Goal: Task Accomplishment & Management: Manage account settings

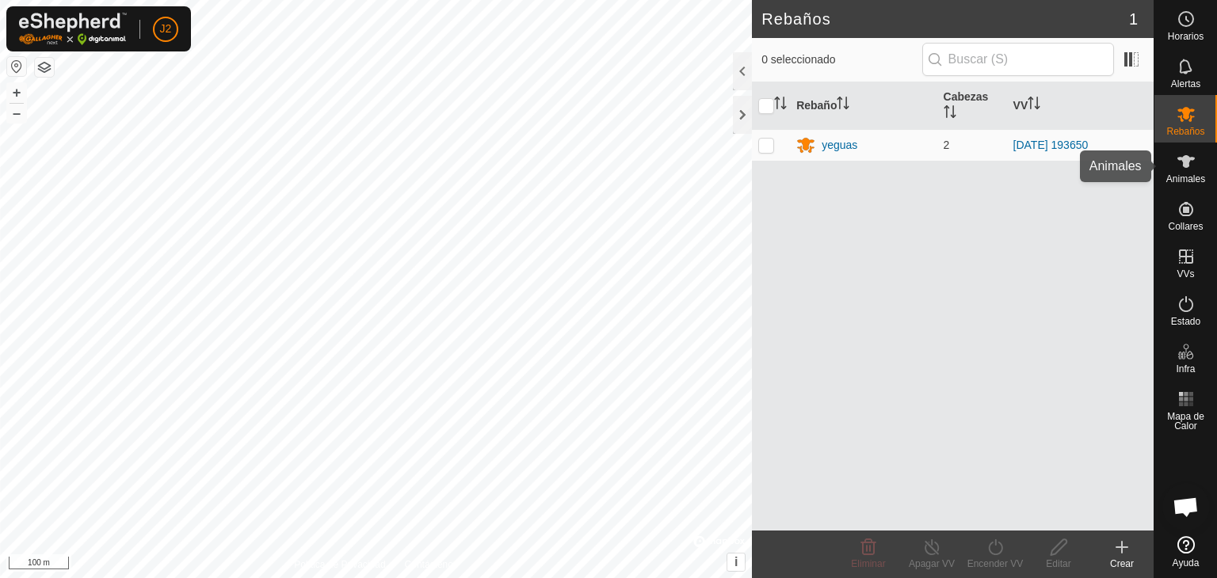
click at [1196, 172] on es-animals-svg-icon at bounding box center [1186, 161] width 29 height 25
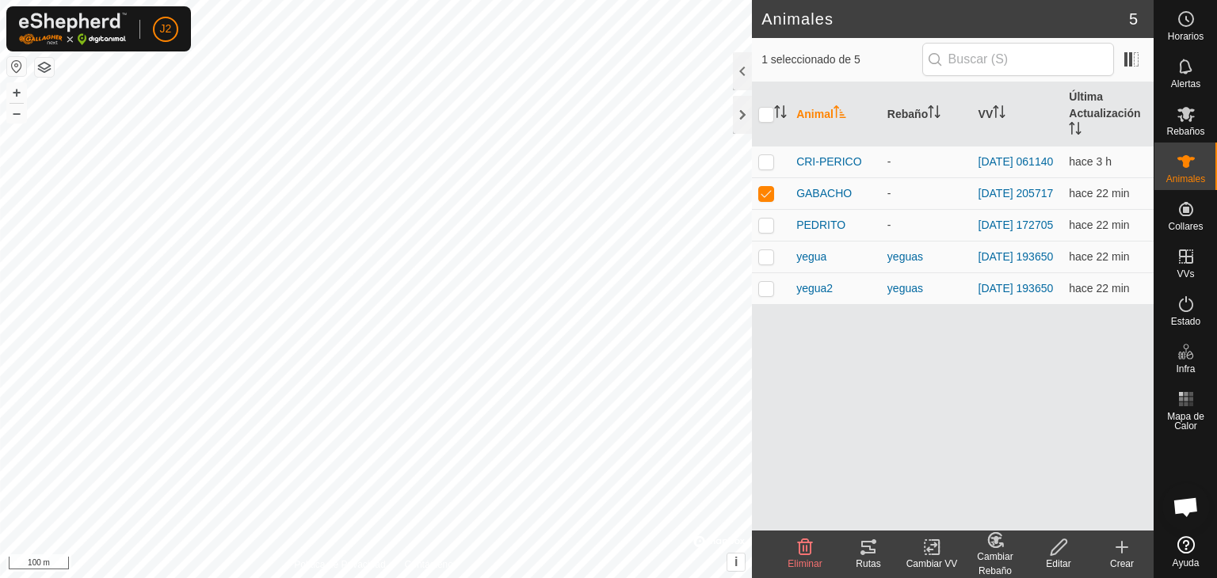
click at [868, 558] on div "Rutas" at bounding box center [868, 564] width 63 height 14
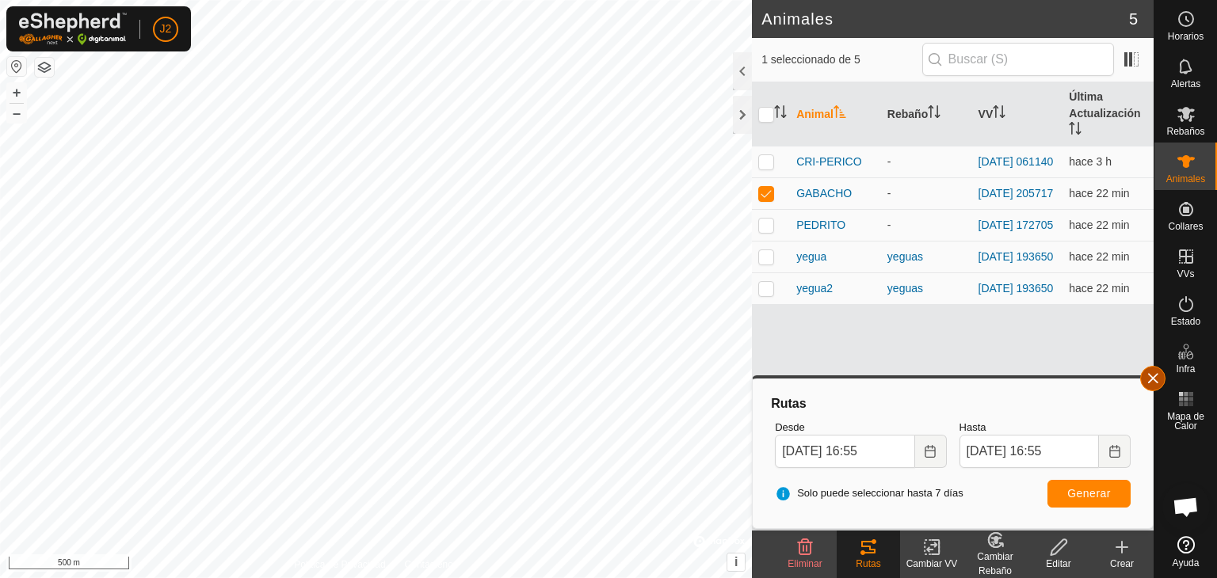
click at [1158, 377] on button "button" at bounding box center [1152, 378] width 25 height 25
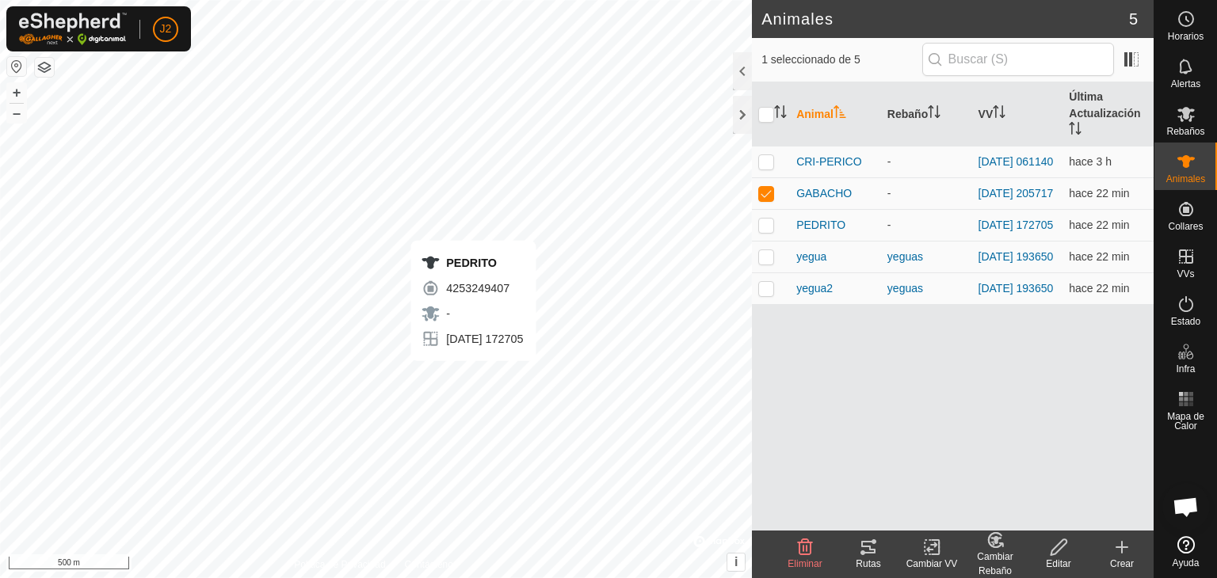
checkbox input "false"
click at [867, 553] on icon at bounding box center [868, 547] width 14 height 13
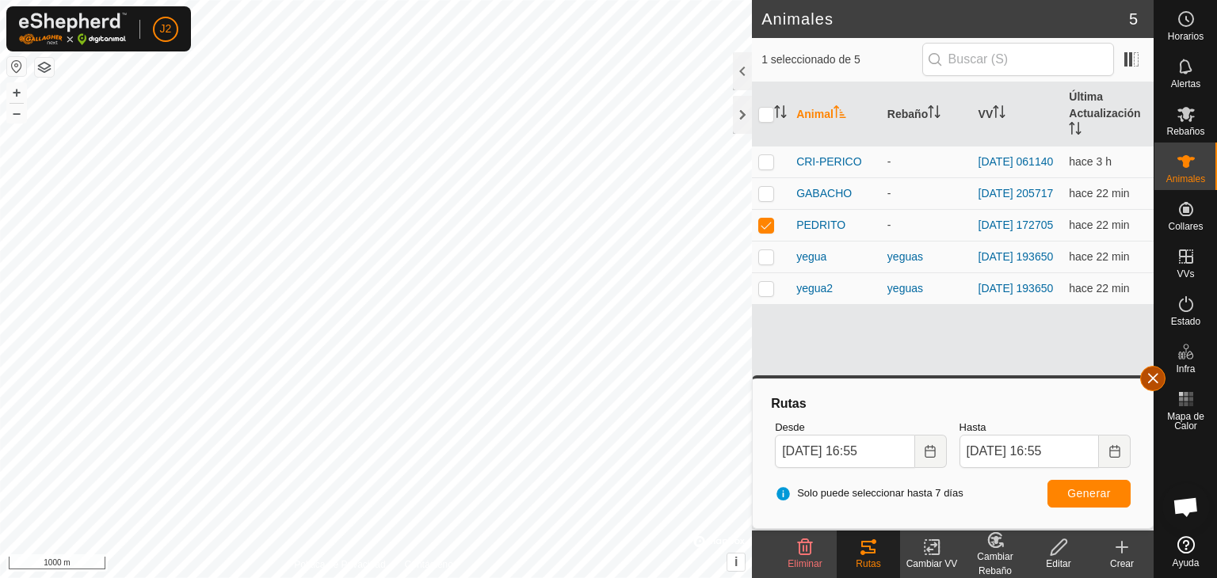
click at [1147, 384] on button "button" at bounding box center [1152, 378] width 25 height 25
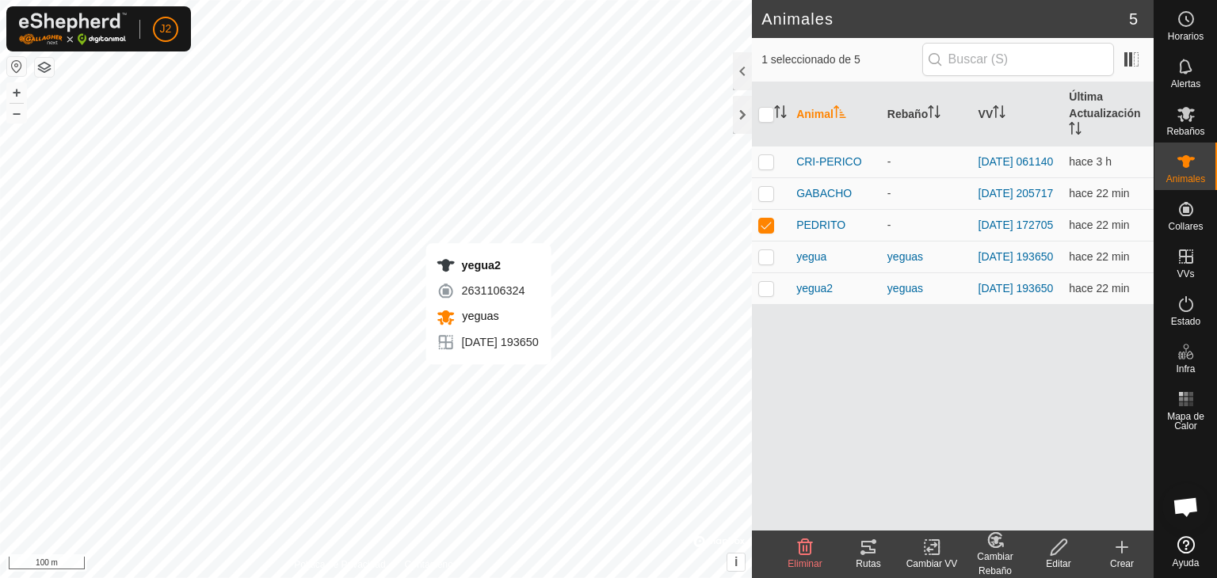
checkbox input "false"
click at [884, 546] on tracks-svg-icon at bounding box center [868, 547] width 63 height 19
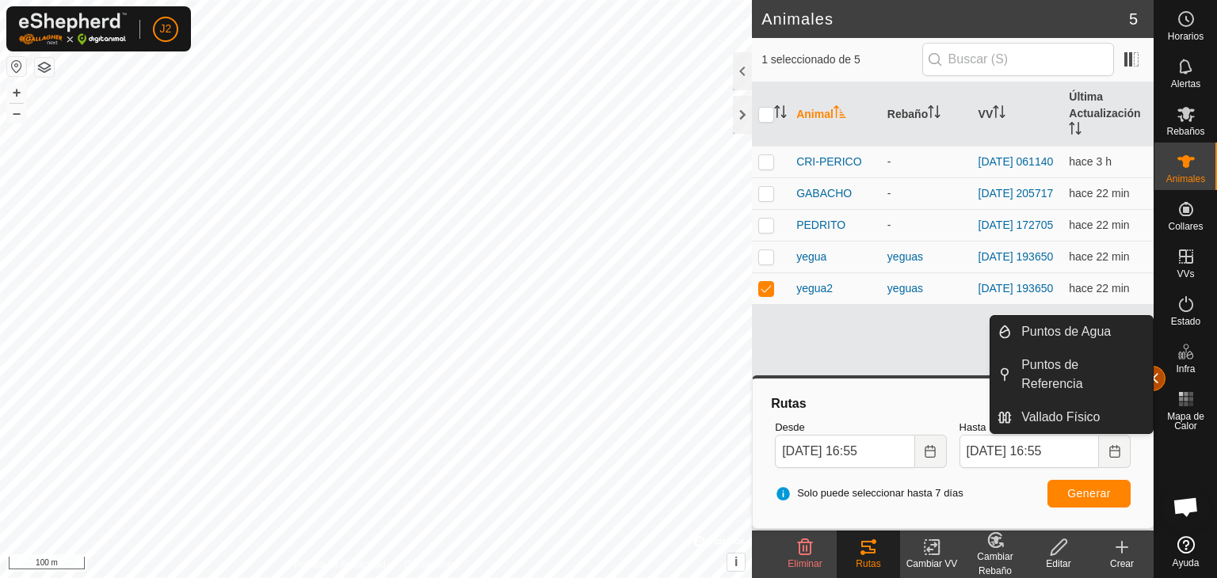
click at [1160, 375] on button "button" at bounding box center [1152, 378] width 25 height 25
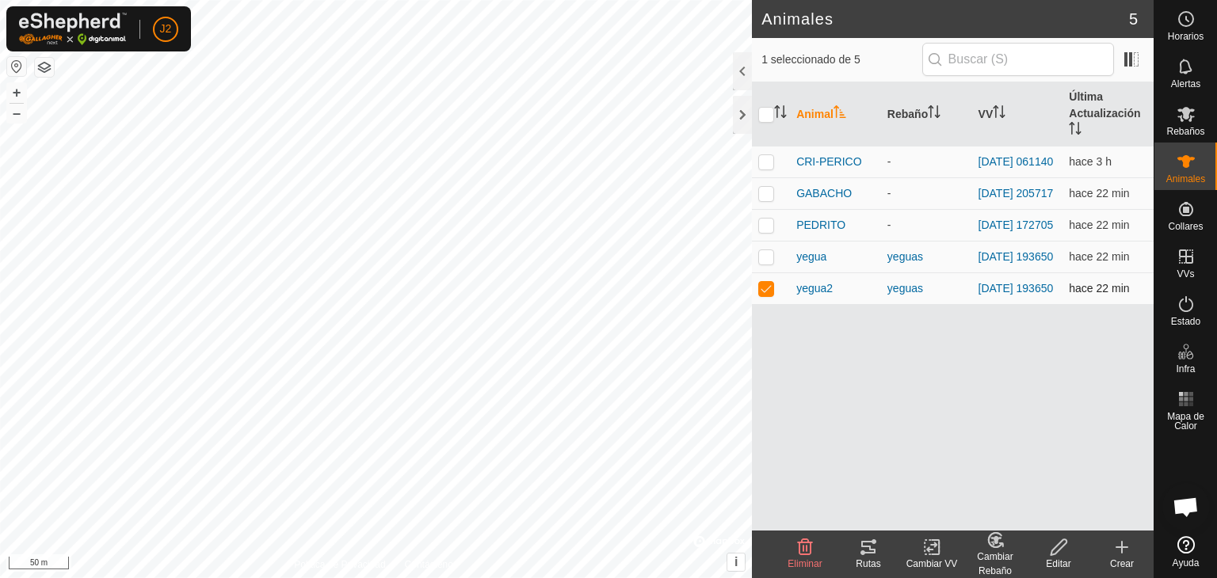
click at [767, 295] on p-checkbox at bounding box center [766, 288] width 16 height 13
checkbox input "false"
click at [1182, 116] on icon at bounding box center [1186, 114] width 19 height 19
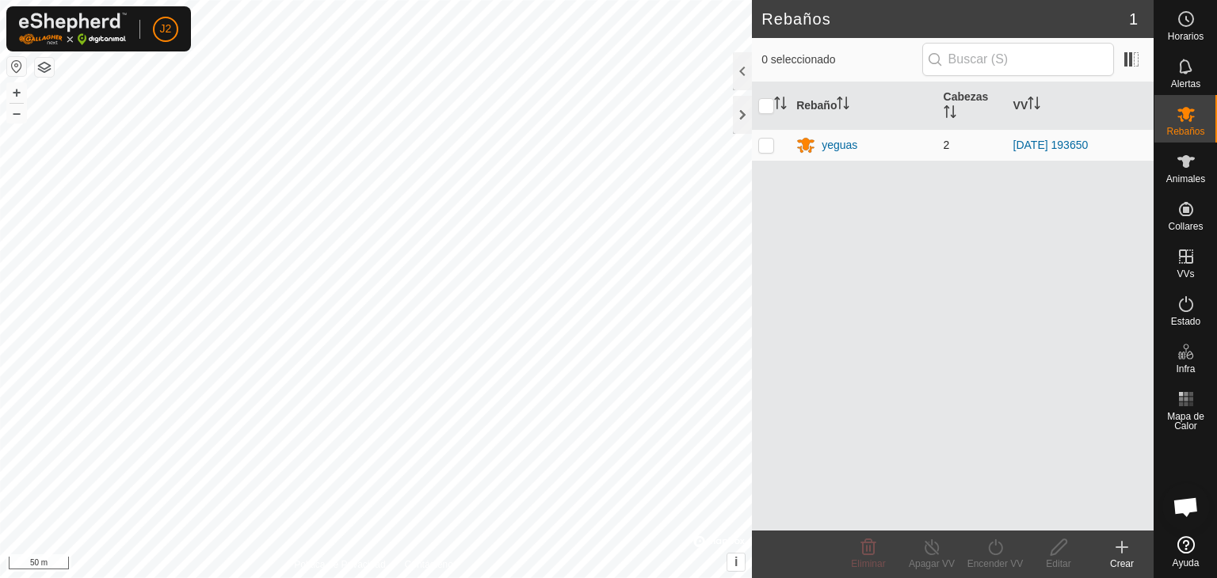
click at [761, 147] on p-checkbox at bounding box center [766, 145] width 16 height 13
checkbox input "true"
click at [936, 560] on div "Apagar VV" at bounding box center [931, 564] width 63 height 14
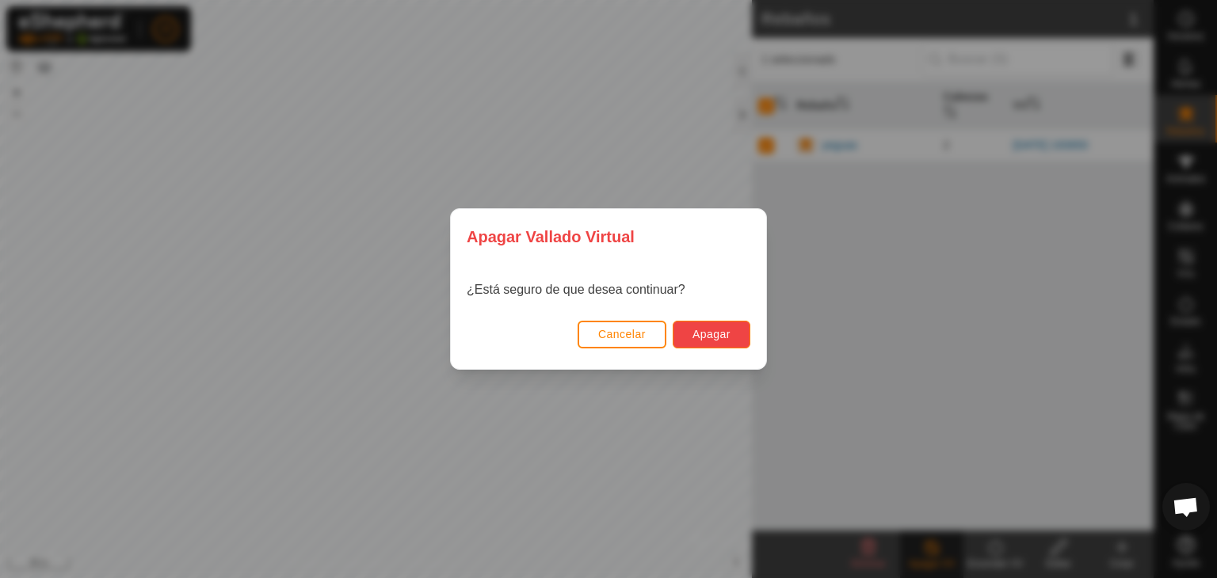
click at [735, 323] on button "Apagar" at bounding box center [712, 335] width 78 height 28
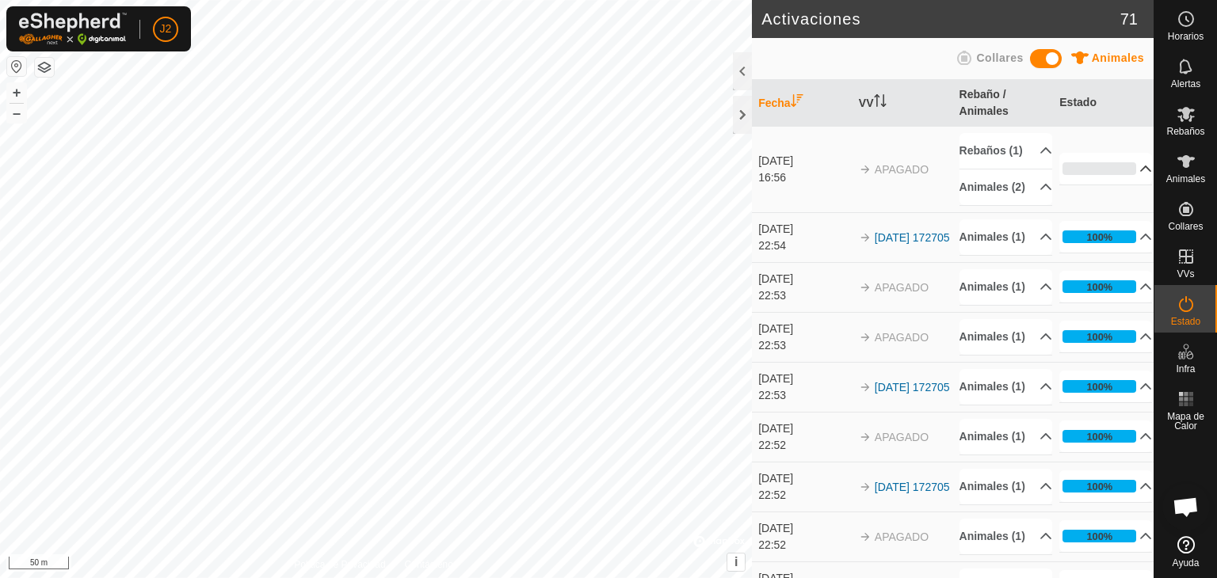
click at [1123, 181] on p-accordion-header "0%" at bounding box center [1105, 169] width 93 height 32
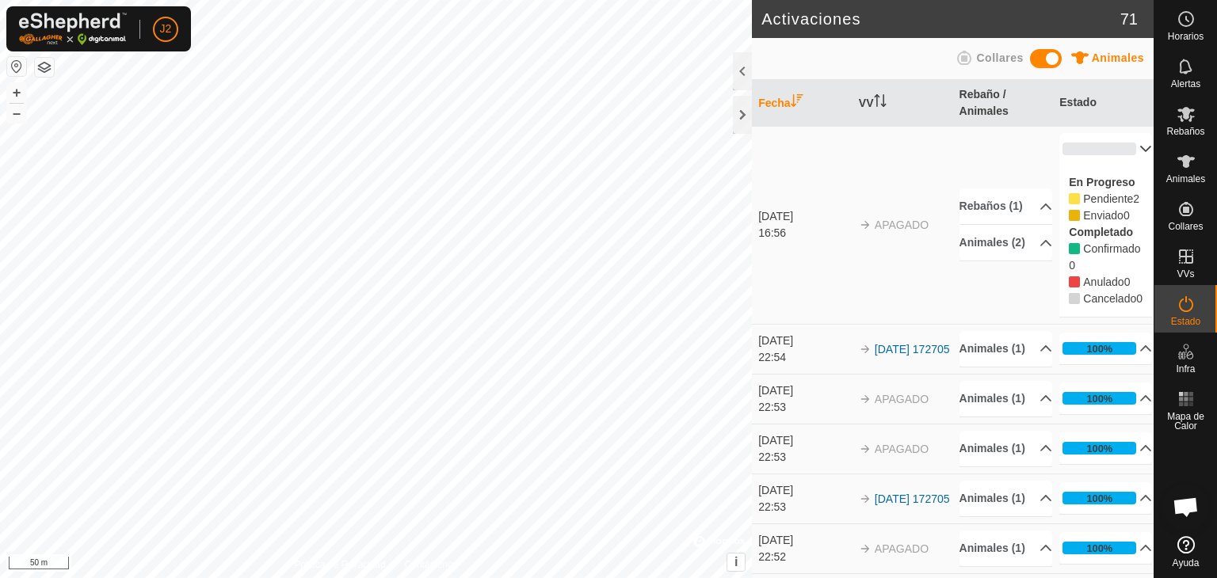
click at [1122, 147] on p-accordion-header "0%" at bounding box center [1105, 149] width 93 height 32
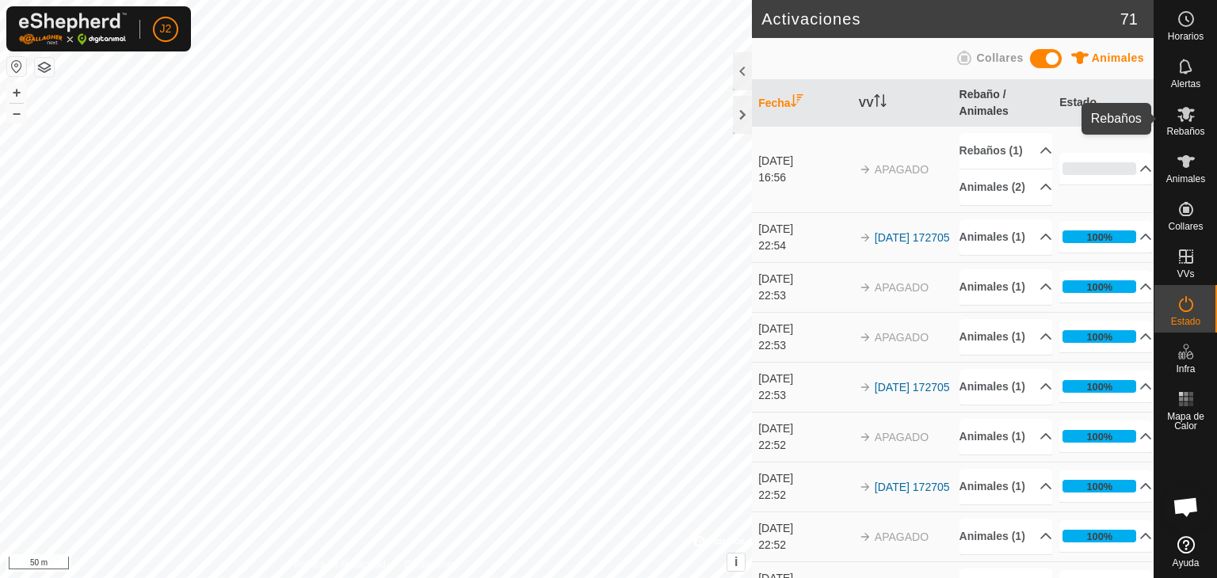
click at [1185, 128] on span "Rebaños" at bounding box center [1185, 132] width 38 height 10
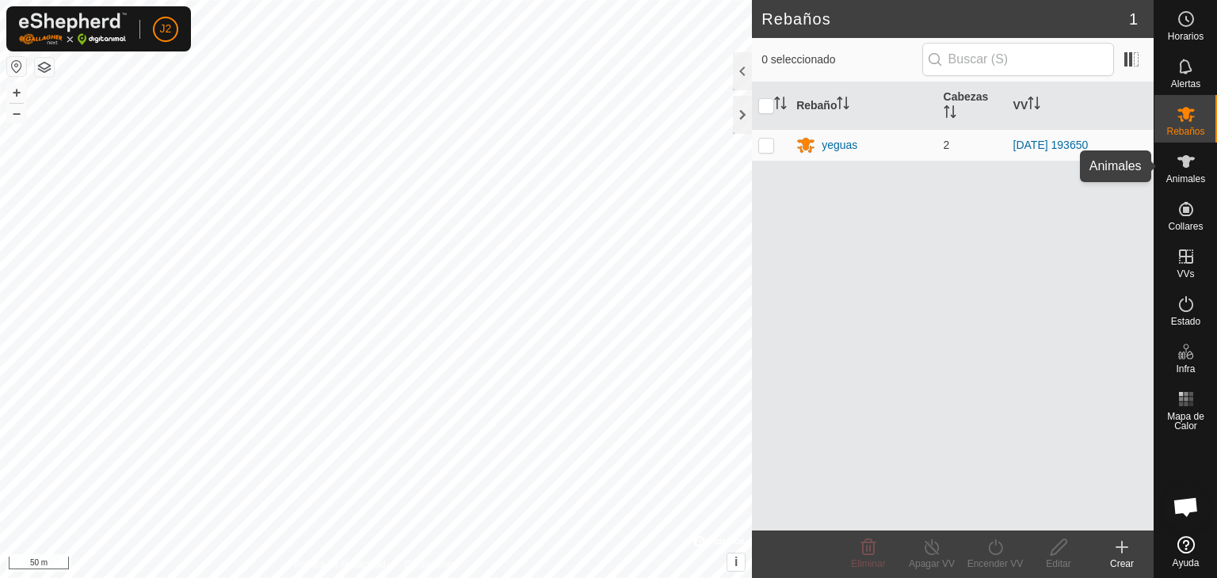
click at [1190, 161] on icon at bounding box center [1186, 161] width 19 height 19
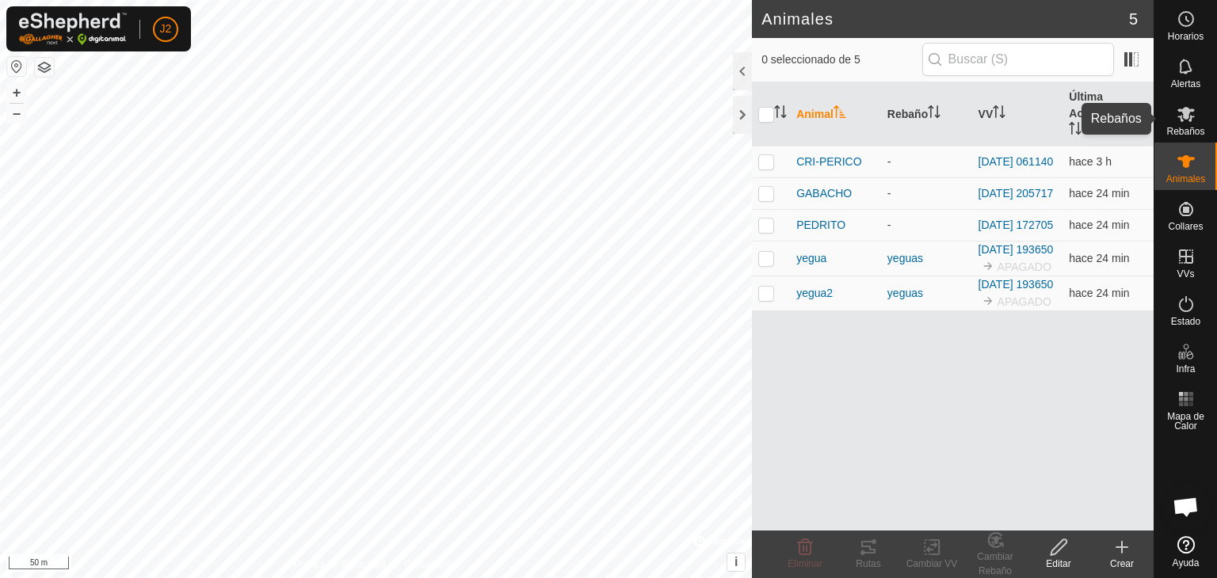
click at [1196, 118] on es-mob-svg-icon at bounding box center [1186, 113] width 29 height 25
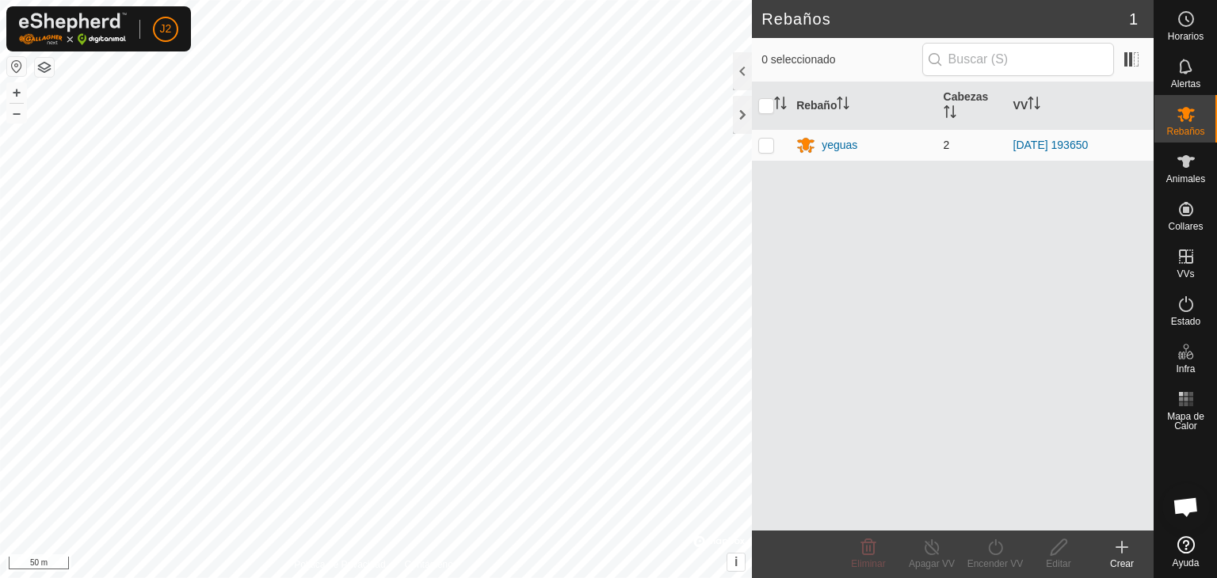
click at [769, 147] on p-checkbox at bounding box center [766, 145] width 16 height 13
checkbox input "true"
click at [764, 146] on p-checkbox at bounding box center [766, 145] width 16 height 13
checkbox input "false"
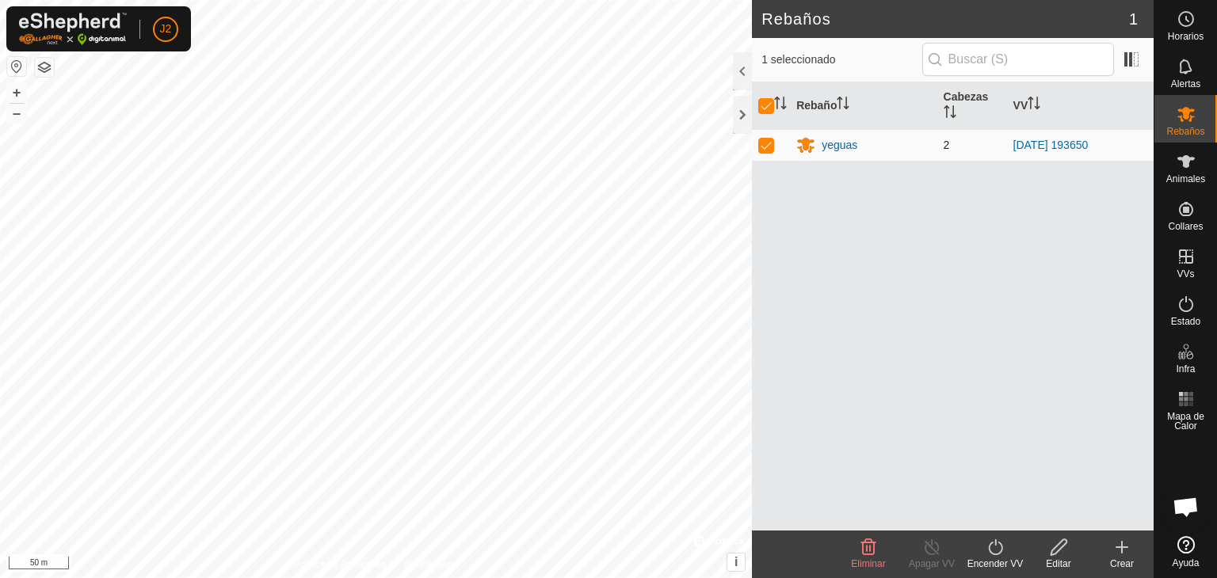
checkbox input "false"
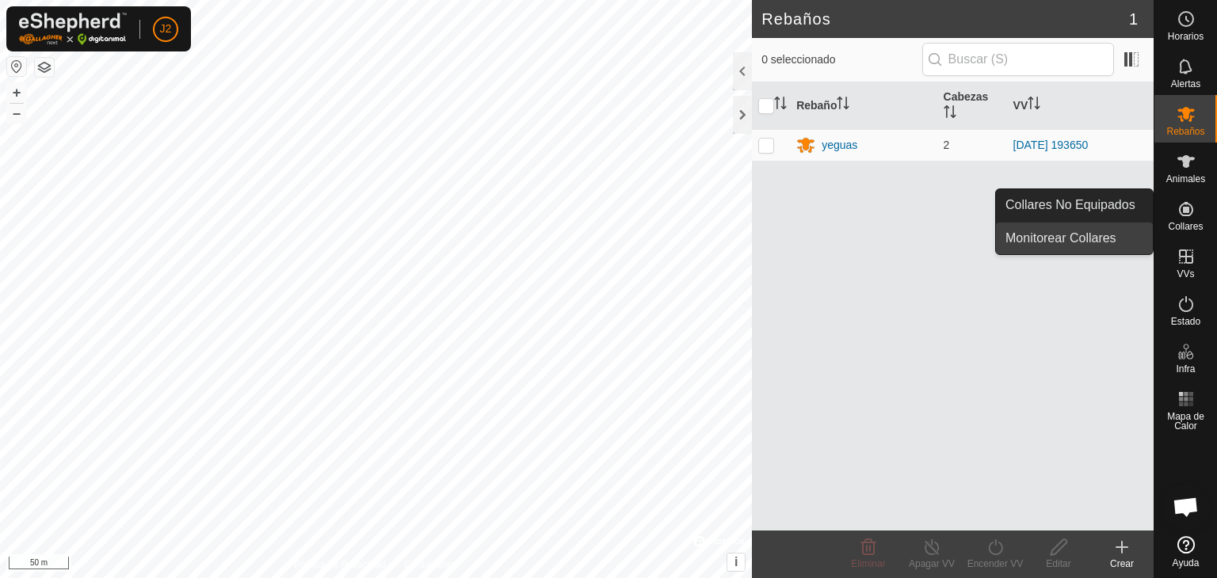
click at [1116, 236] on link "Monitorear Collares" at bounding box center [1074, 239] width 157 height 32
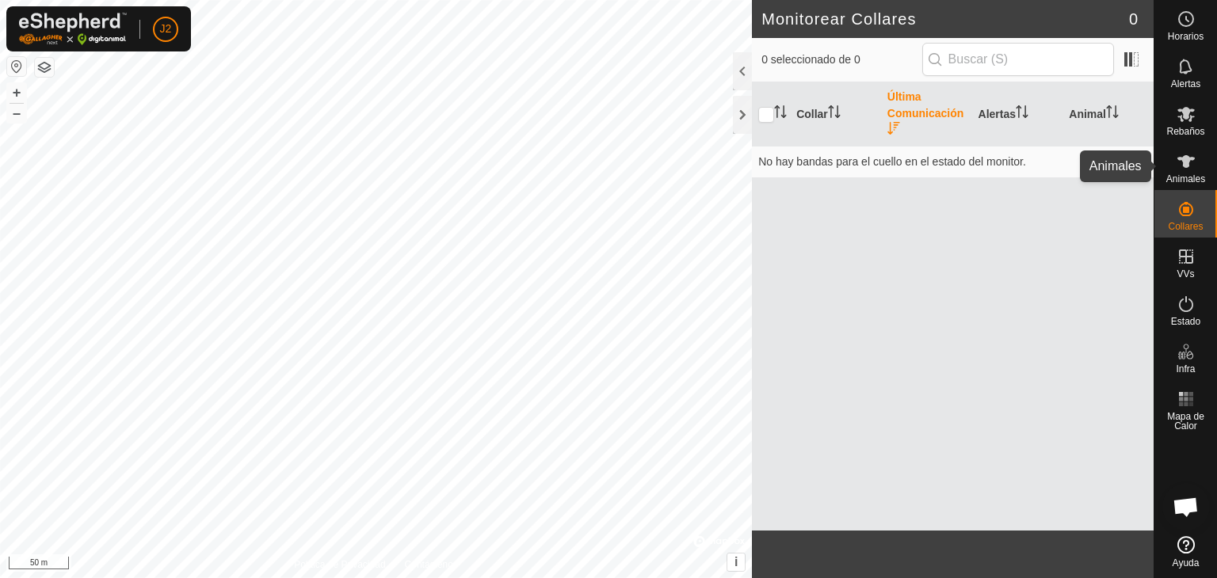
click at [1177, 167] on icon at bounding box center [1186, 161] width 19 height 19
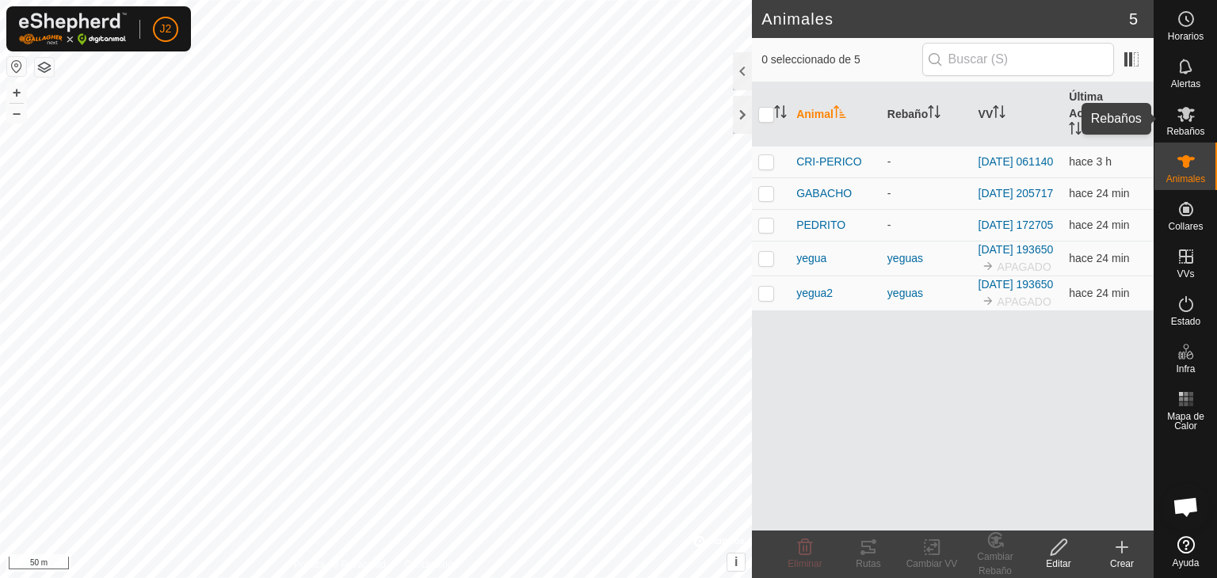
click at [1190, 130] on span "Rebaños" at bounding box center [1185, 132] width 38 height 10
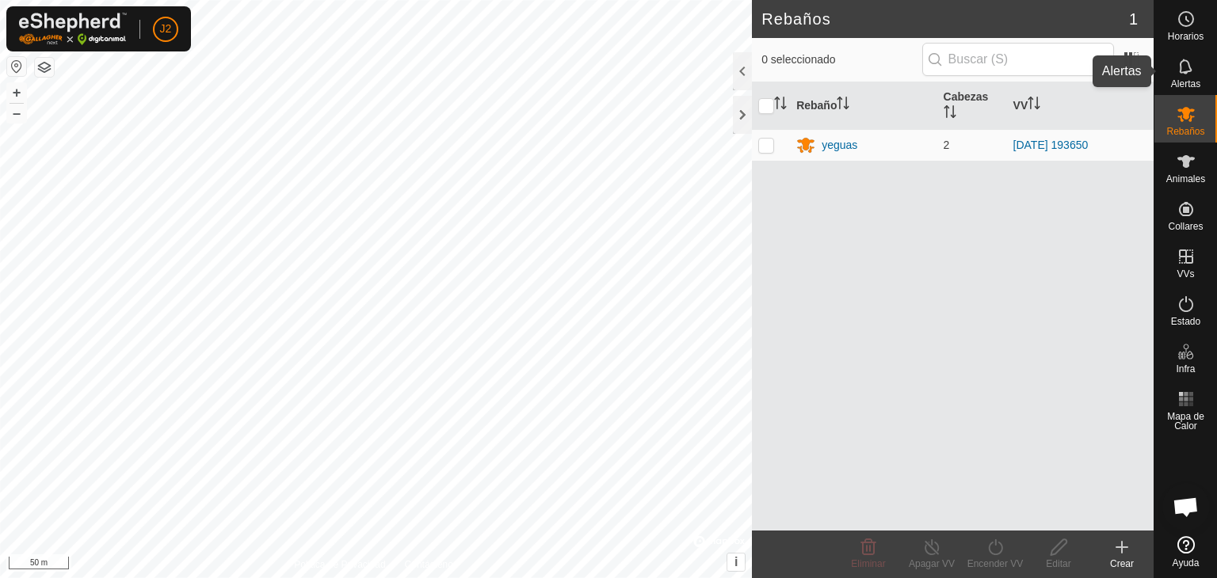
click at [1185, 73] on icon at bounding box center [1185, 66] width 13 height 15
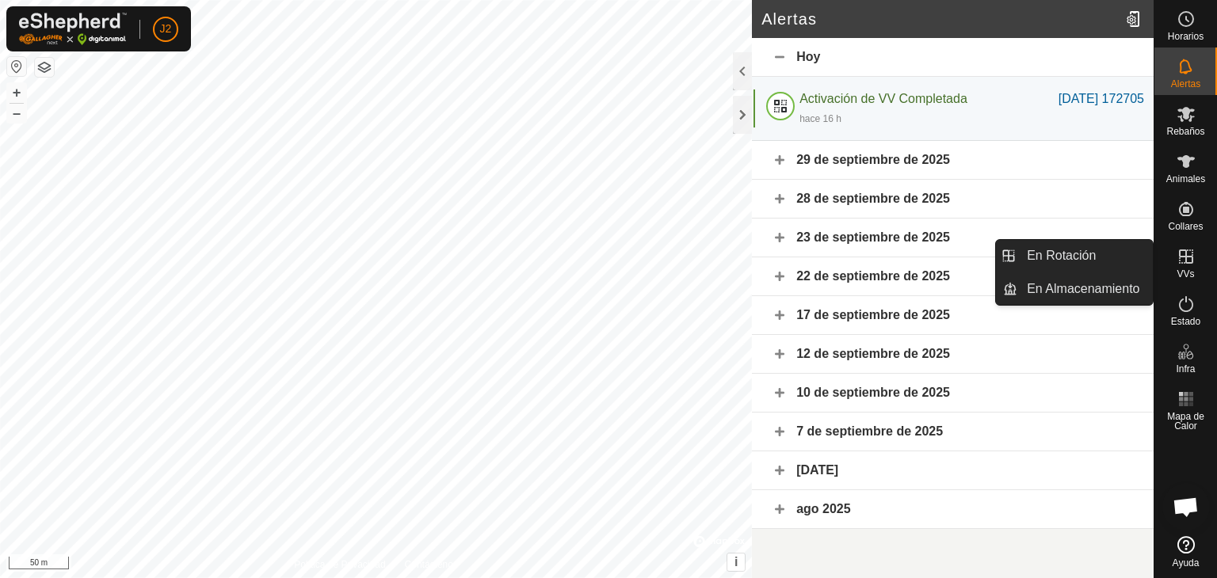
click at [1185, 269] on span "VVs" at bounding box center [1185, 274] width 17 height 10
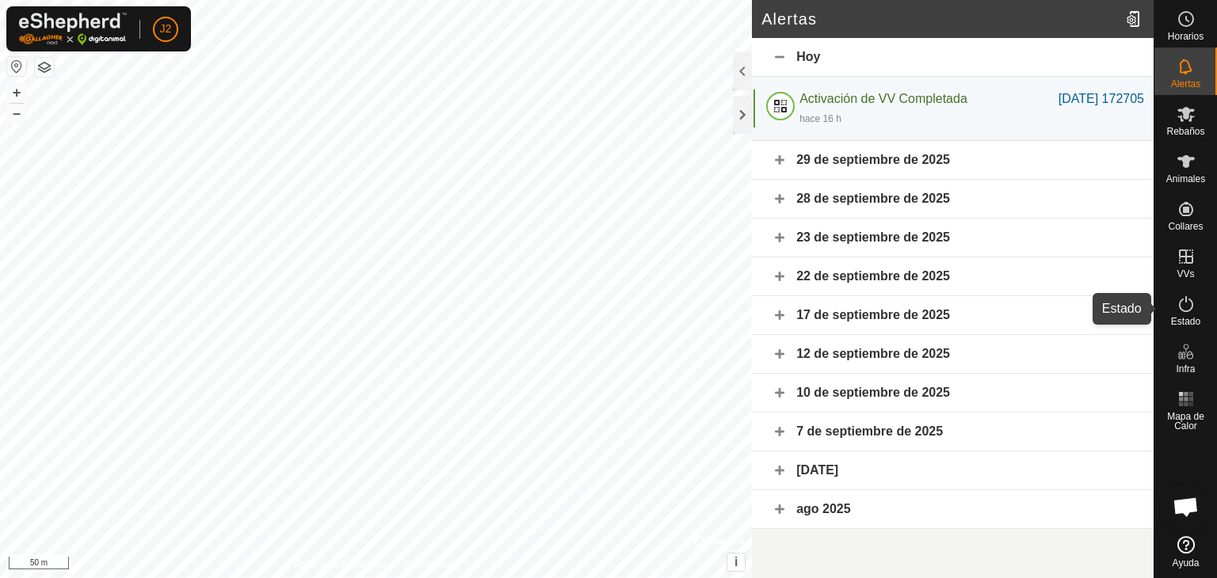
click at [1185, 307] on icon at bounding box center [1186, 304] width 19 height 19
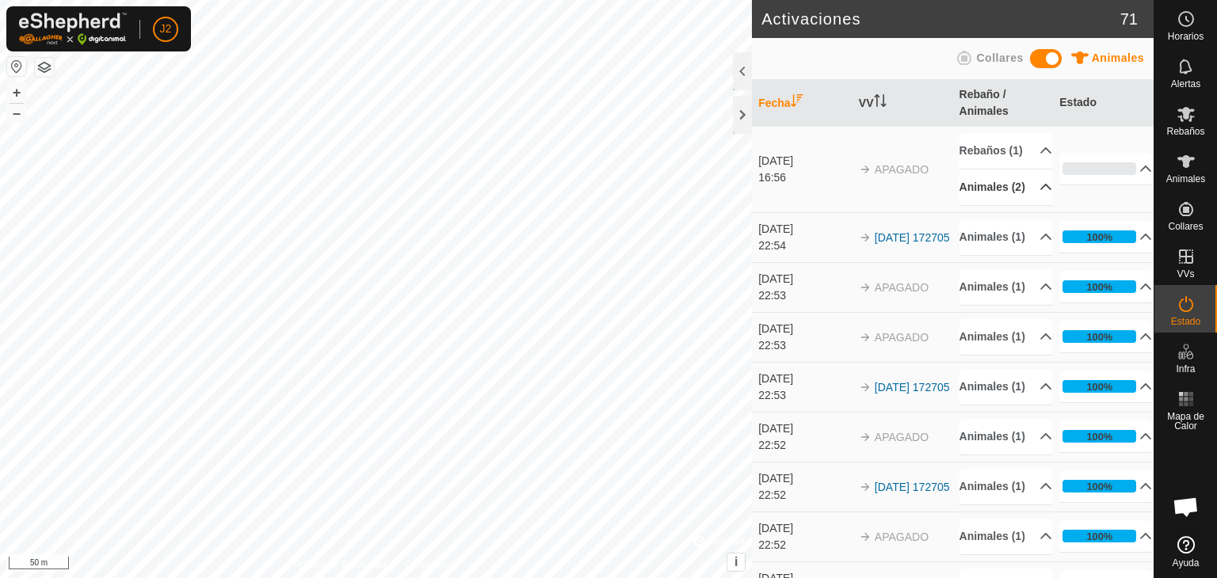
click at [1030, 205] on p-accordion-header "Animales (2)" at bounding box center [1006, 188] width 93 height 36
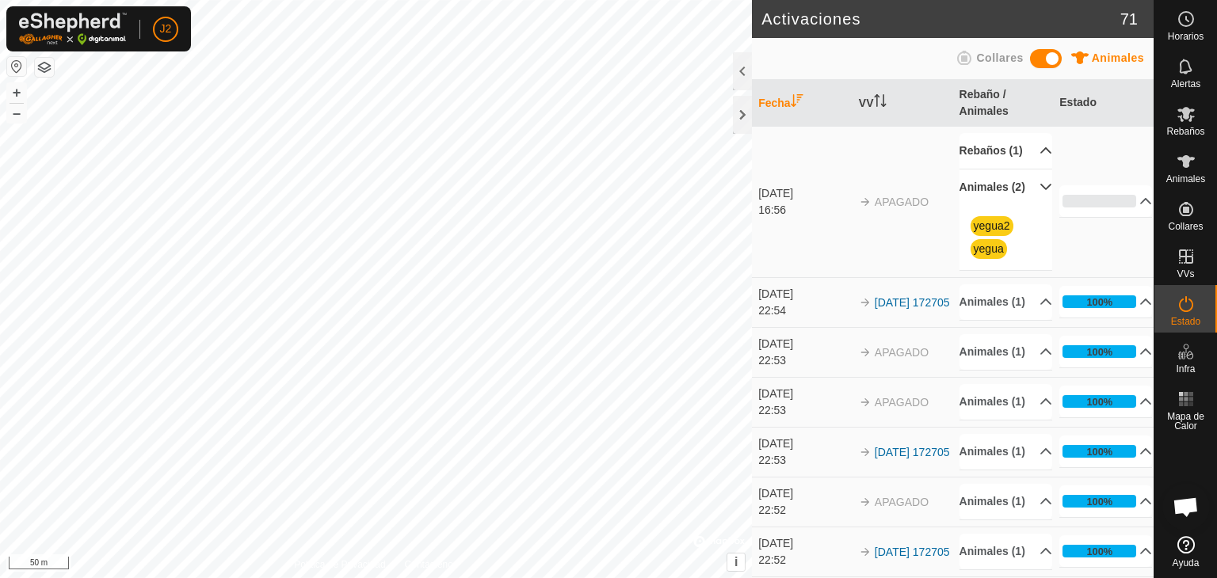
click at [1026, 158] on p-accordion-header "Rebaños (1)" at bounding box center [1006, 151] width 93 height 36
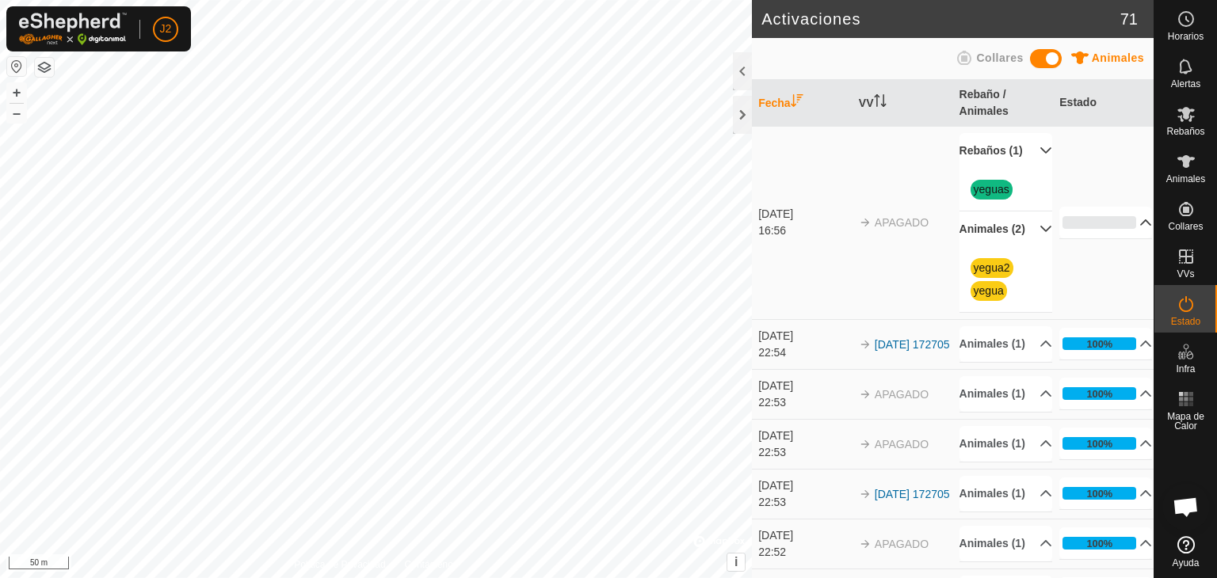
click at [1100, 239] on p-accordion-header "0%" at bounding box center [1105, 223] width 93 height 32
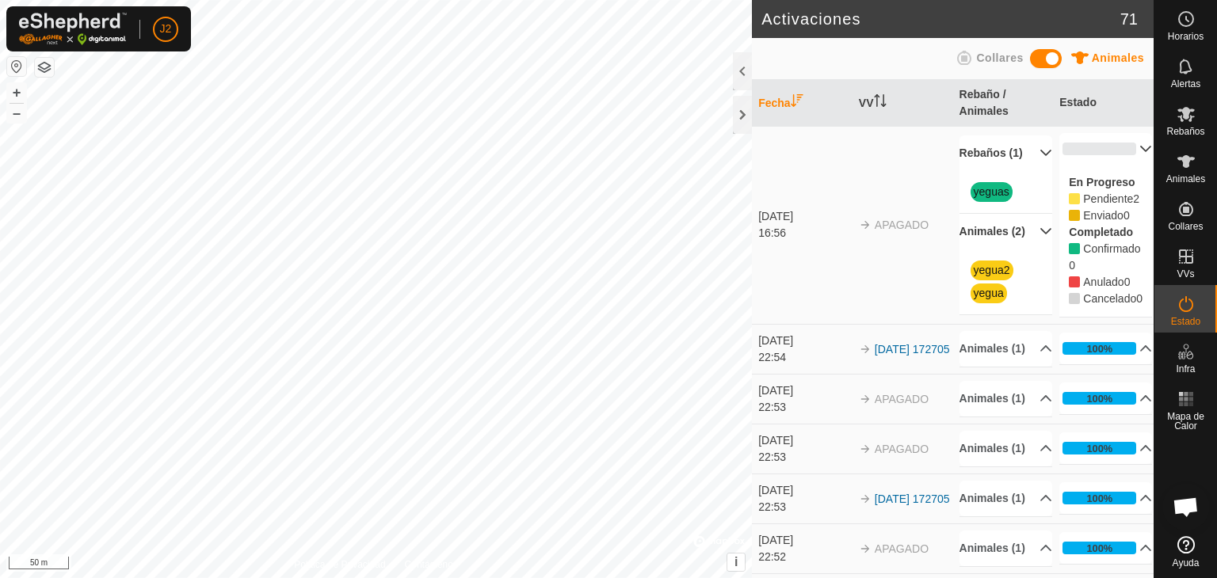
click at [1127, 144] on p-accordion-header "0%" at bounding box center [1105, 149] width 93 height 32
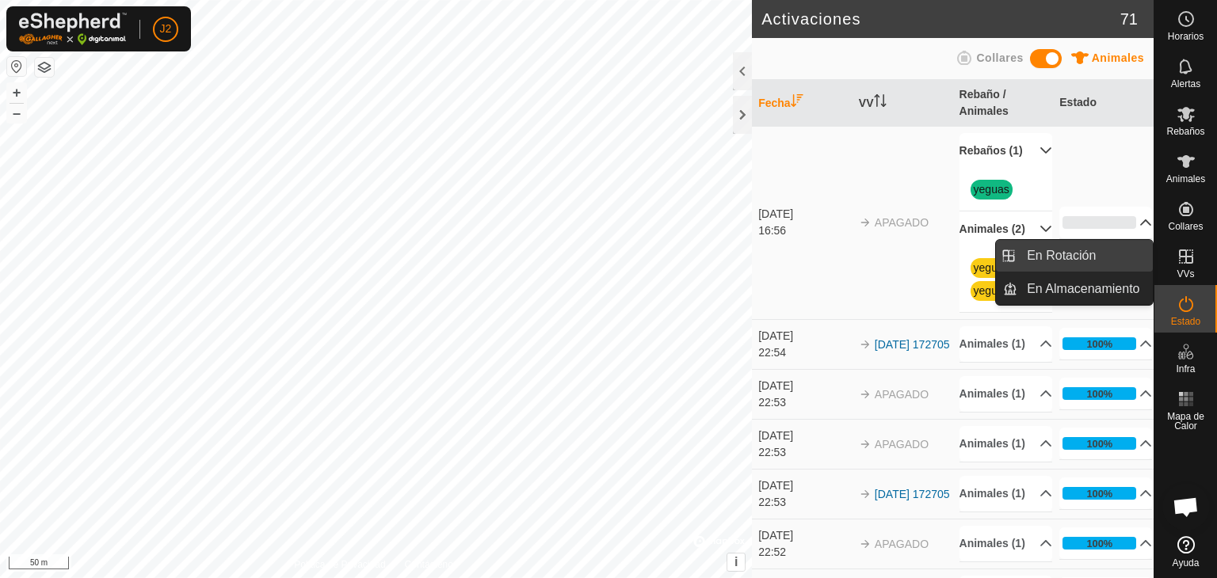
click at [1066, 254] on link "En Rotación" at bounding box center [1084, 256] width 135 height 32
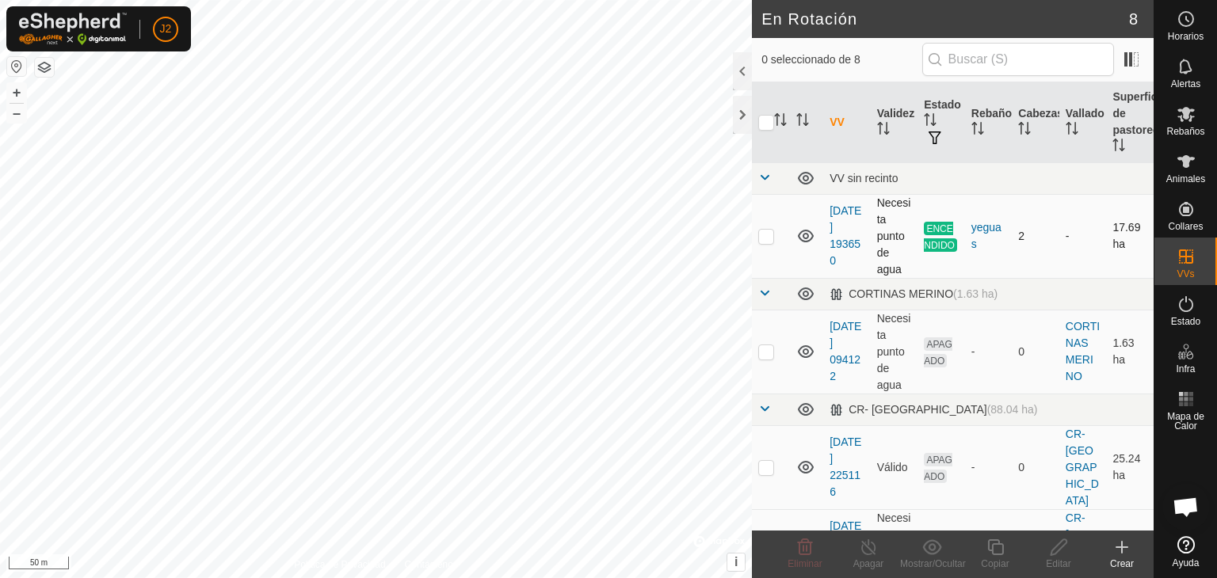
click at [761, 231] on p-checkbox at bounding box center [766, 236] width 16 height 13
checkbox input "true"
click at [863, 549] on icon at bounding box center [869, 547] width 20 height 19
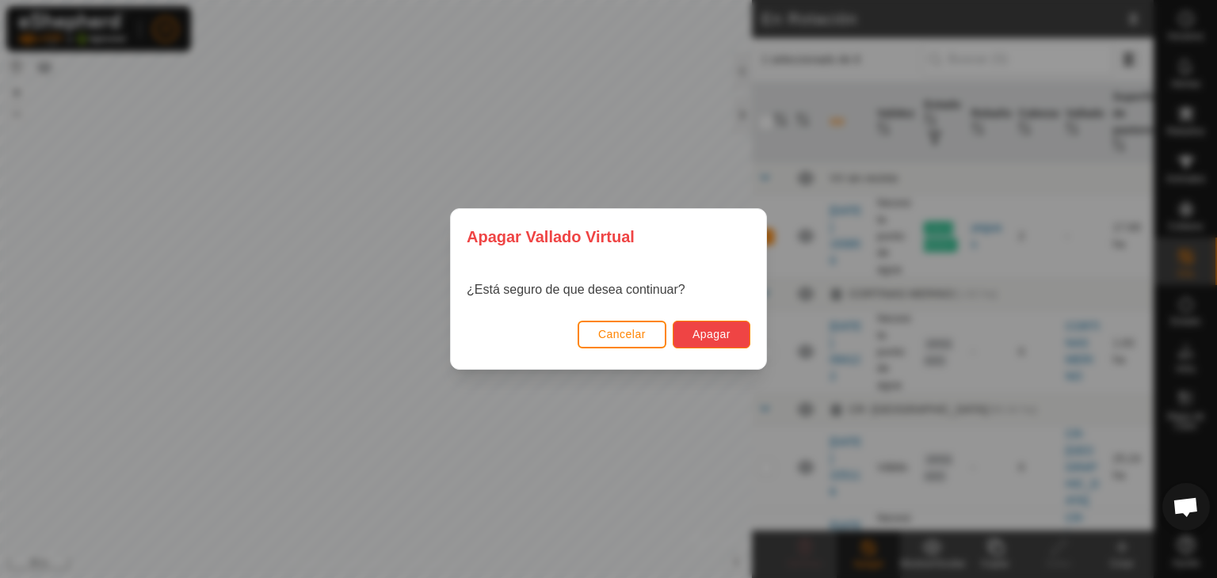
click at [697, 332] on span "Apagar" at bounding box center [712, 334] width 38 height 13
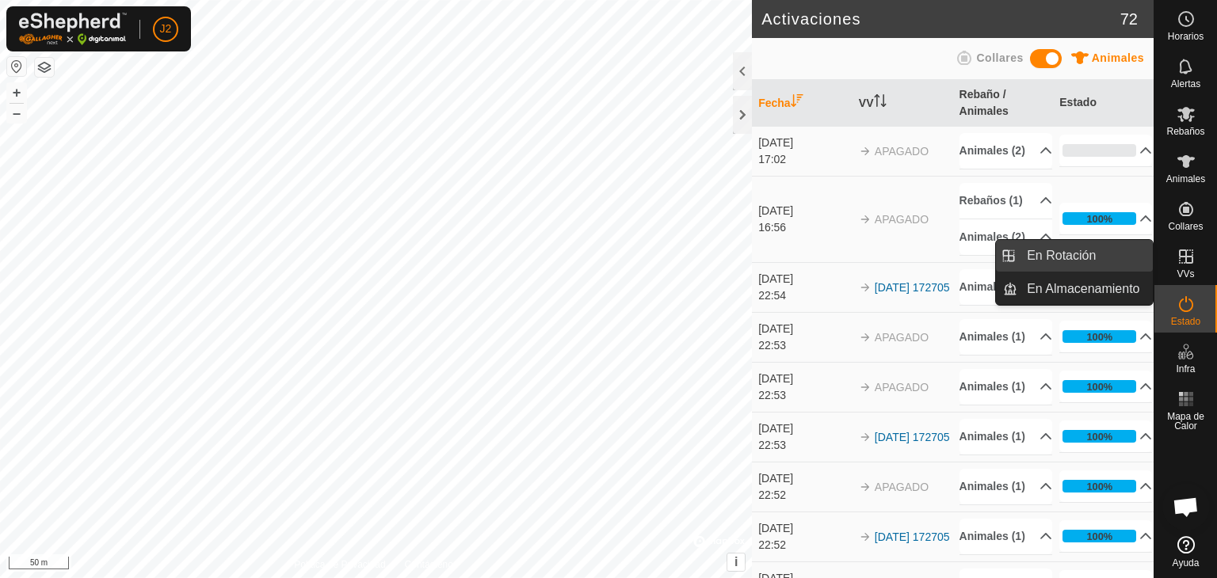
click at [1062, 249] on link "En Rotación" at bounding box center [1084, 256] width 135 height 32
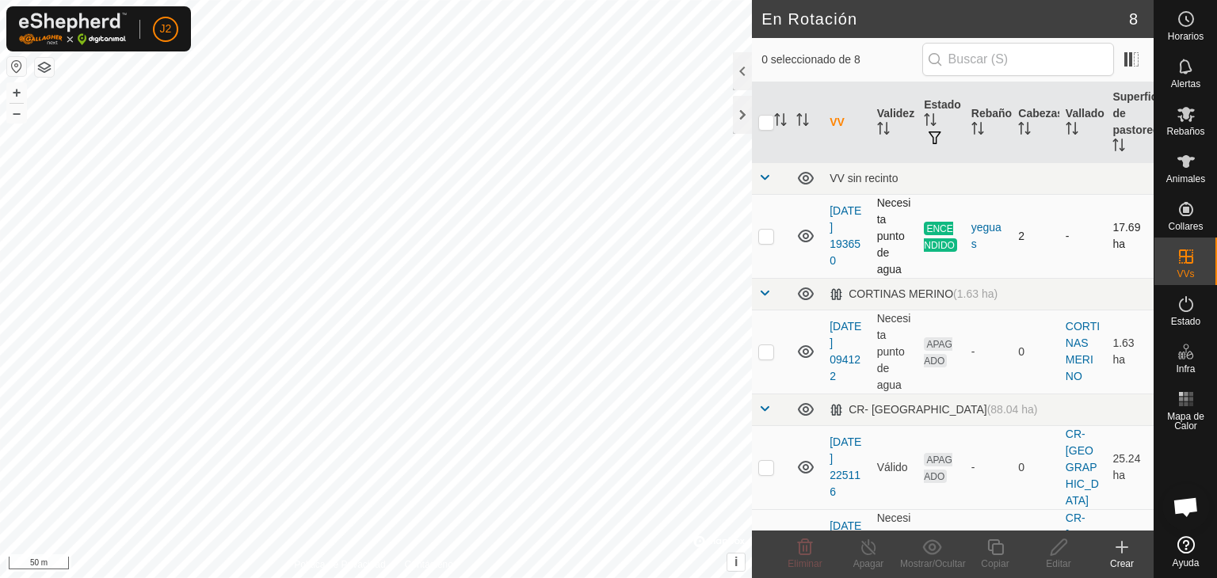
click at [764, 236] on p-checkbox at bounding box center [766, 236] width 16 height 13
checkbox input "true"
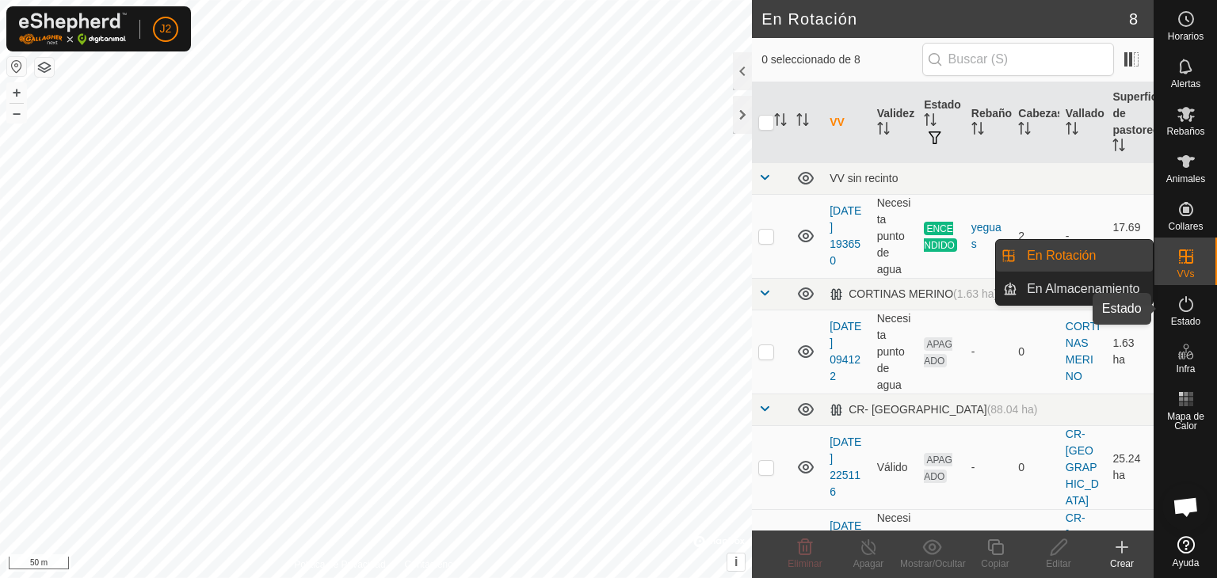
click at [1181, 312] on icon at bounding box center [1186, 304] width 19 height 19
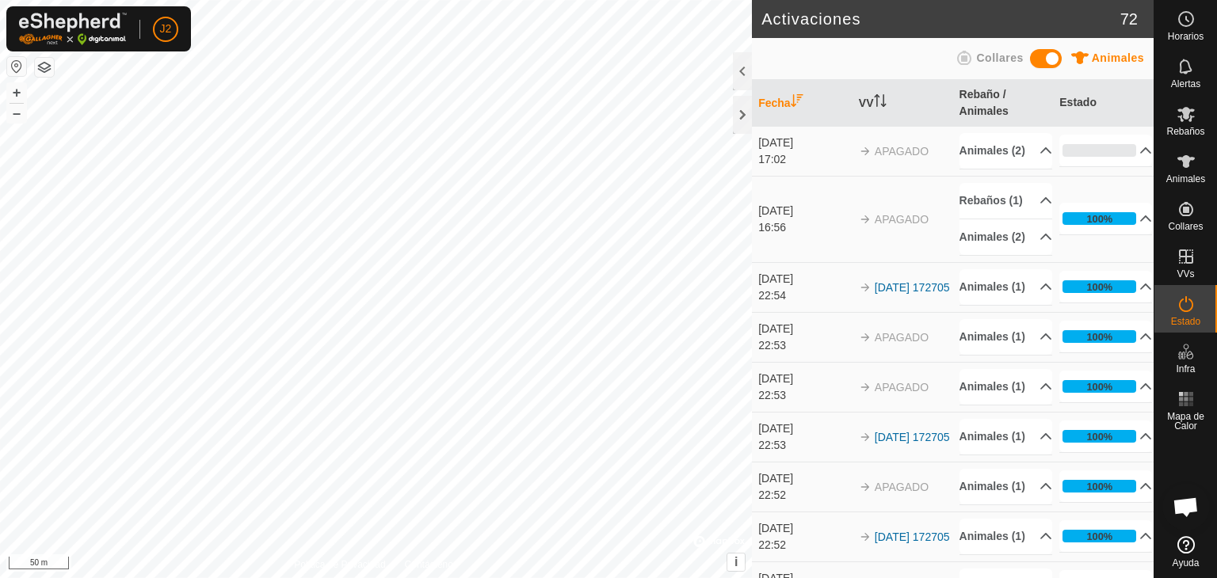
click at [901, 158] on span "APAGADO" at bounding box center [902, 151] width 54 height 13
click at [1024, 156] on p-accordion-header "Animales (2)" at bounding box center [1006, 151] width 93 height 36
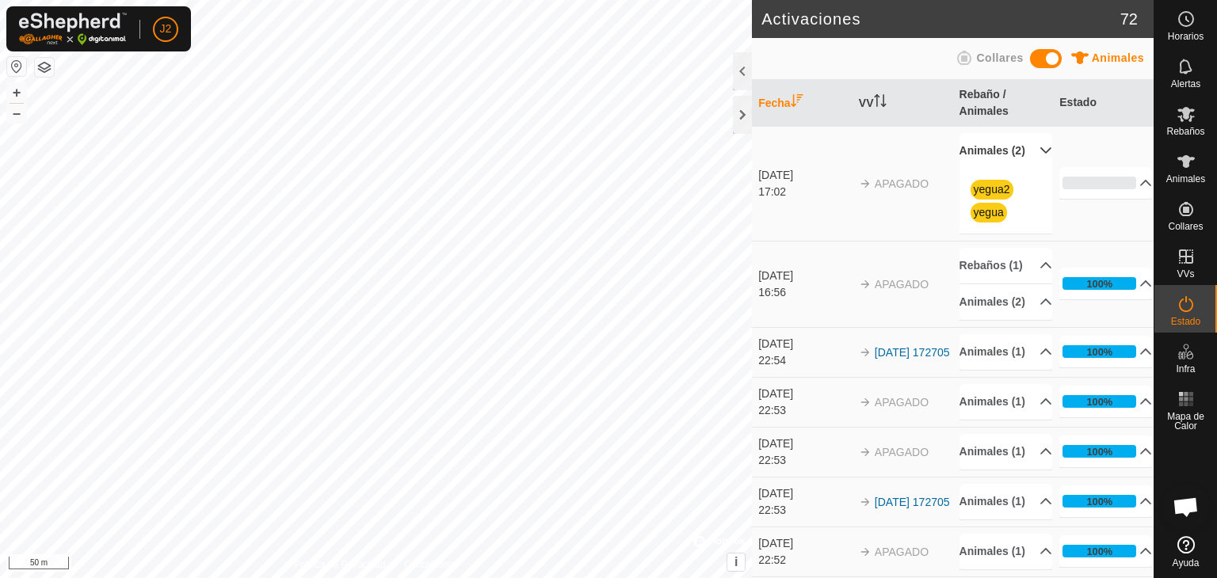
click at [1024, 156] on p-accordion-header "Animales (2)" at bounding box center [1006, 151] width 93 height 36
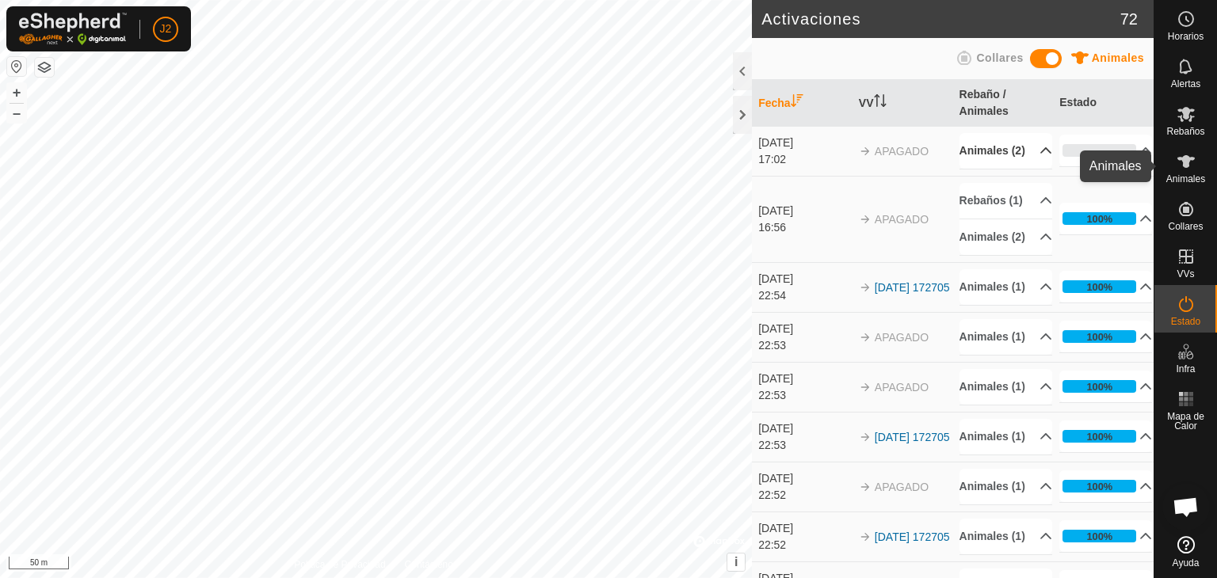
click at [1179, 166] on icon at bounding box center [1186, 161] width 19 height 19
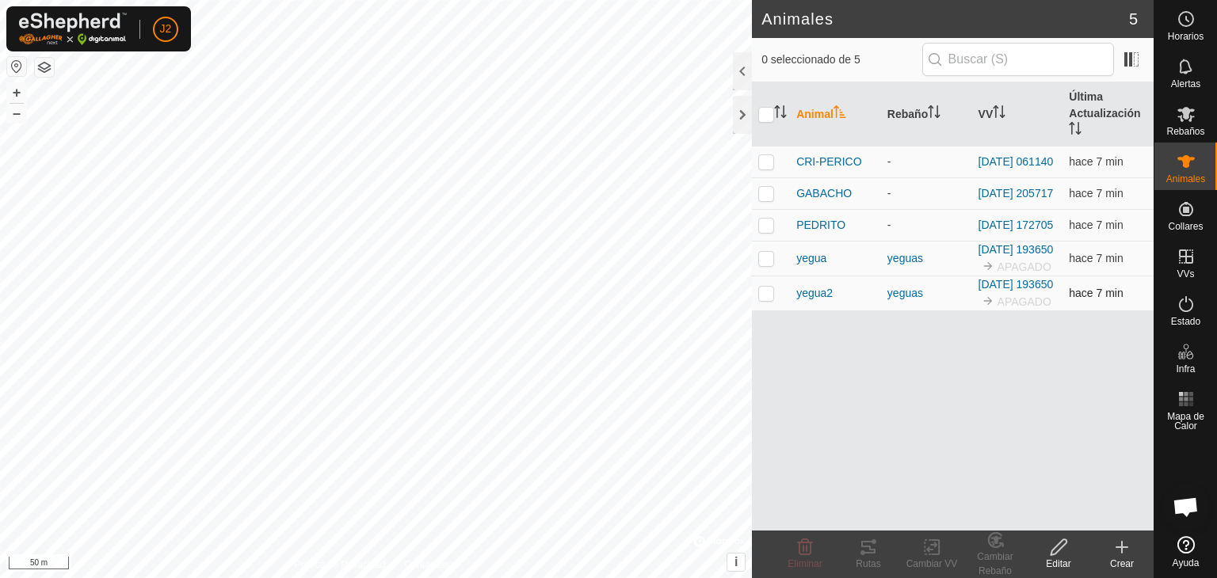
click at [774, 311] on td at bounding box center [771, 293] width 38 height 35
click at [765, 300] on p-checkbox at bounding box center [766, 293] width 16 height 13
checkbox input "false"
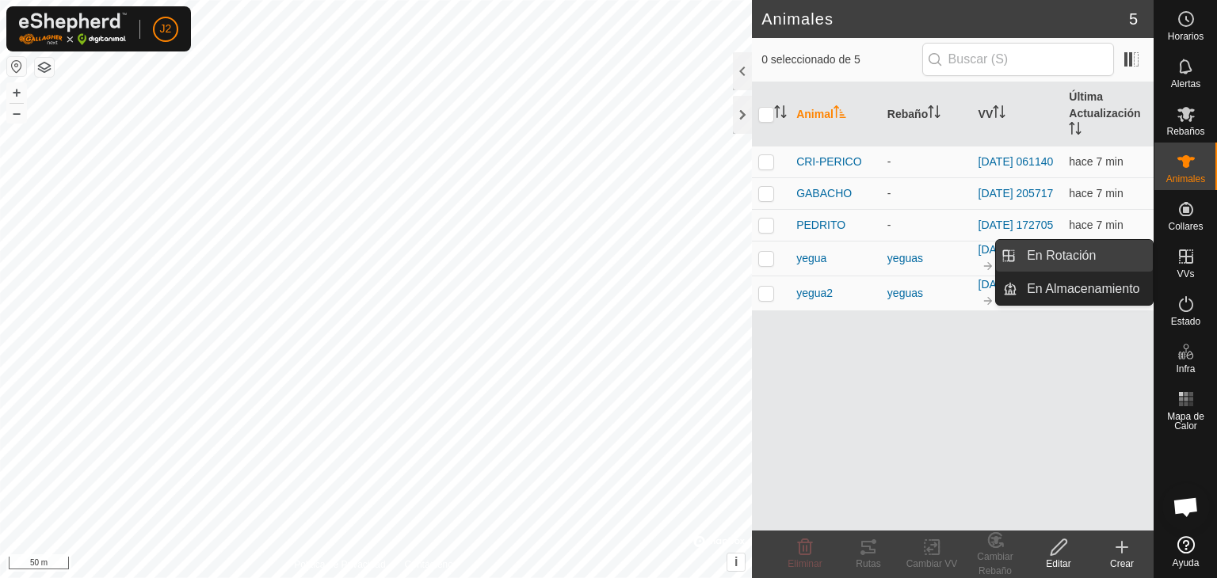
drag, startPoint x: 1138, startPoint y: 260, endPoint x: 1078, endPoint y: 258, distance: 59.5
click at [1081, 258] on link "En Rotación" at bounding box center [1084, 256] width 135 height 32
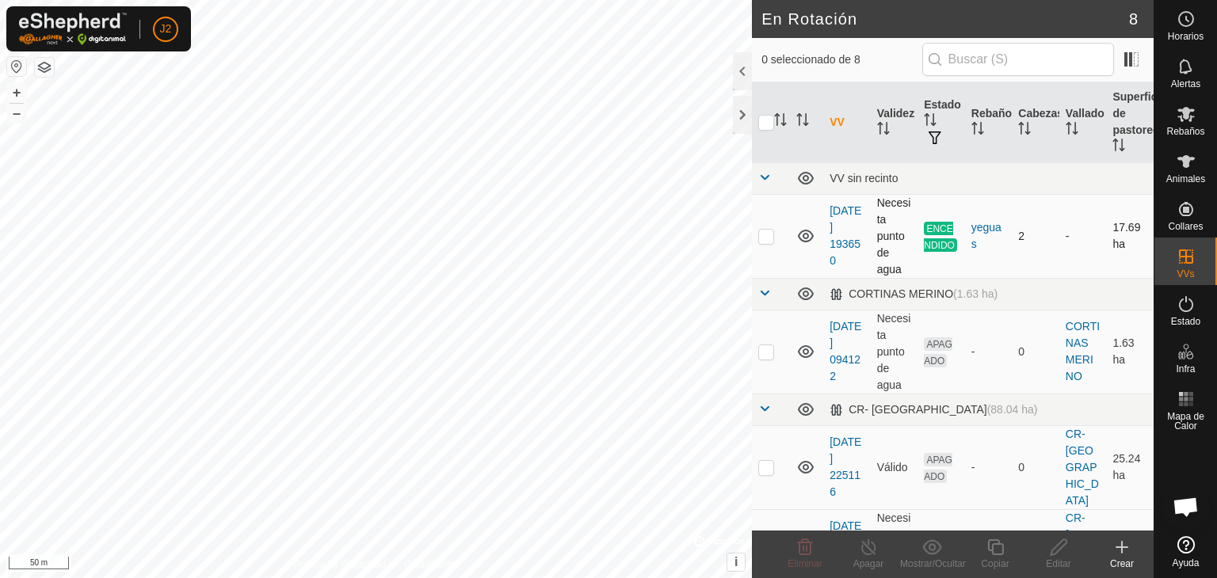
click at [775, 233] on td at bounding box center [771, 236] width 38 height 84
checkbox input "true"
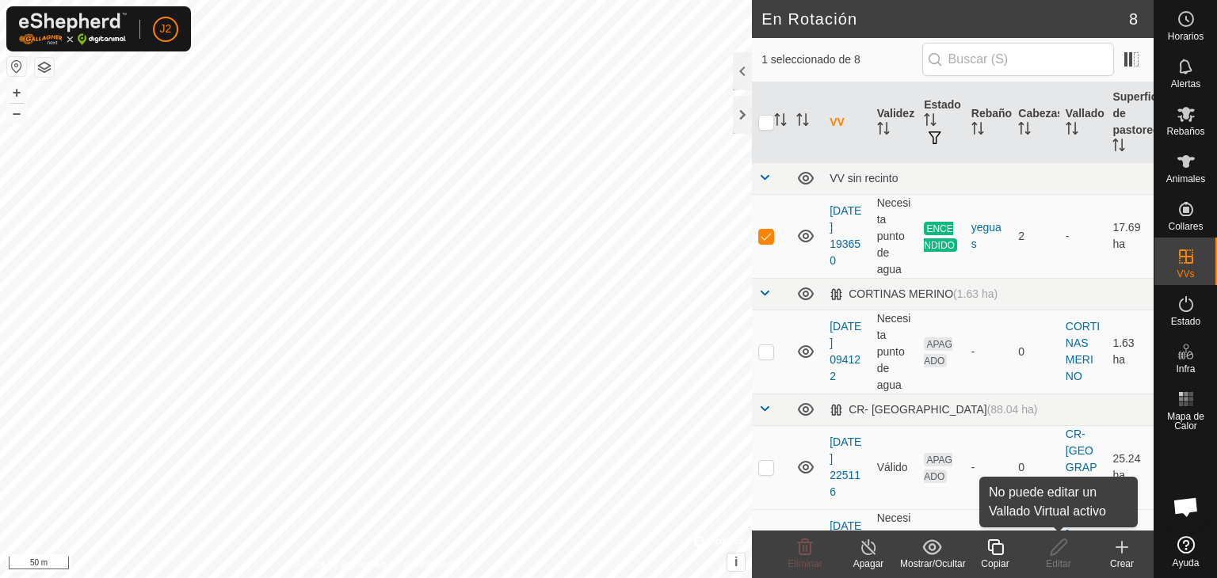
click at [1066, 557] on div "Editar" at bounding box center [1058, 564] width 63 height 14
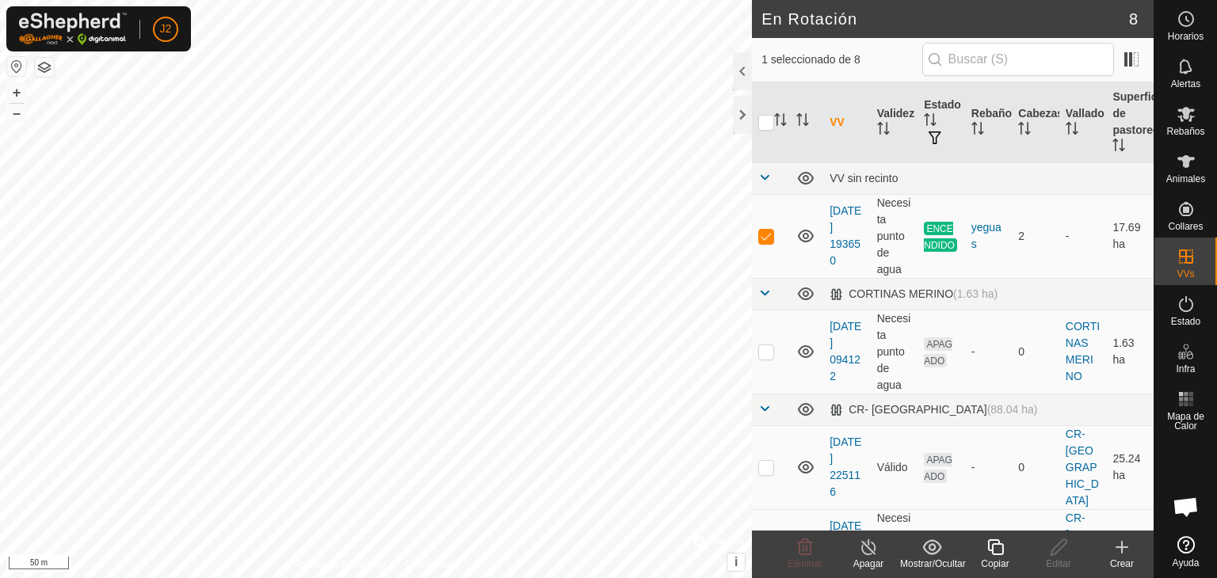
click at [868, 549] on line at bounding box center [868, 548] width 13 height 13
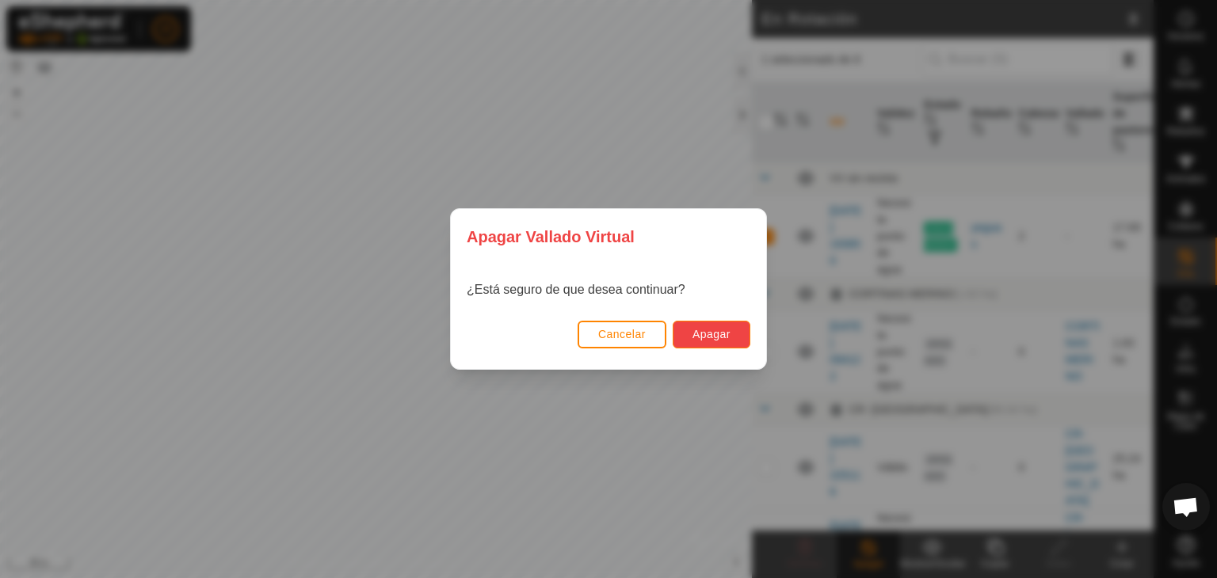
click at [720, 339] on span "Apagar" at bounding box center [712, 334] width 38 height 13
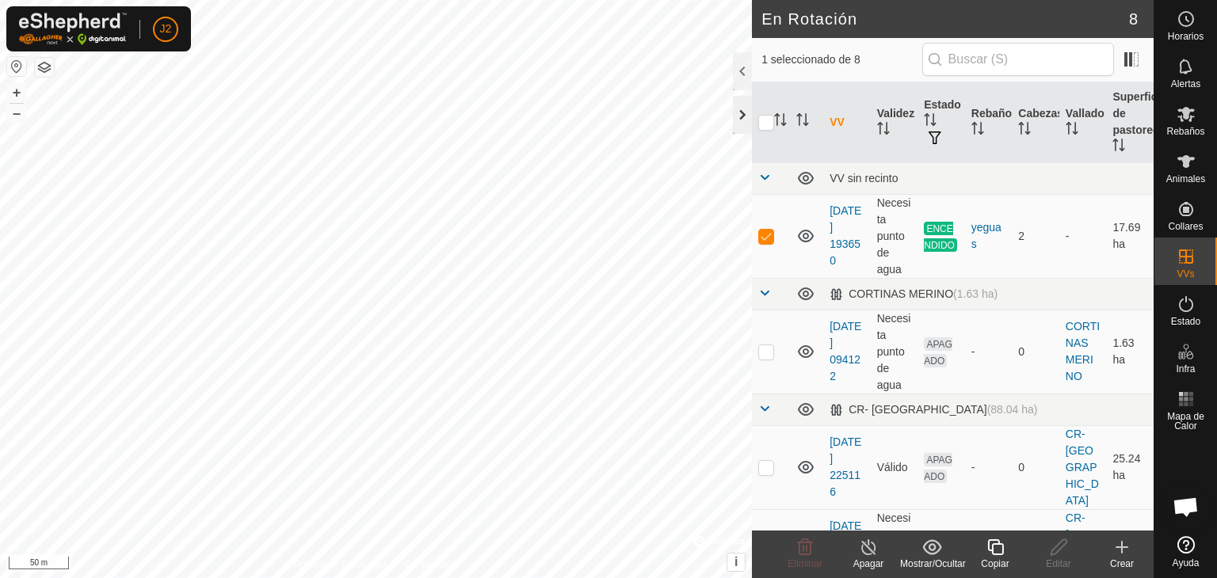
click at [744, 112] on div at bounding box center [742, 115] width 19 height 38
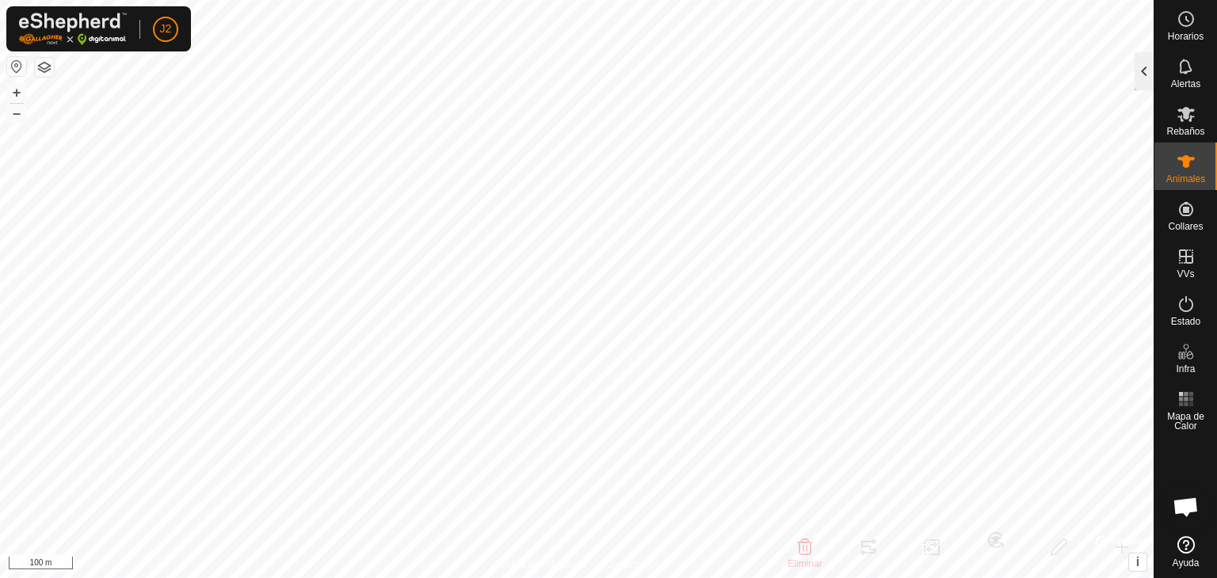
click at [1146, 73] on div at bounding box center [1144, 71] width 19 height 38
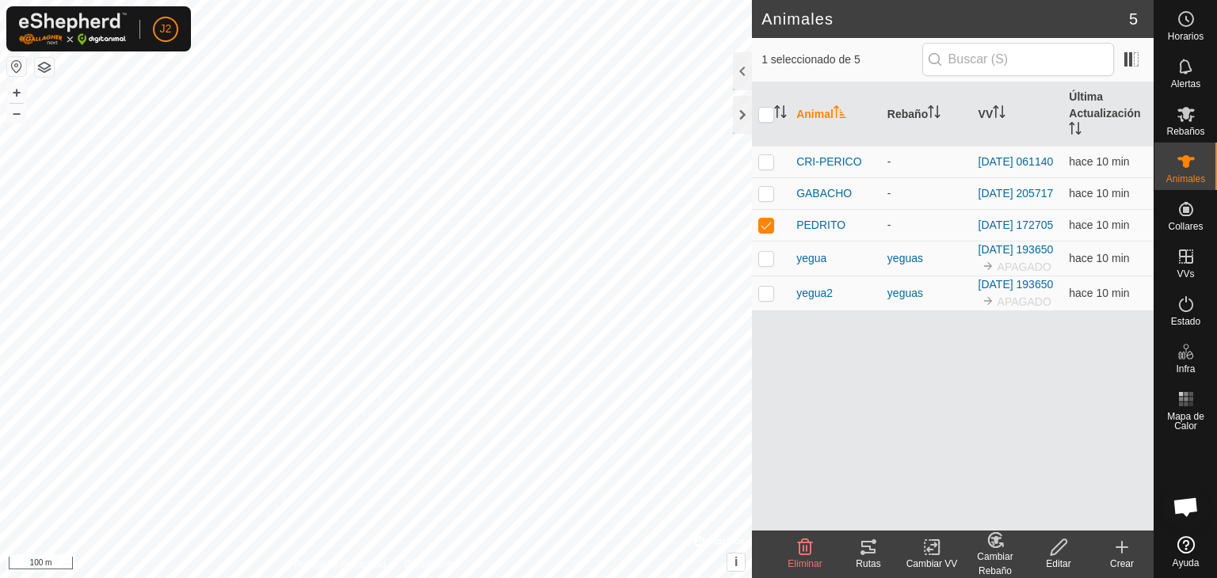
click at [864, 552] on icon at bounding box center [868, 547] width 14 height 13
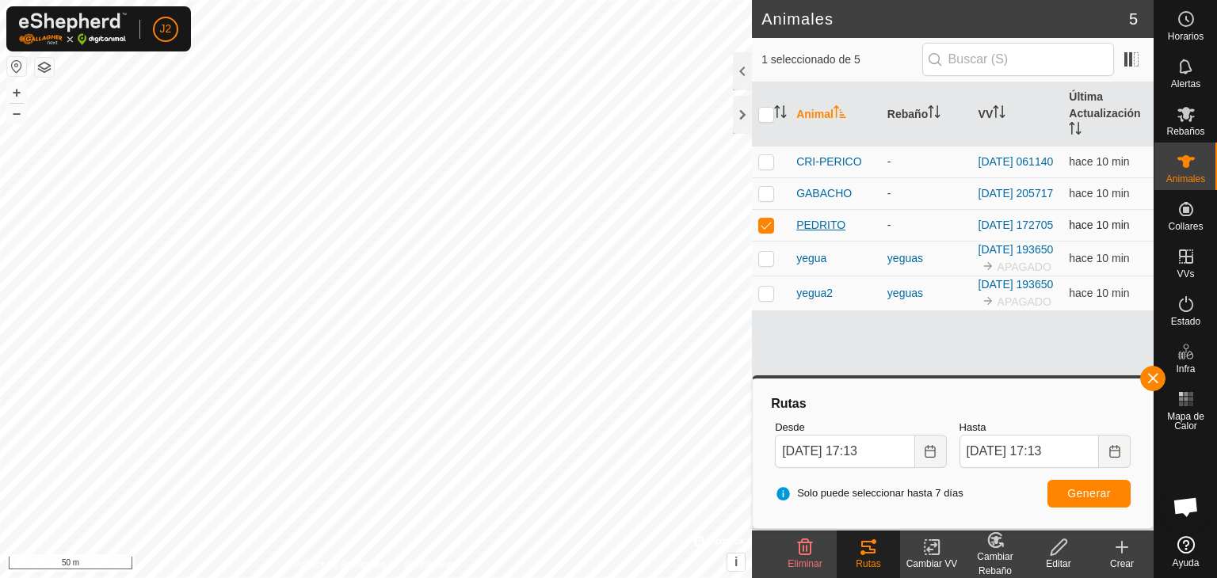
click at [833, 225] on span "PEDRITO" at bounding box center [820, 225] width 49 height 17
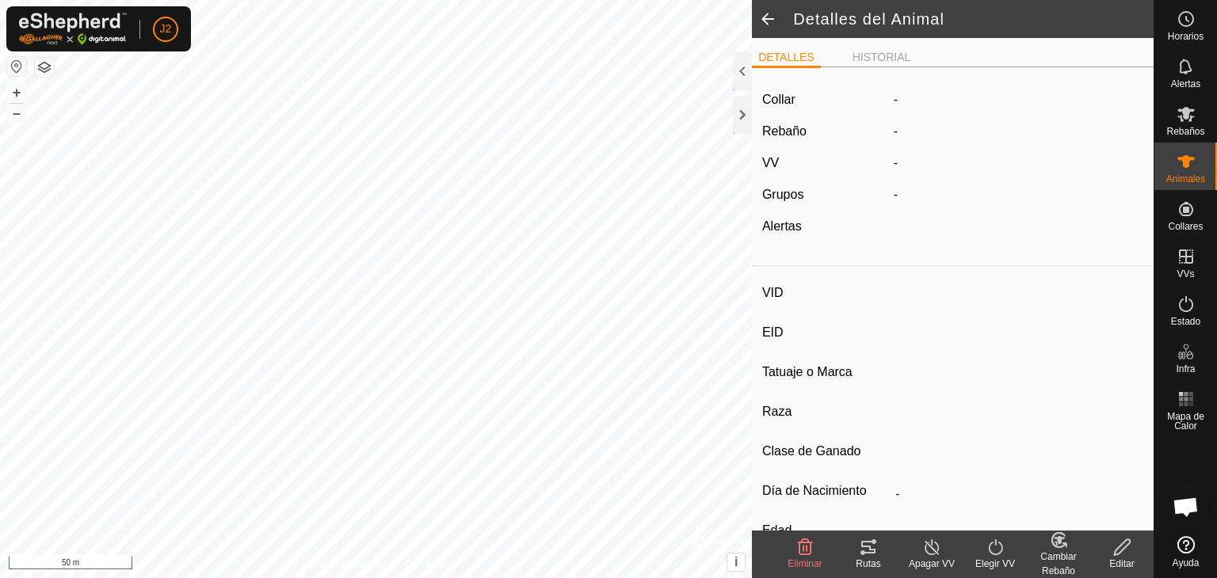
type input "PEDRITO"
type input "-"
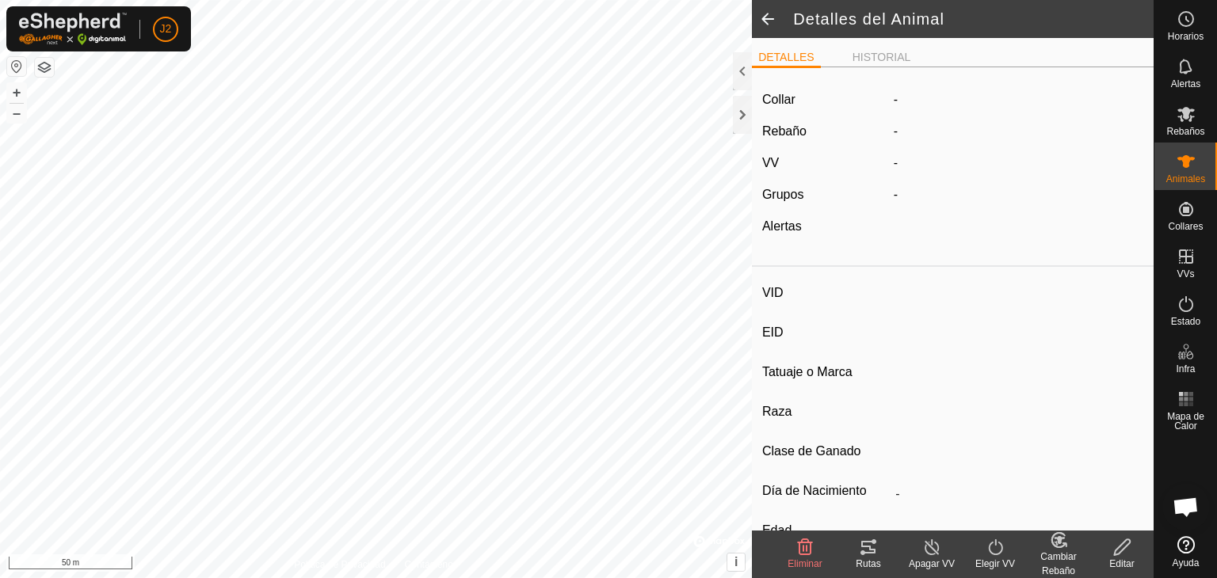
type input "0 kg"
type input "-"
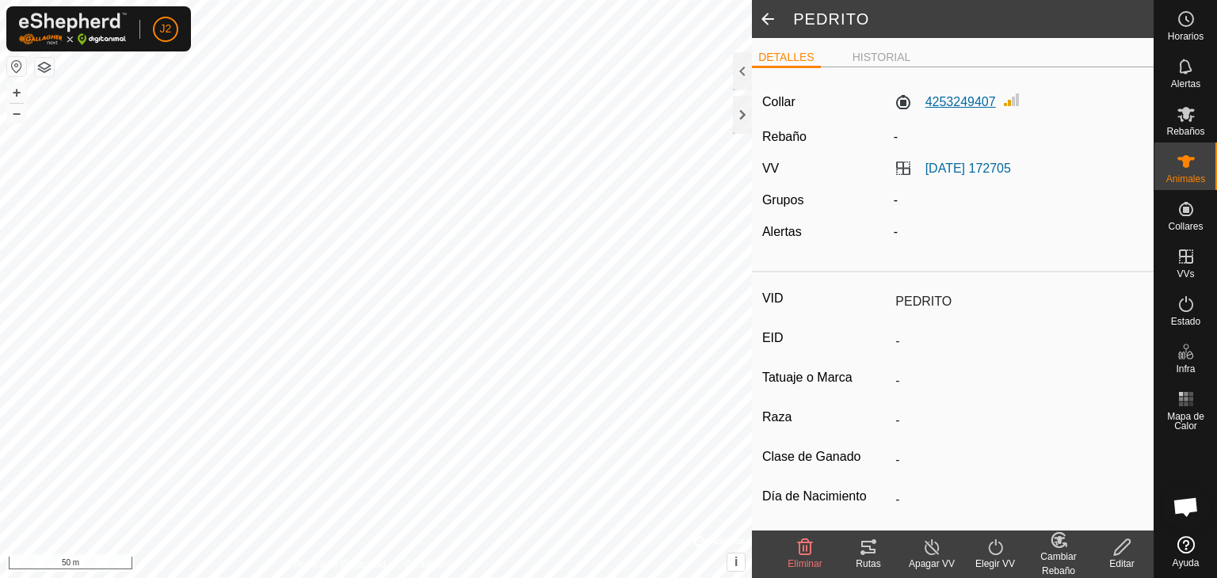
click at [955, 105] on label "4253249407" at bounding box center [945, 102] width 102 height 19
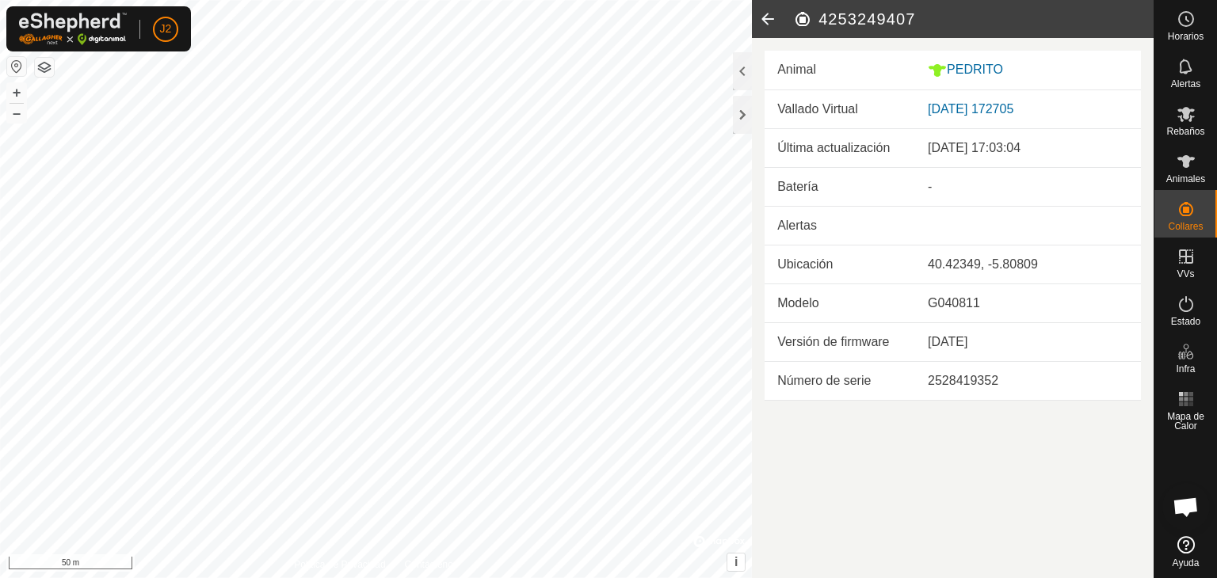
click at [764, 25] on icon at bounding box center [768, 19] width 32 height 38
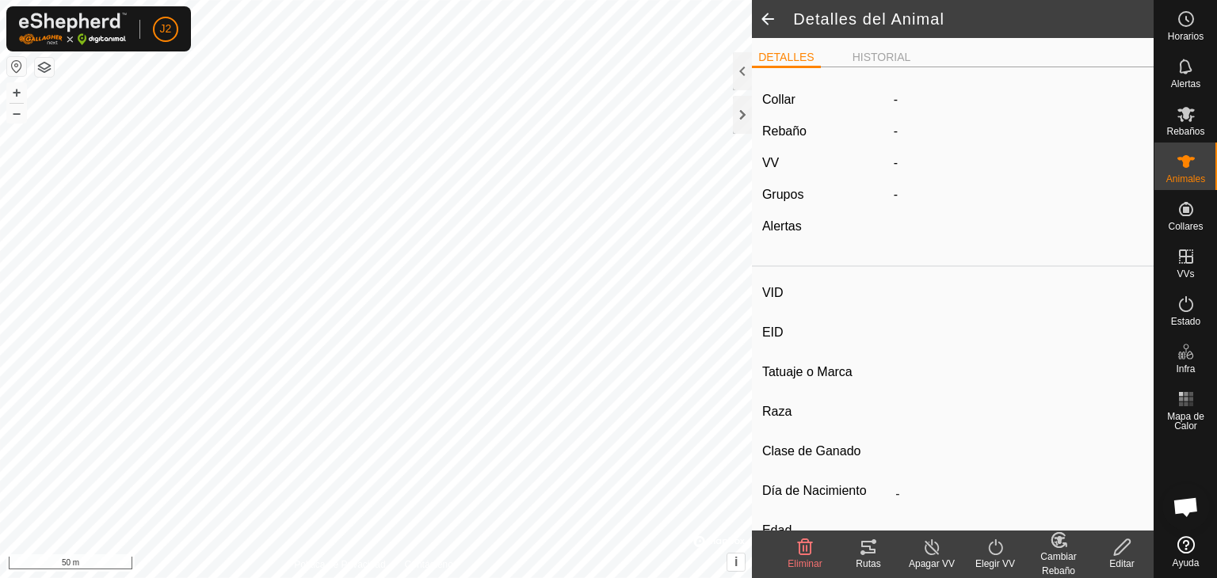
type input "PEDRITO"
type input "-"
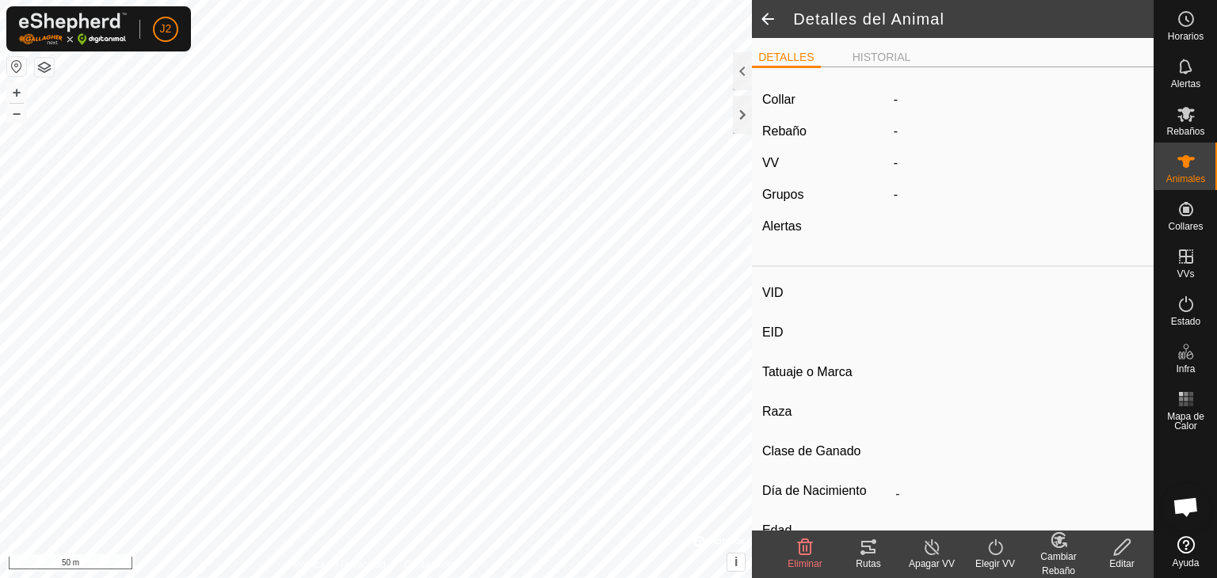
type input "0 kg"
type input "-"
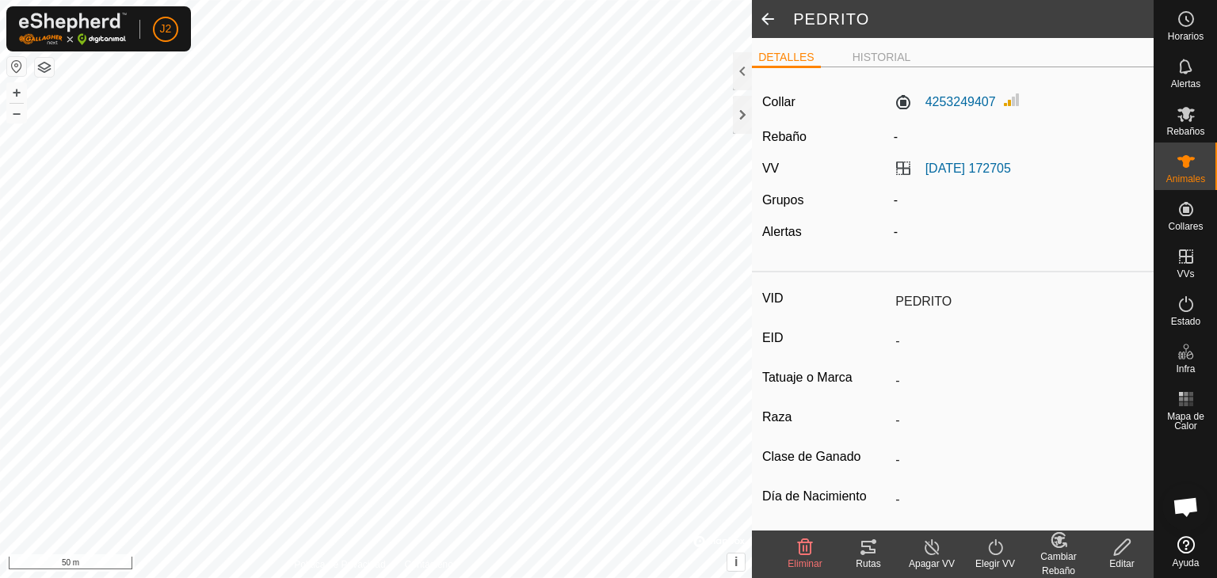
click at [769, 26] on span at bounding box center [768, 19] width 32 height 38
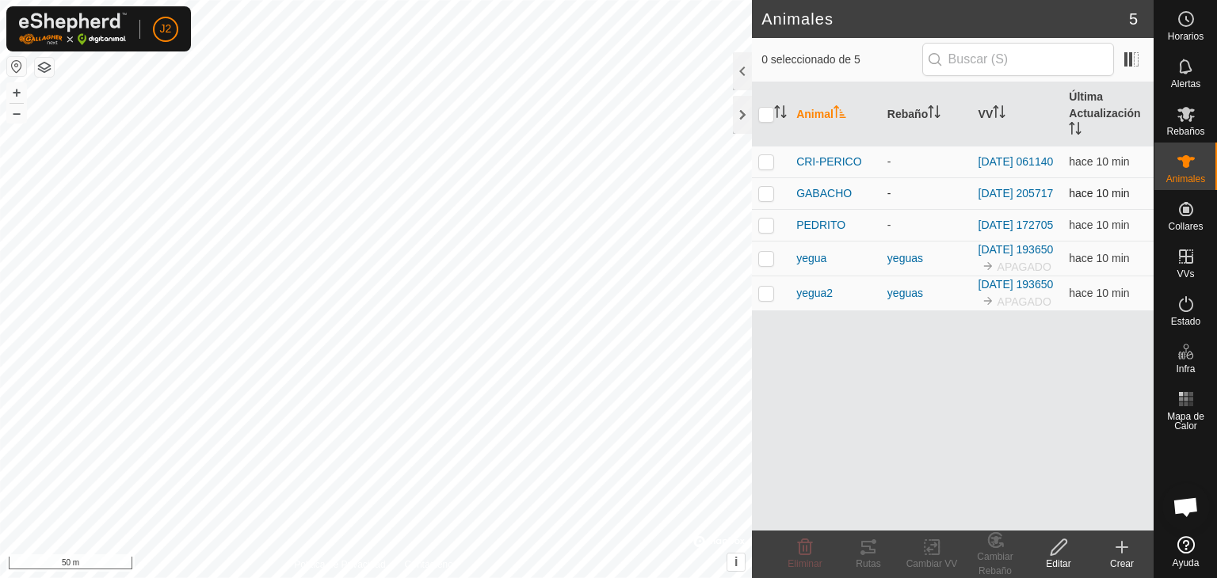
click at [766, 192] on p-checkbox at bounding box center [766, 193] width 16 height 13
checkbox input "true"
click at [825, 202] on span "GABACHO" at bounding box center [823, 193] width 55 height 17
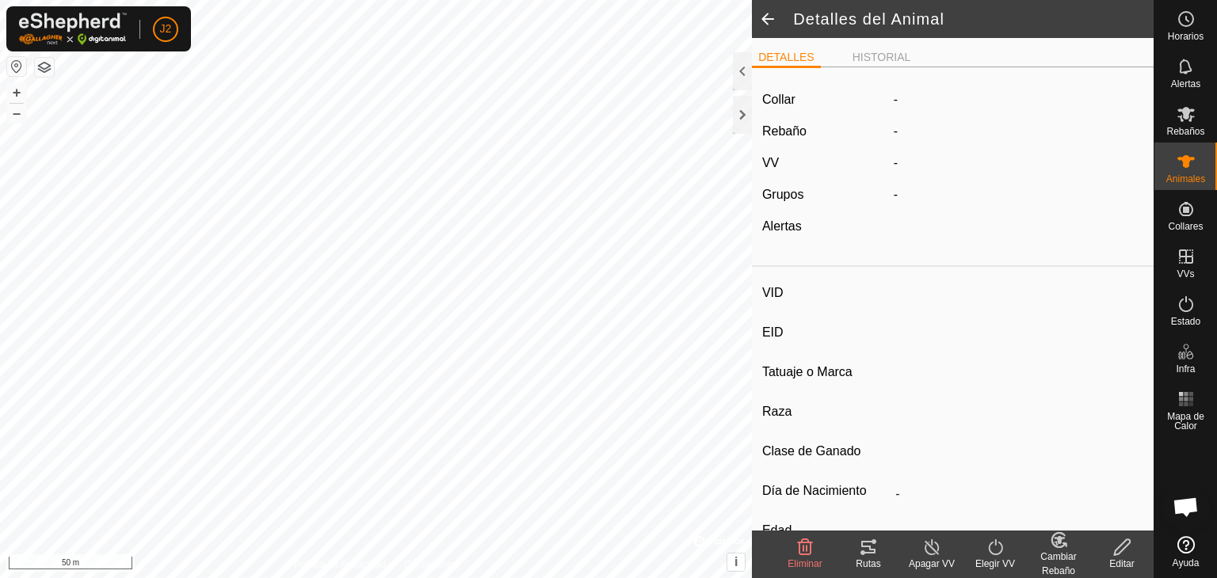
type input "GABACHO"
type input "-"
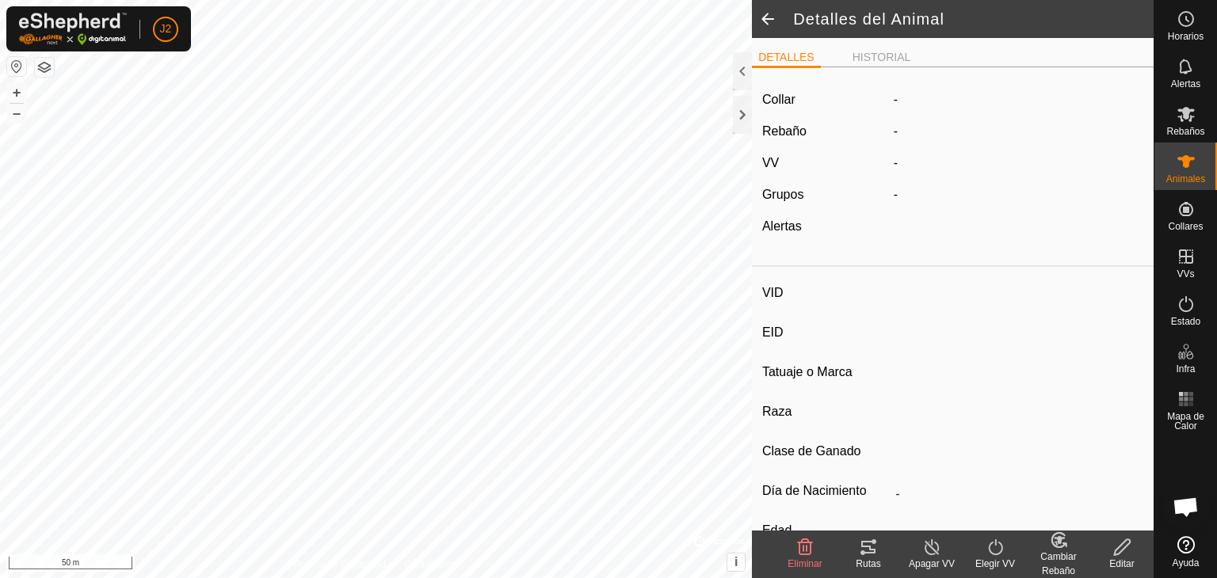
type input "0 kg"
type input "-"
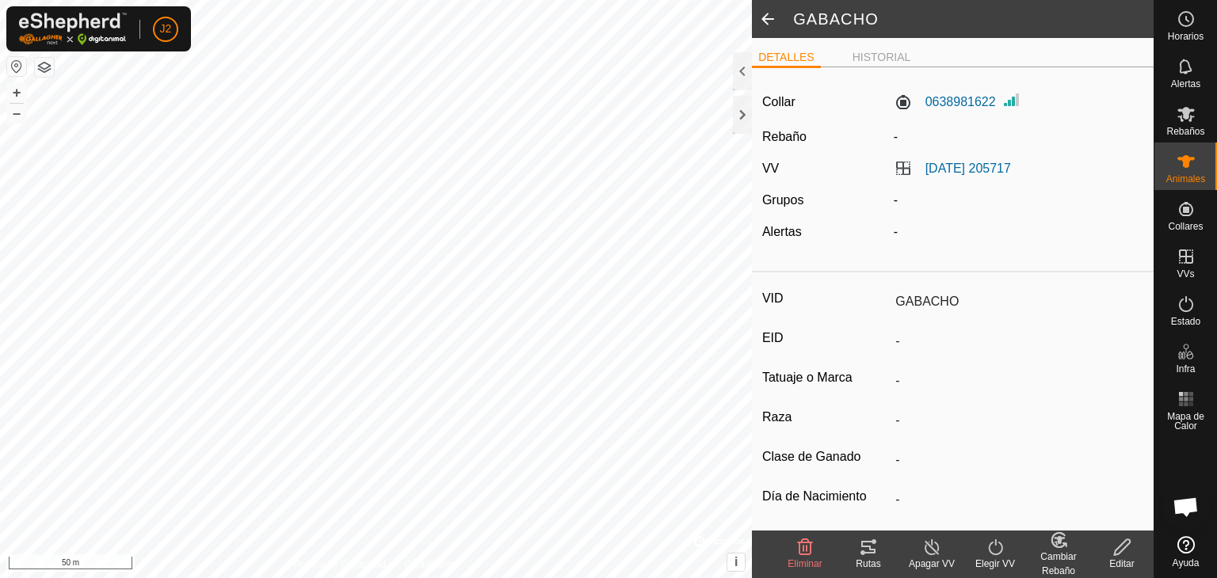
click at [767, 17] on span at bounding box center [768, 19] width 32 height 38
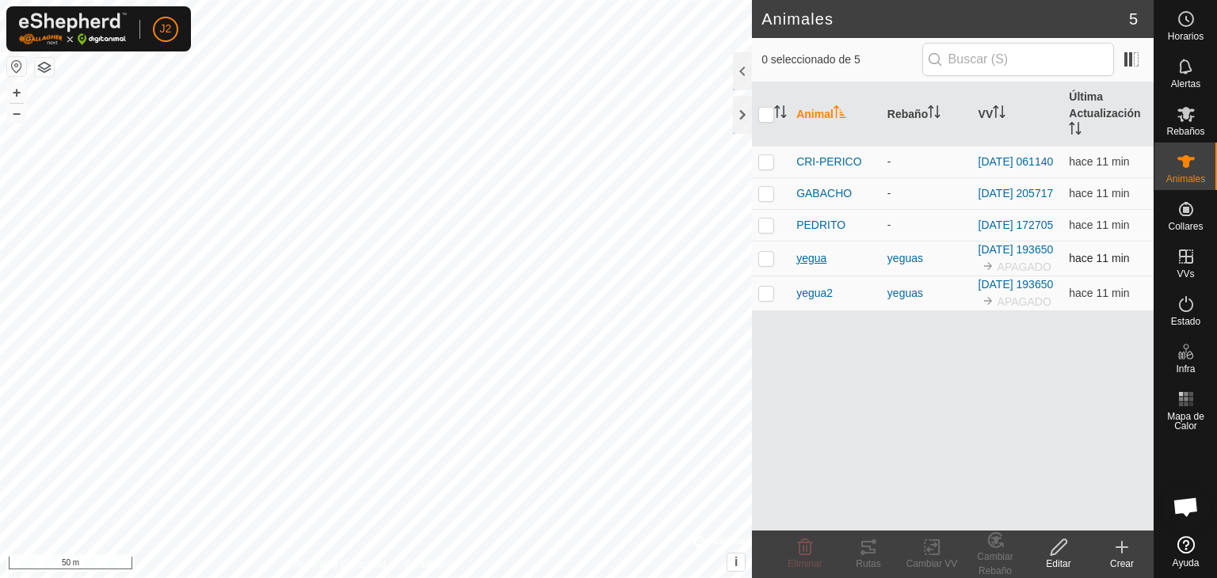
click at [817, 267] on span "yegua" at bounding box center [811, 258] width 30 height 17
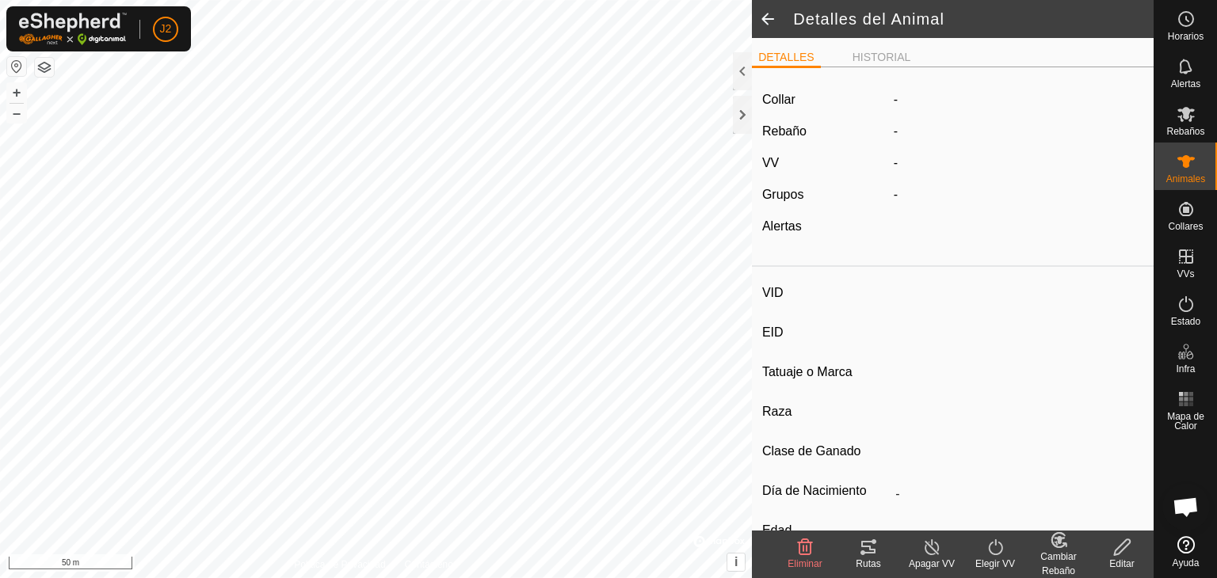
type input "yegua"
type input "-"
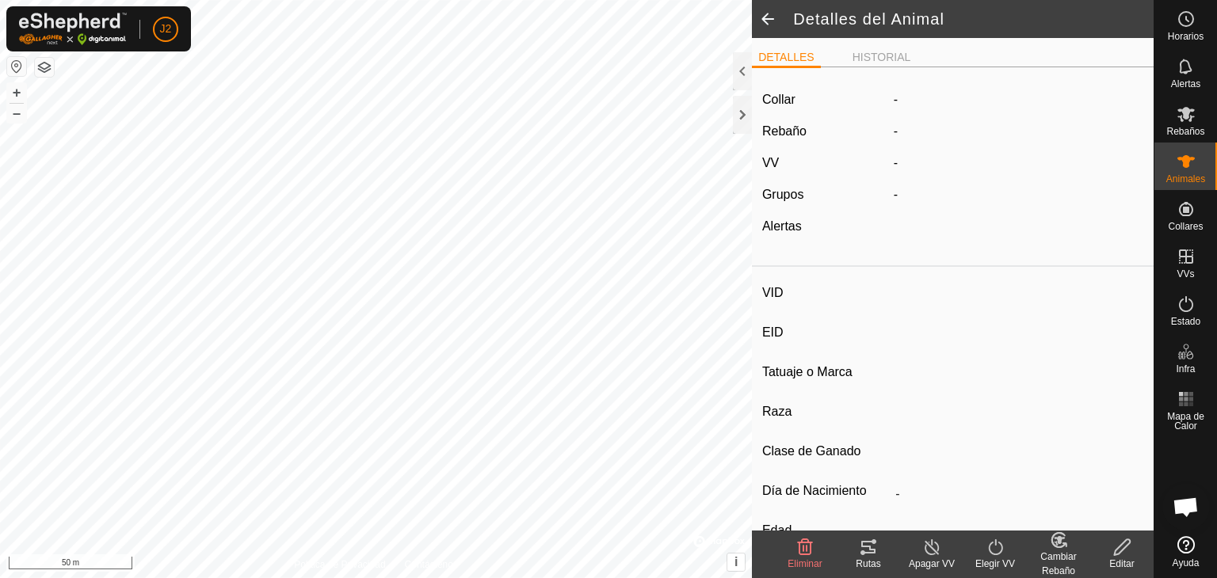
type input "0 kg"
type input "-"
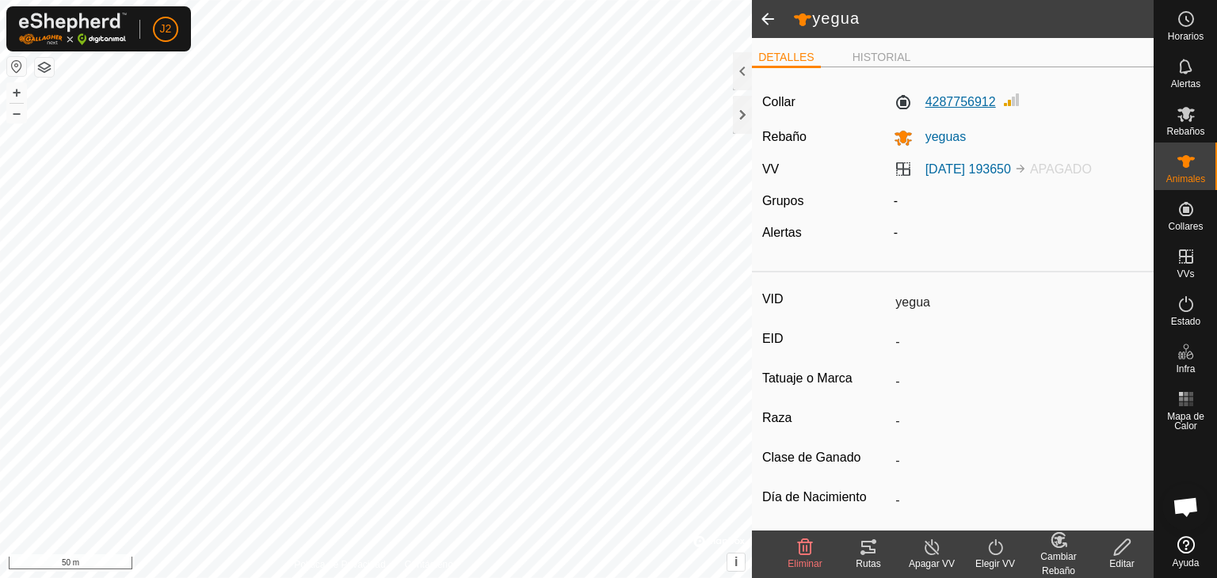
click at [969, 100] on label "4287756912" at bounding box center [945, 102] width 102 height 19
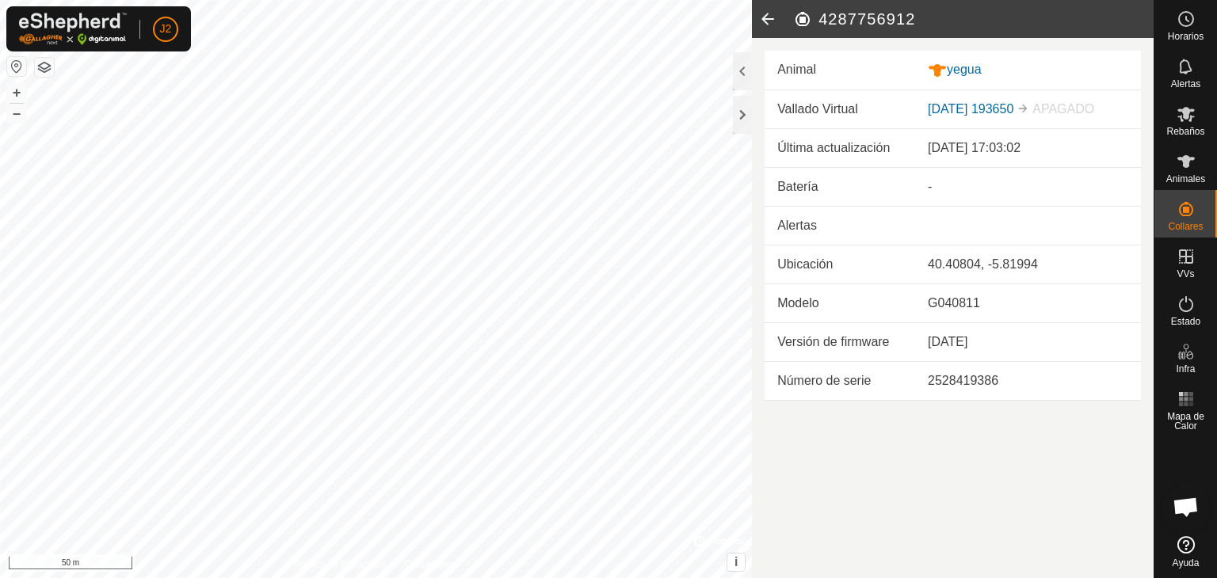
click at [769, 23] on icon at bounding box center [768, 19] width 32 height 38
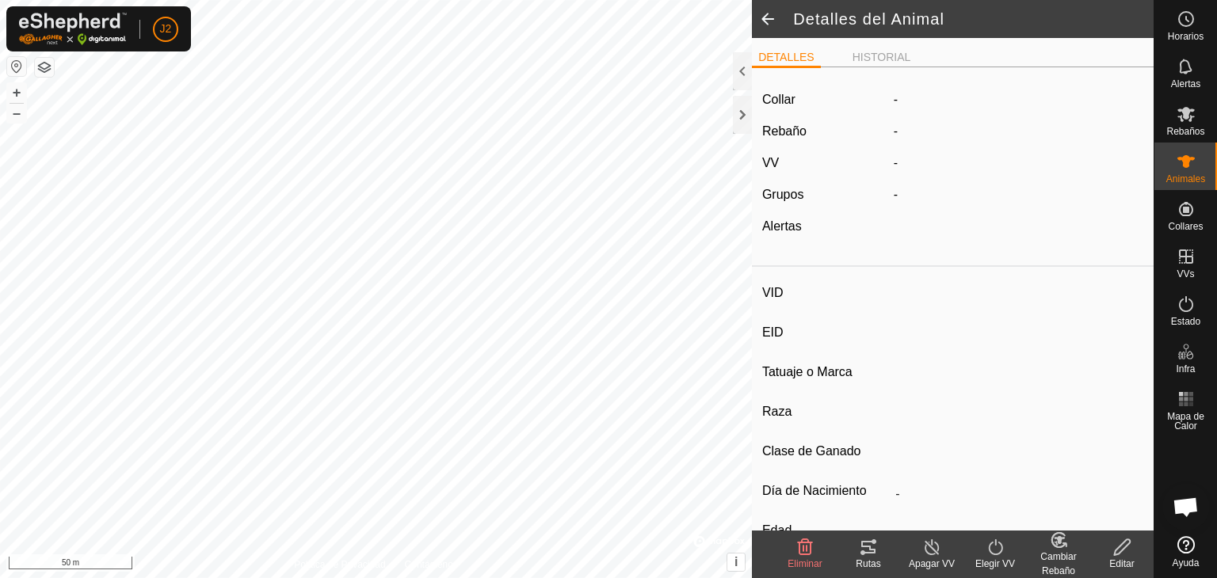
type input "yegua"
type input "-"
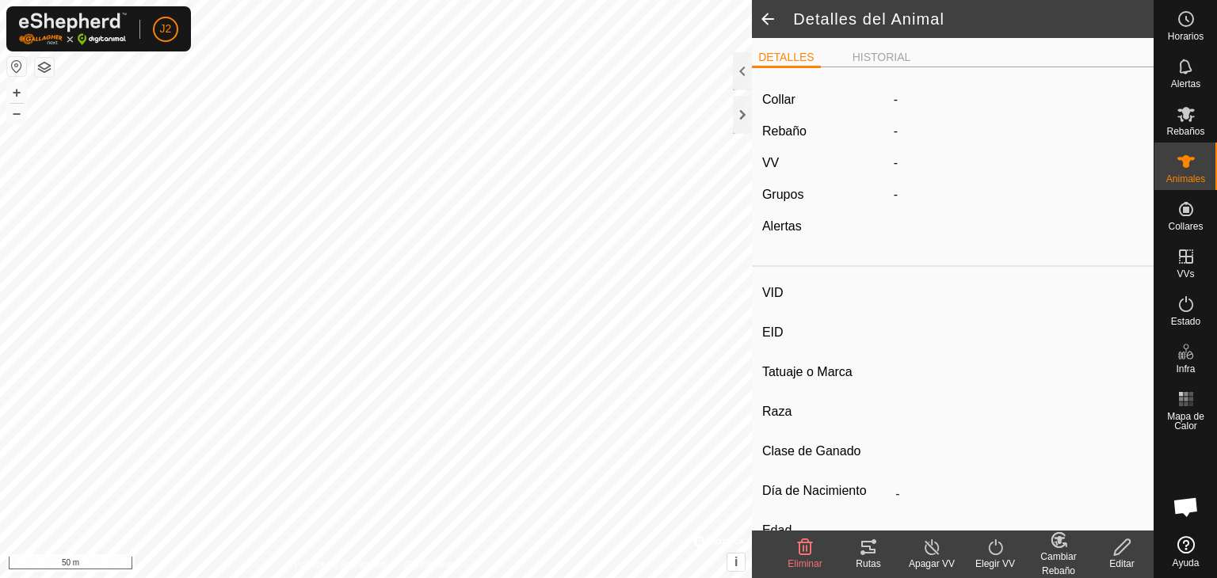
type input "0 kg"
type input "-"
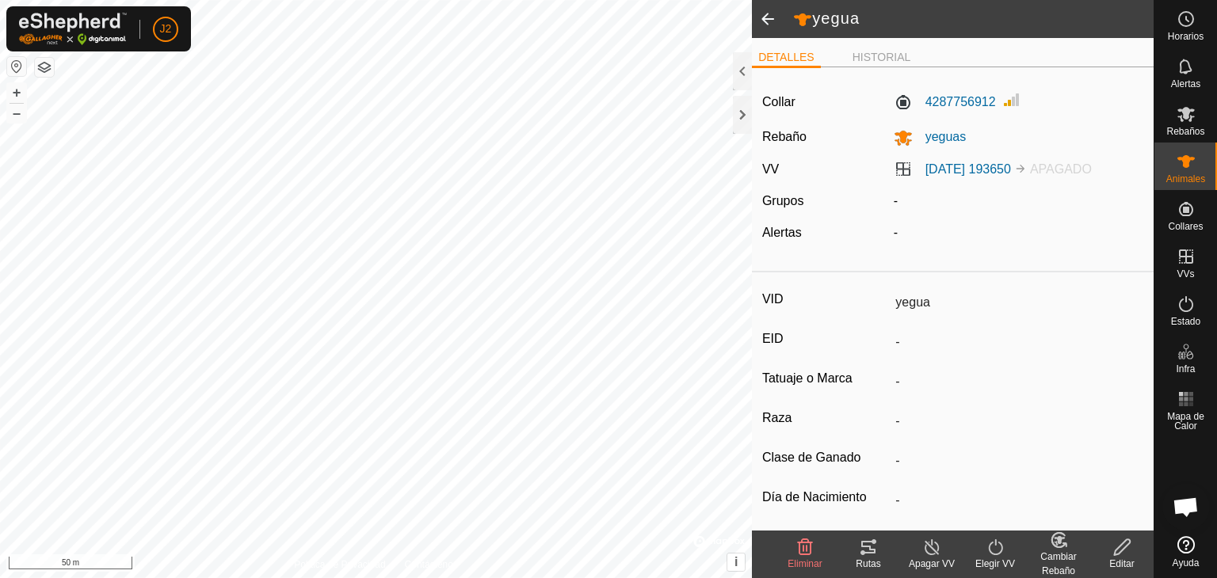
click at [767, 16] on span at bounding box center [768, 19] width 32 height 38
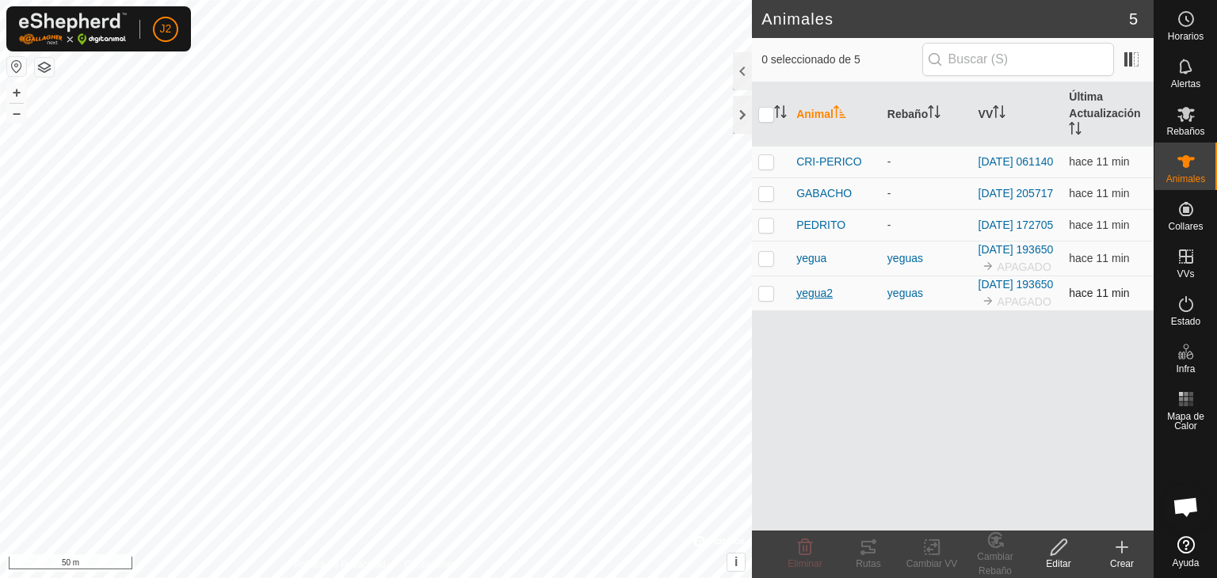
click at [815, 302] on span "yegua2" at bounding box center [814, 293] width 36 height 17
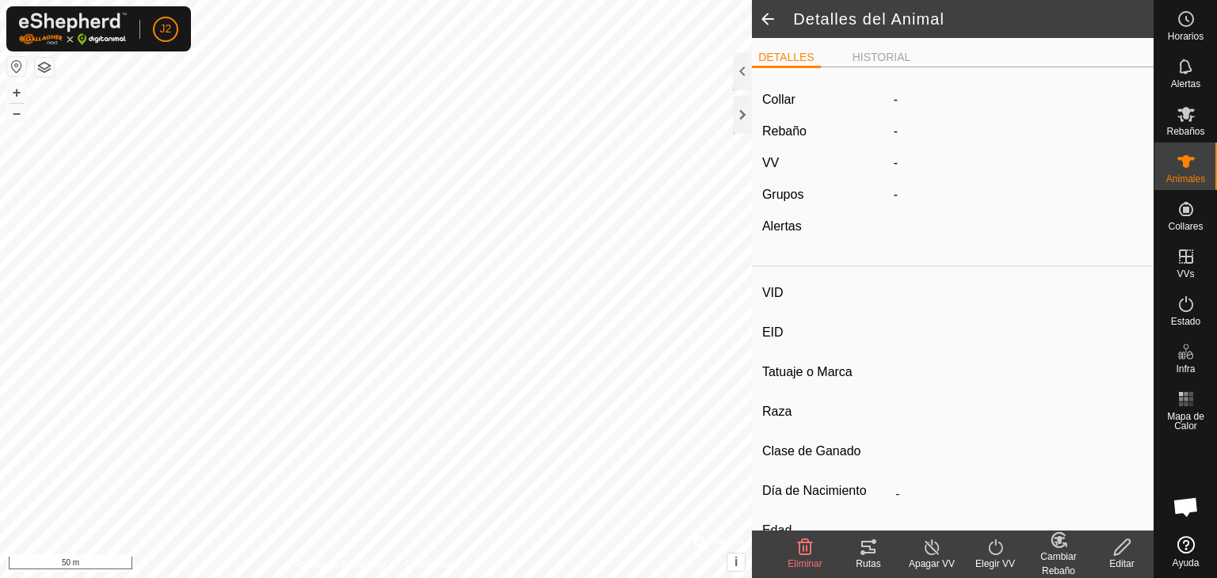
type input "yegua2"
type input "-"
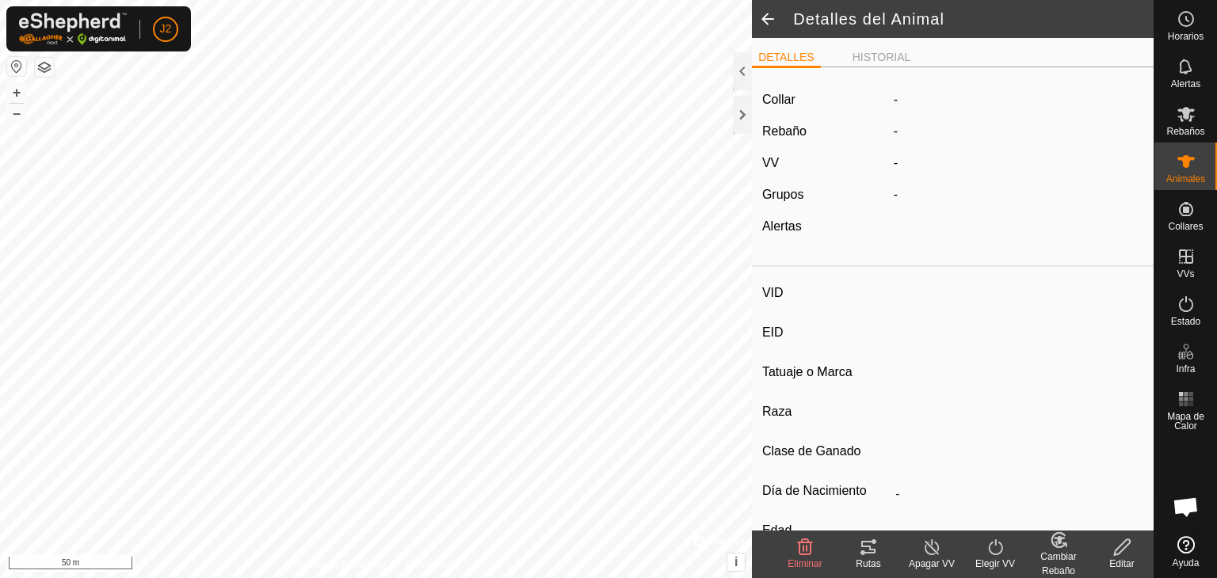
type input "0 kg"
type input "-"
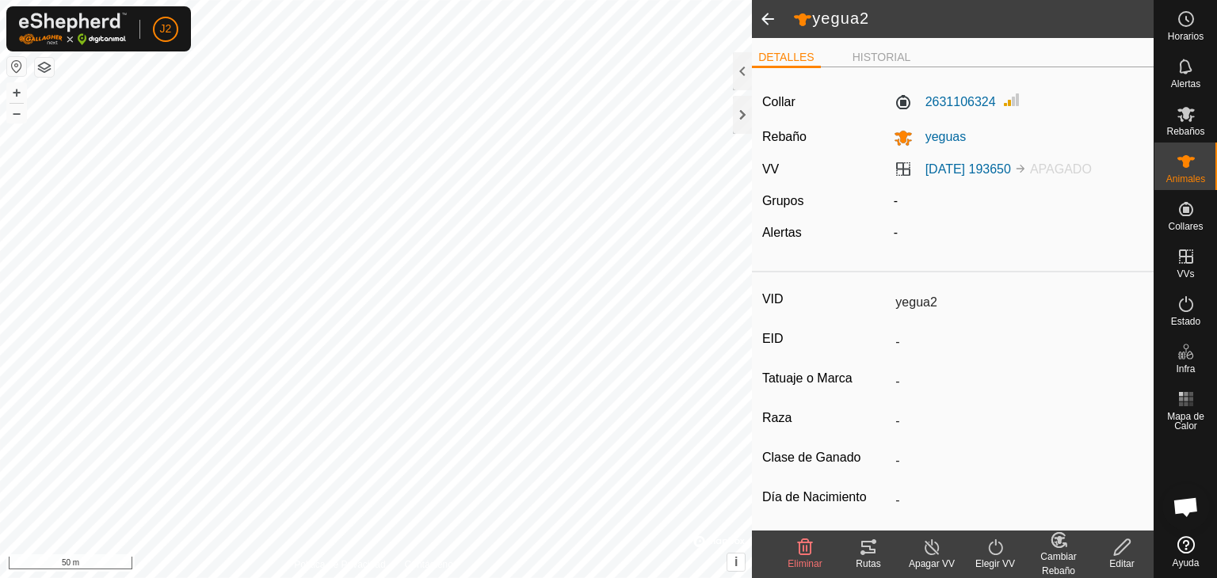
click at [776, 21] on span at bounding box center [768, 19] width 32 height 38
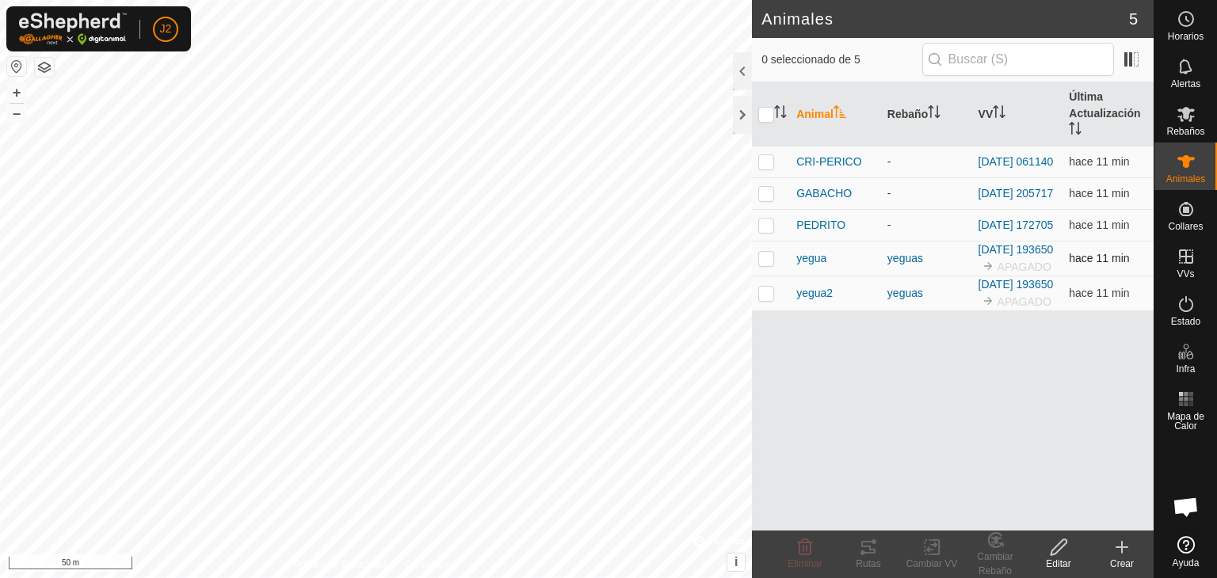
click at [830, 267] on div "yegua" at bounding box center [835, 258] width 78 height 17
click at [828, 267] on div "yegua" at bounding box center [835, 258] width 78 height 17
click at [824, 267] on span "yegua" at bounding box center [811, 258] width 30 height 17
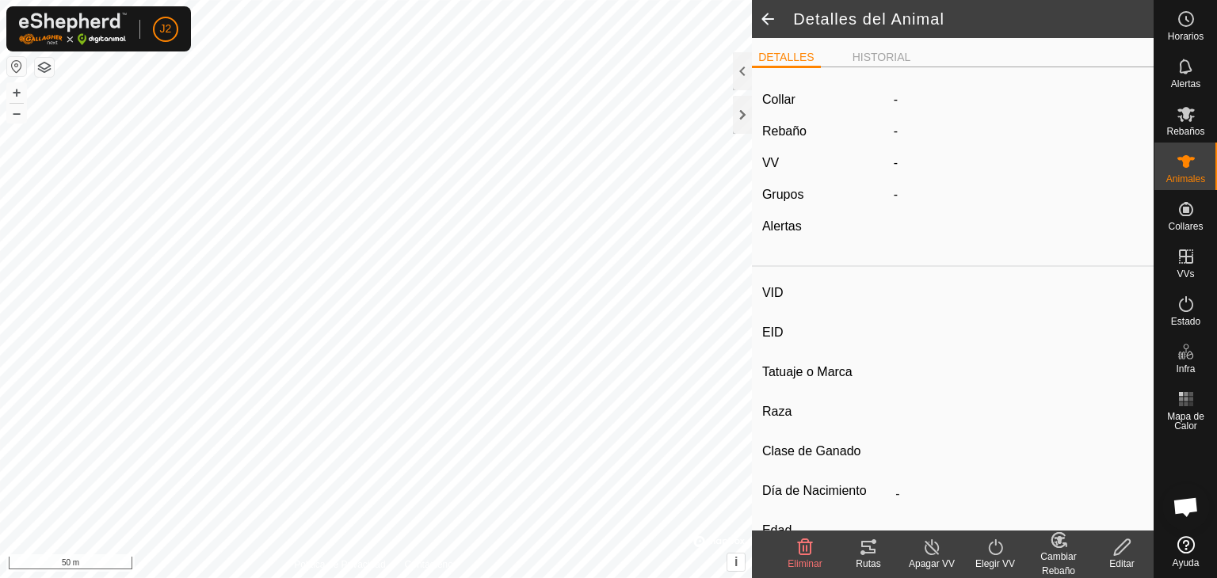
type input "yegua"
type input "-"
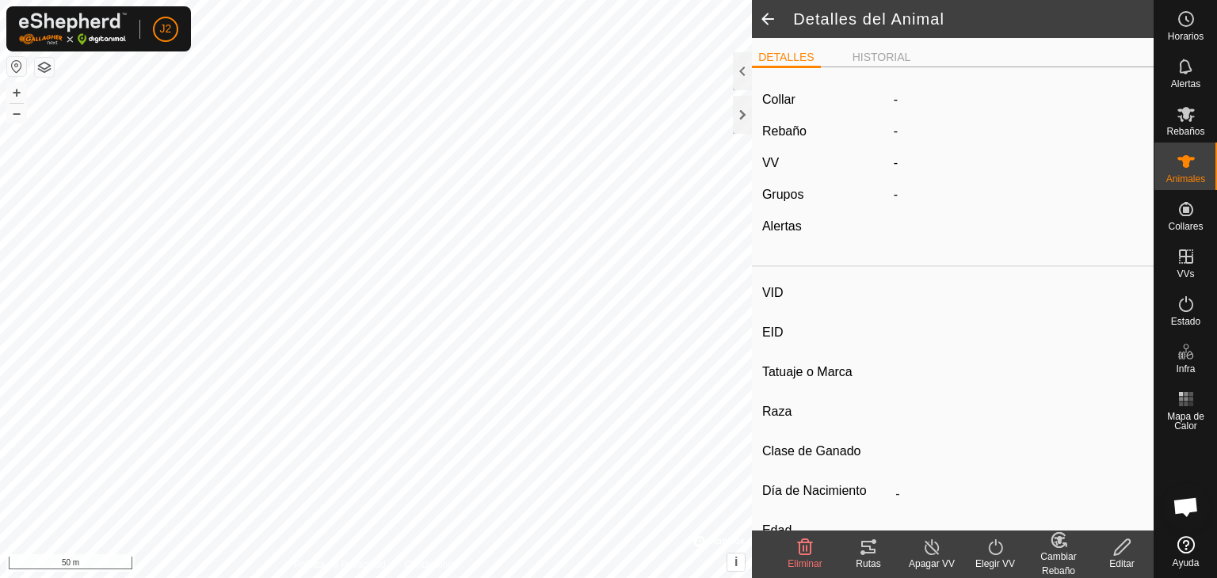
type input "0 kg"
type input "-"
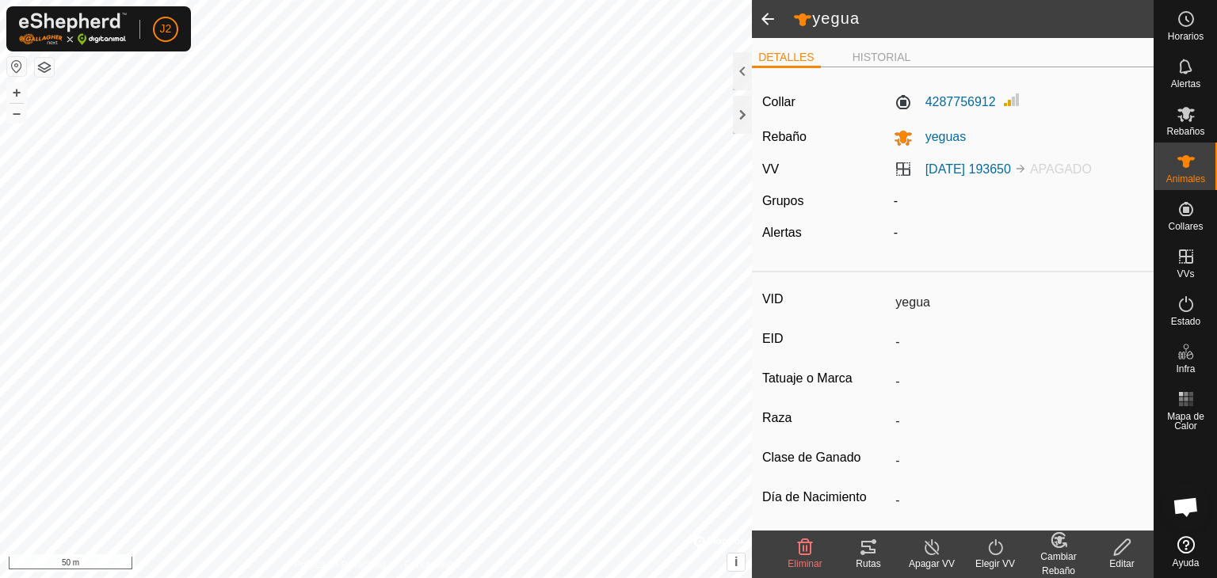
click at [767, 23] on span at bounding box center [768, 19] width 32 height 38
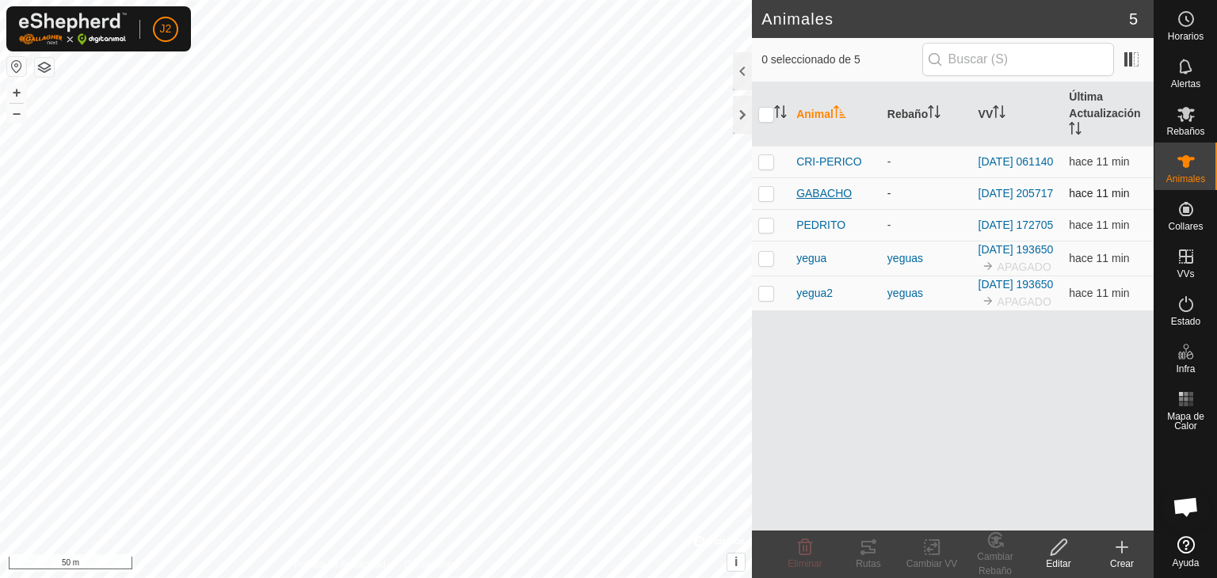
click at [822, 189] on span "GABACHO" at bounding box center [823, 193] width 55 height 17
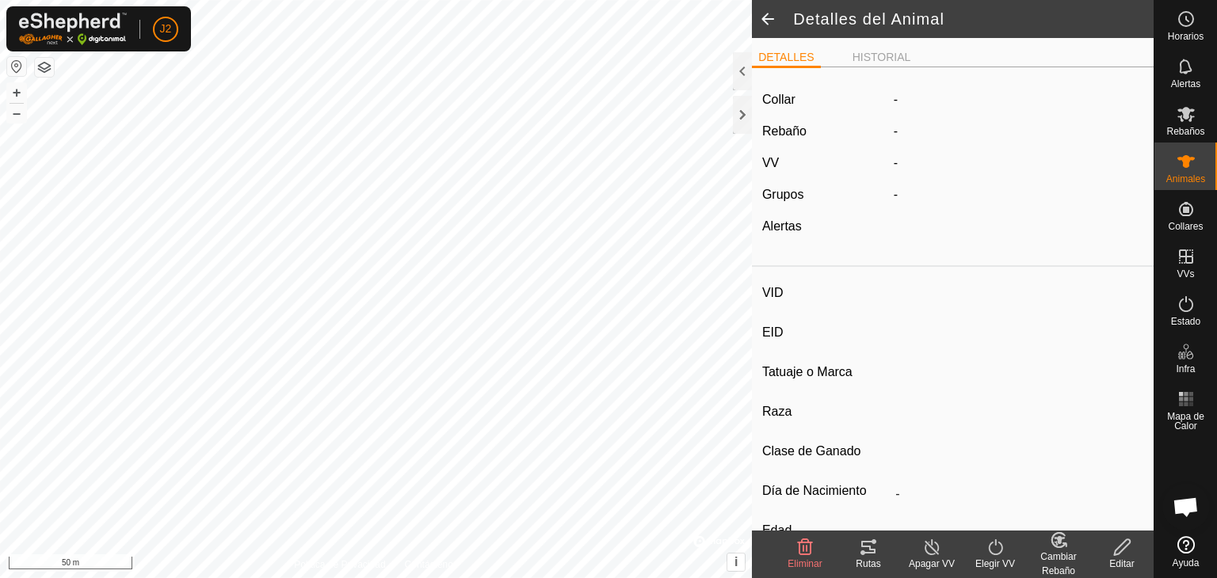
type input "GABACHO"
type input "-"
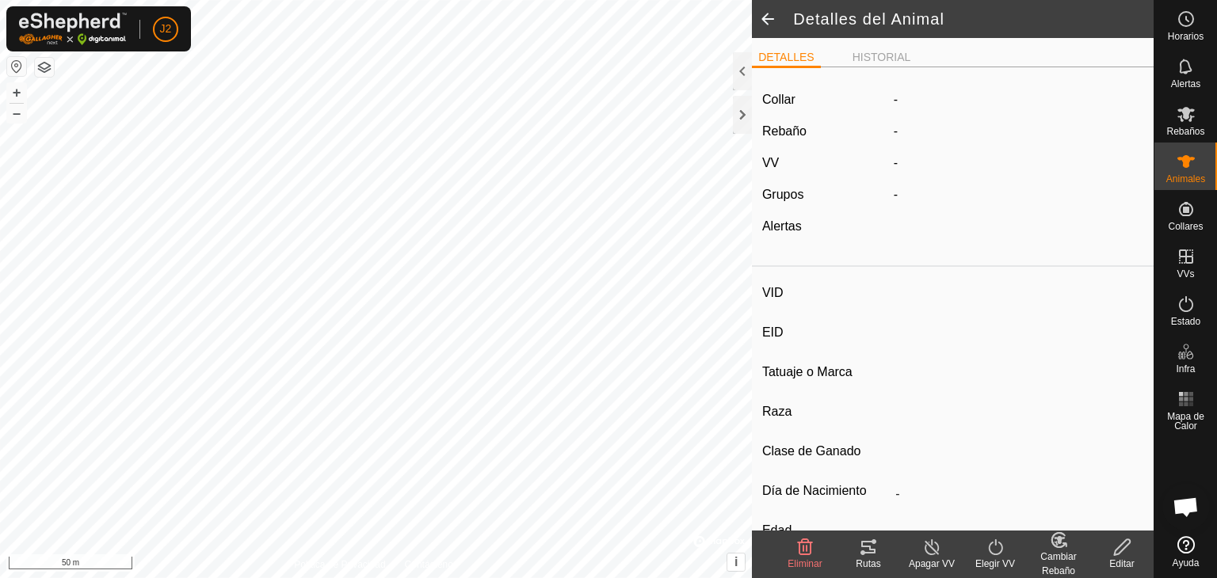
type input "0 kg"
type input "-"
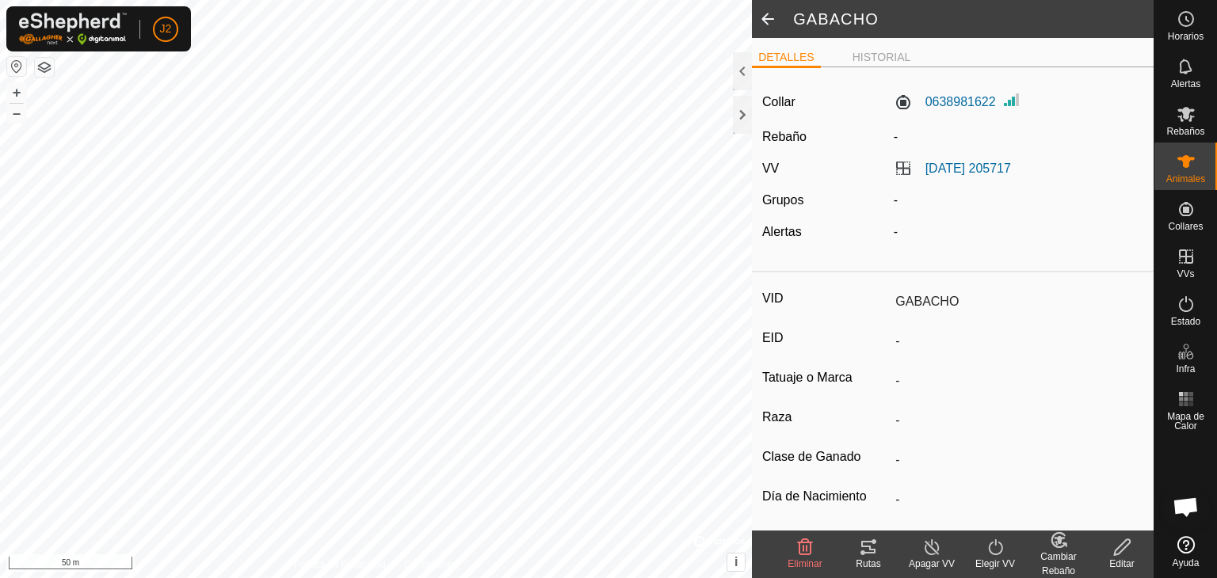
click at [769, 19] on span at bounding box center [768, 19] width 32 height 38
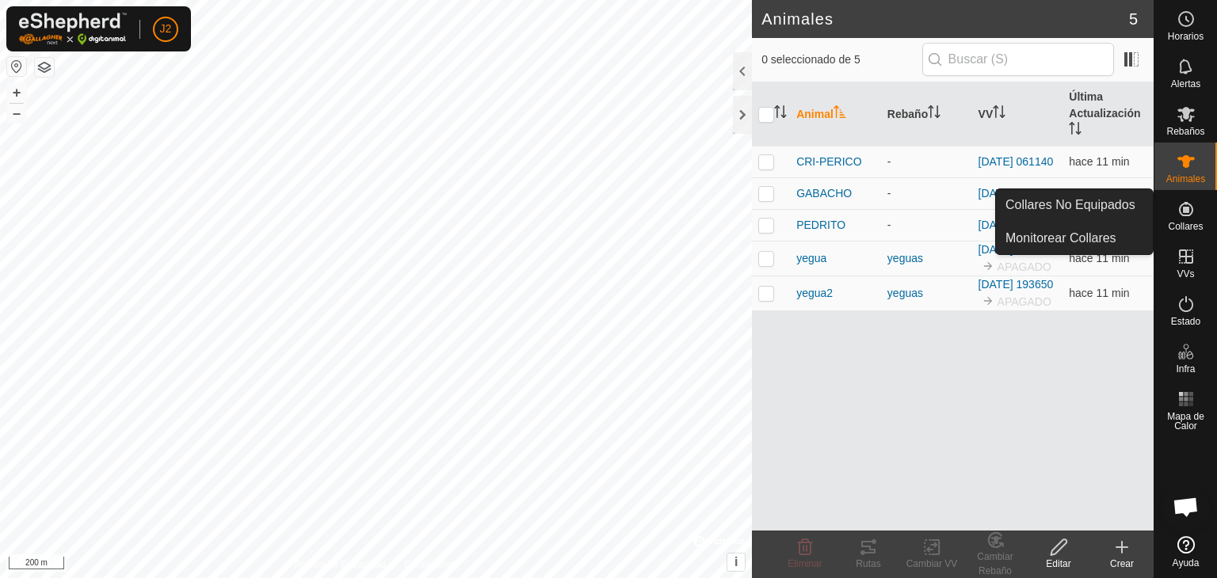
click at [1190, 213] on icon at bounding box center [1186, 209] width 14 height 14
click at [1055, 229] on link "Monitorear Collares" at bounding box center [1074, 239] width 157 height 32
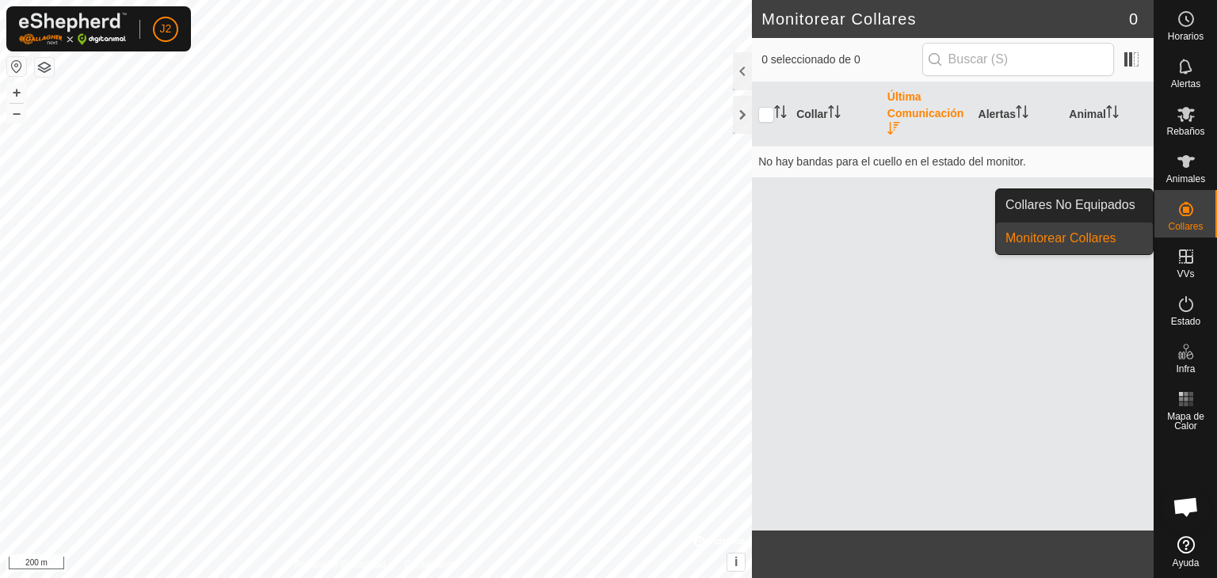
click at [1097, 204] on link "Collares No Equipados" at bounding box center [1074, 205] width 157 height 32
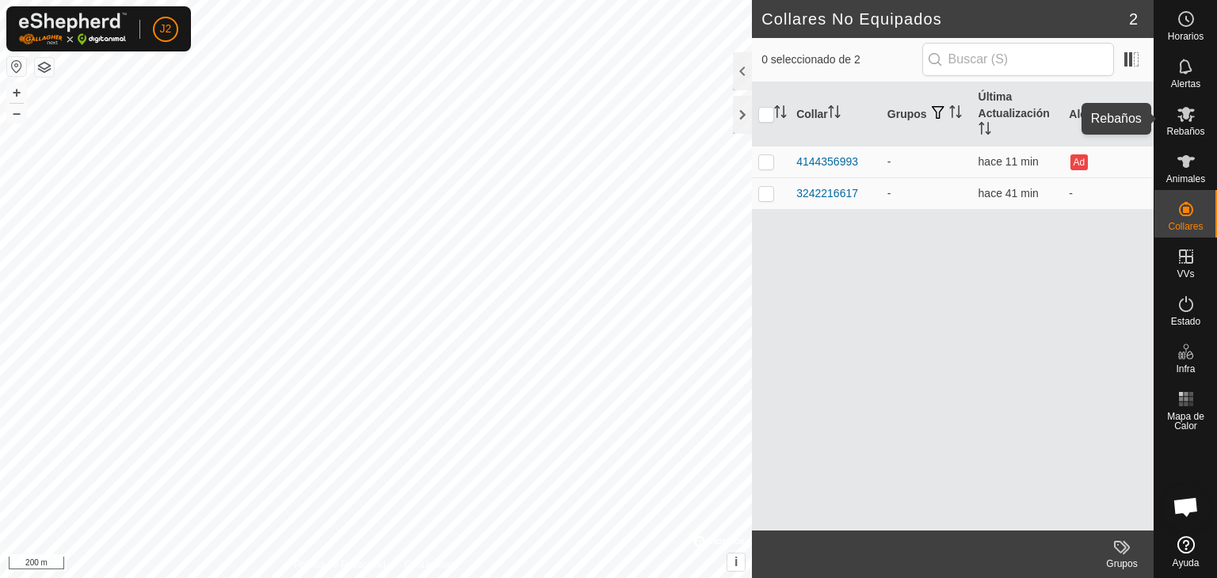
click at [1189, 118] on icon at bounding box center [1186, 114] width 19 height 19
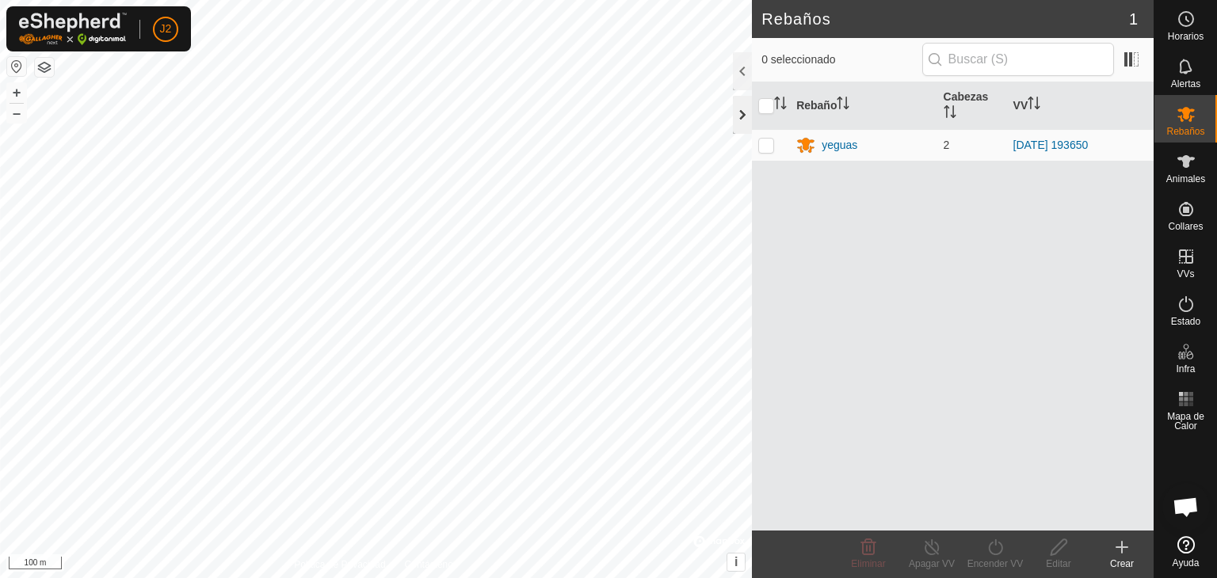
click at [742, 116] on div at bounding box center [742, 115] width 19 height 38
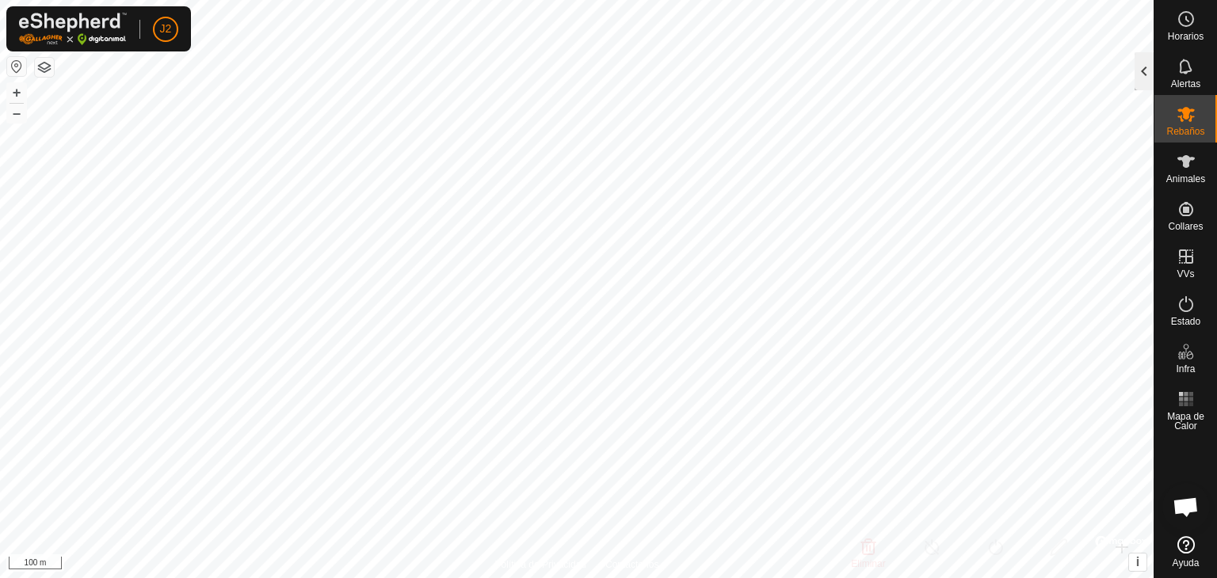
click at [1141, 68] on div at bounding box center [1144, 71] width 19 height 38
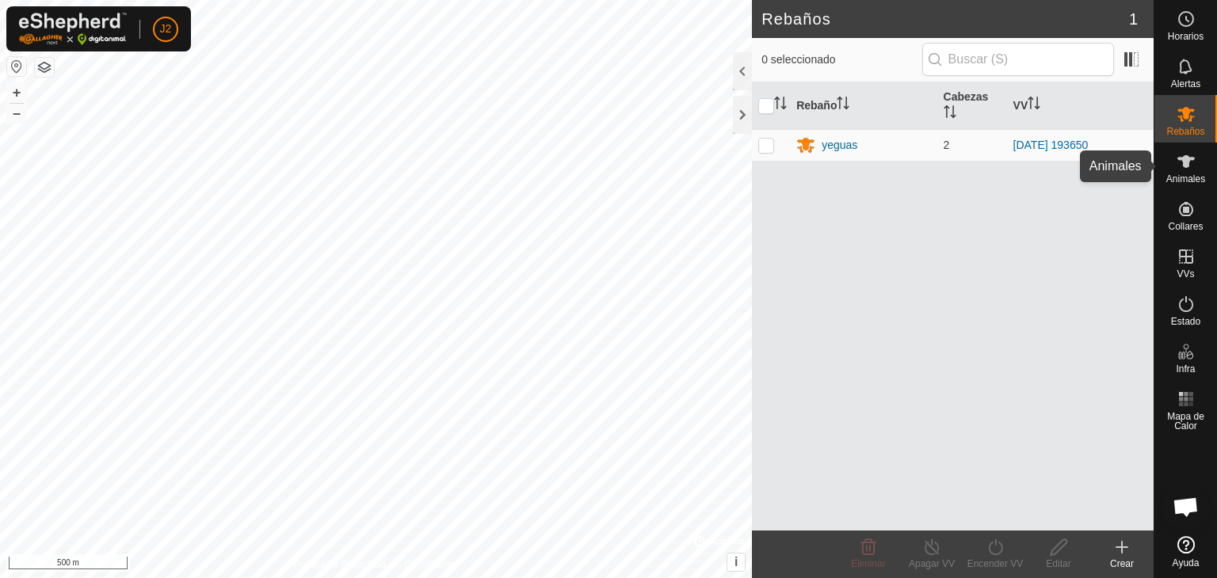
click at [1188, 169] on icon at bounding box center [1186, 161] width 19 height 19
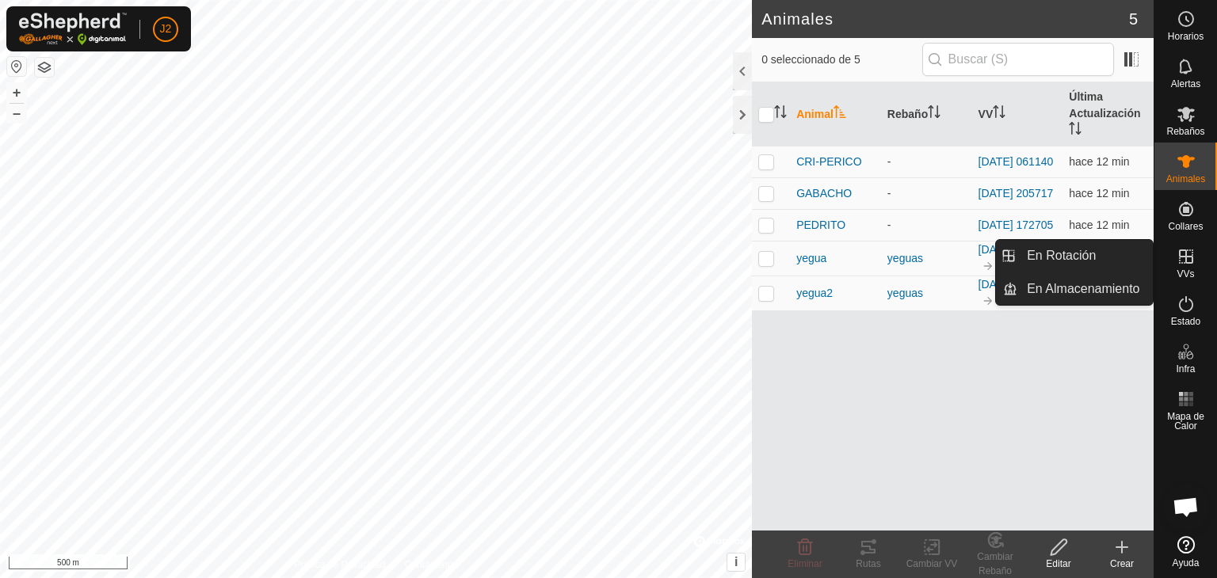
click at [1090, 254] on link "En Rotación" at bounding box center [1084, 256] width 135 height 32
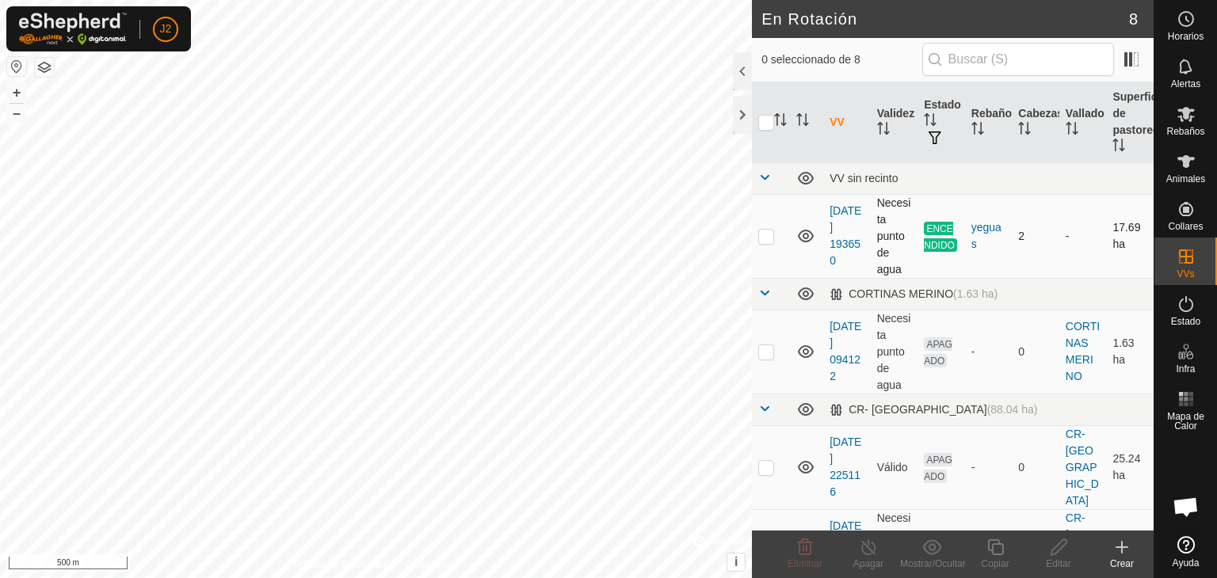
click at [775, 230] on td at bounding box center [771, 236] width 38 height 84
checkbox input "true"
click at [867, 549] on icon at bounding box center [869, 547] width 20 height 19
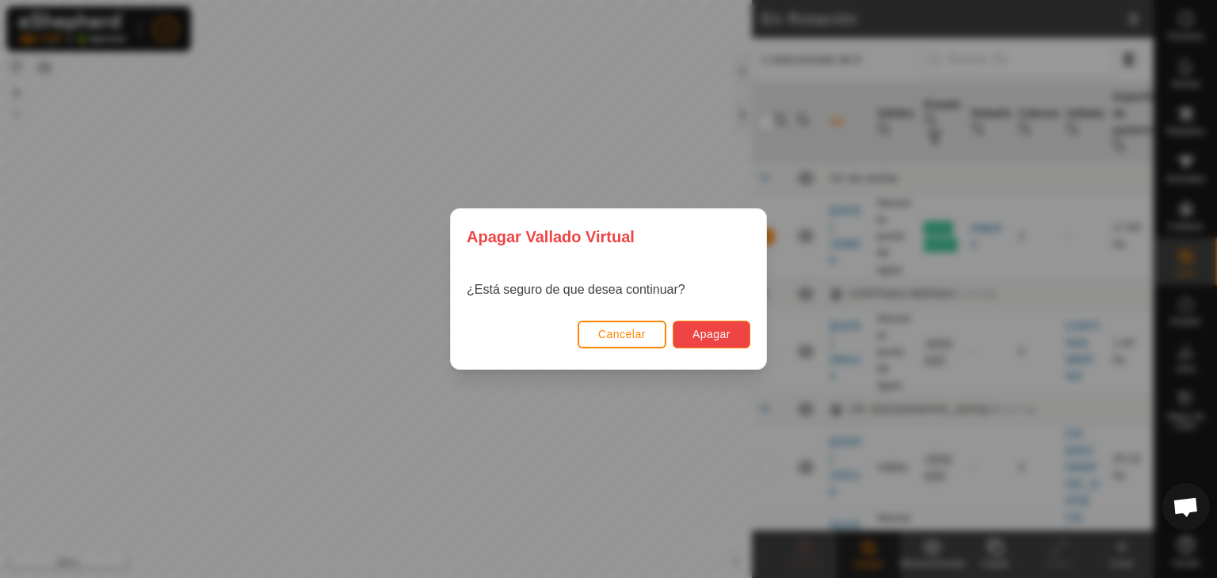
click at [712, 330] on span "Apagar" at bounding box center [712, 334] width 38 height 13
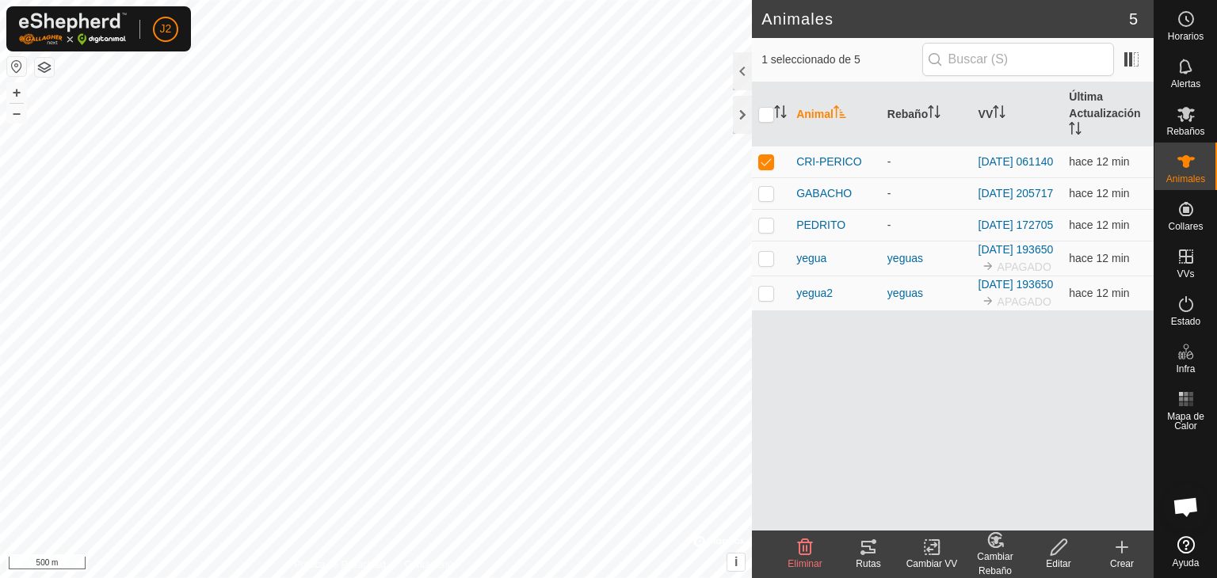
click at [861, 551] on icon at bounding box center [863, 553] width 5 height 5
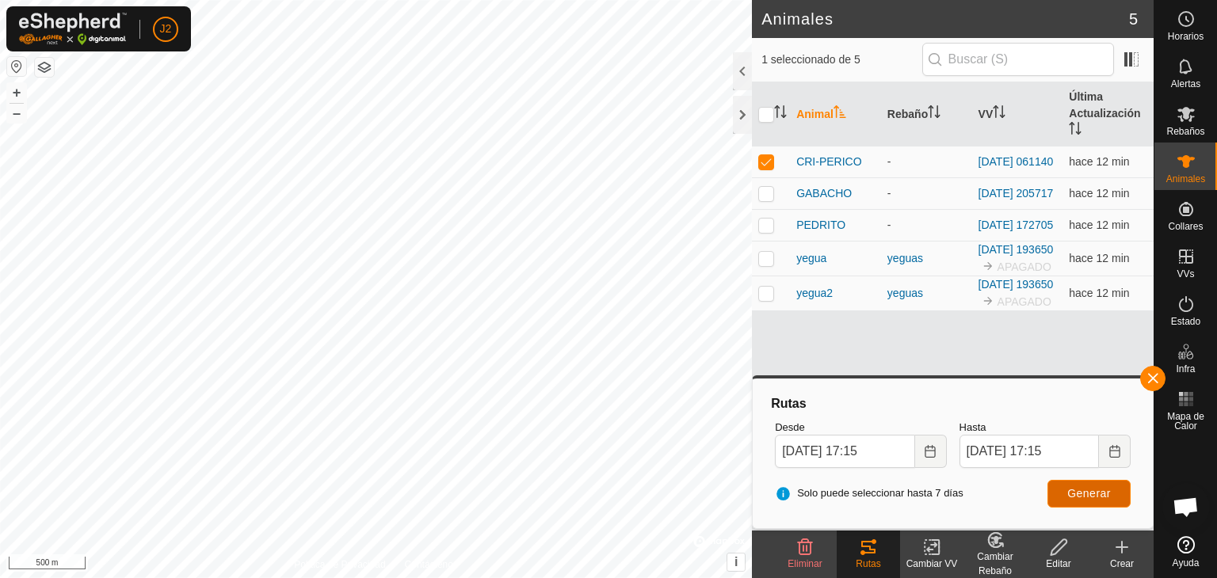
click at [1090, 498] on span "Generar" at bounding box center [1089, 493] width 44 height 13
click at [1157, 379] on button "button" at bounding box center [1152, 378] width 25 height 25
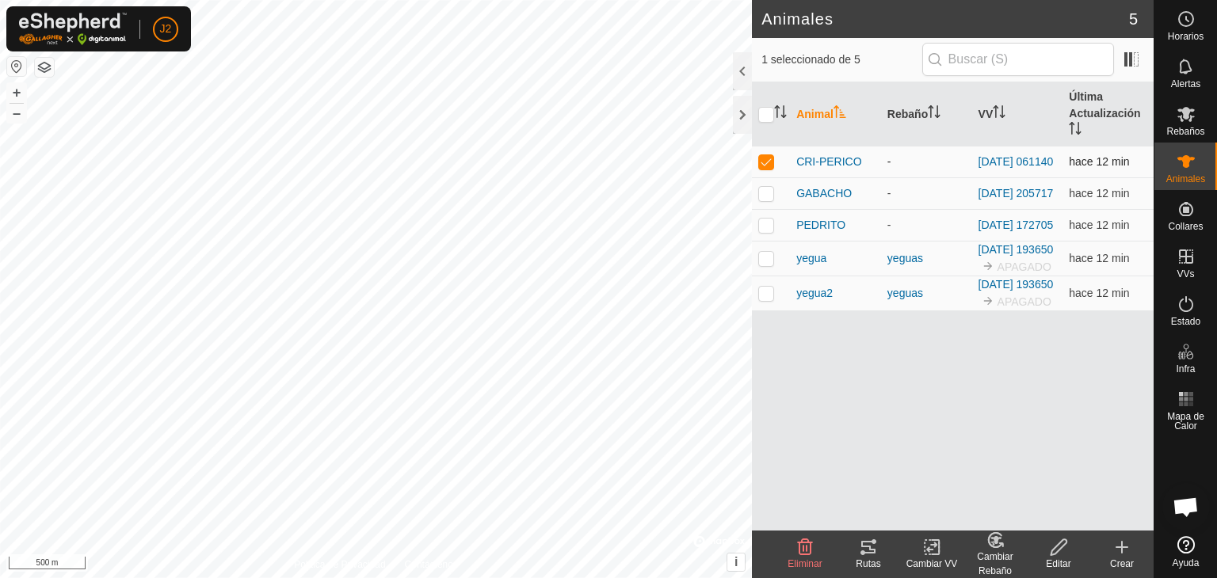
click at [769, 159] on p-checkbox at bounding box center [766, 161] width 16 height 13
checkbox input "false"
click at [738, 118] on div at bounding box center [742, 115] width 19 height 38
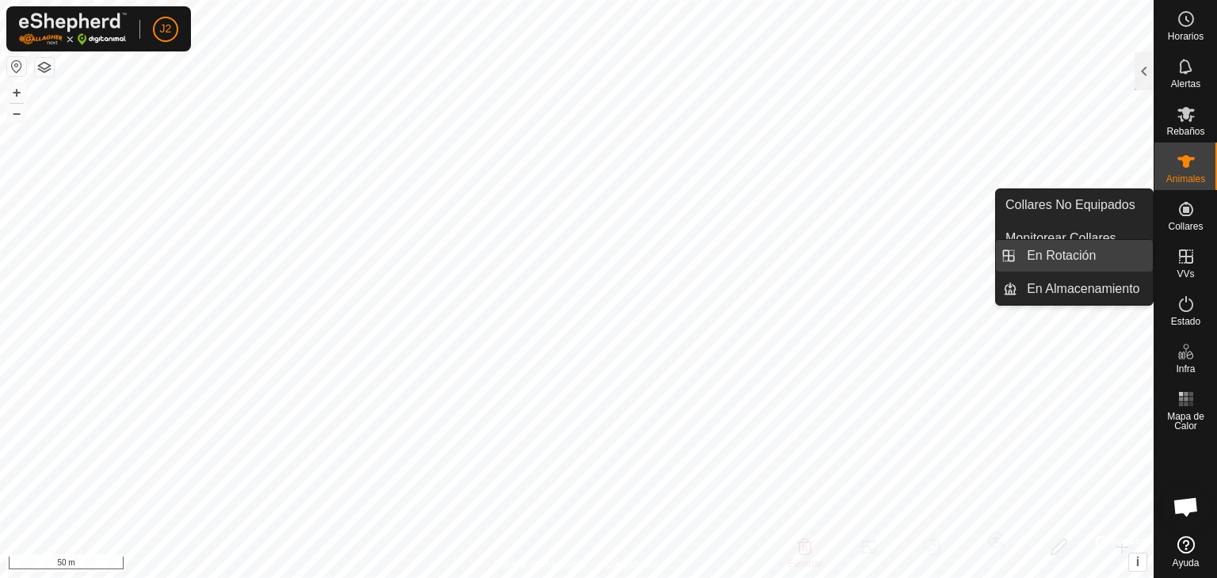
click at [1093, 252] on link "En Rotación" at bounding box center [1084, 256] width 135 height 32
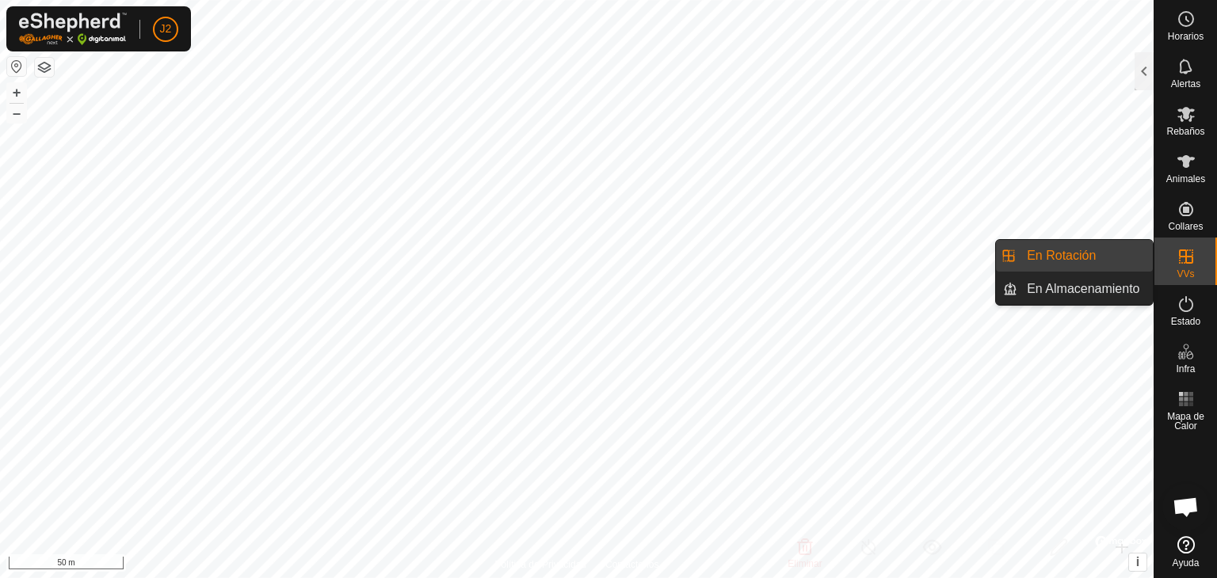
click at [1093, 252] on link "En Rotación" at bounding box center [1084, 256] width 135 height 32
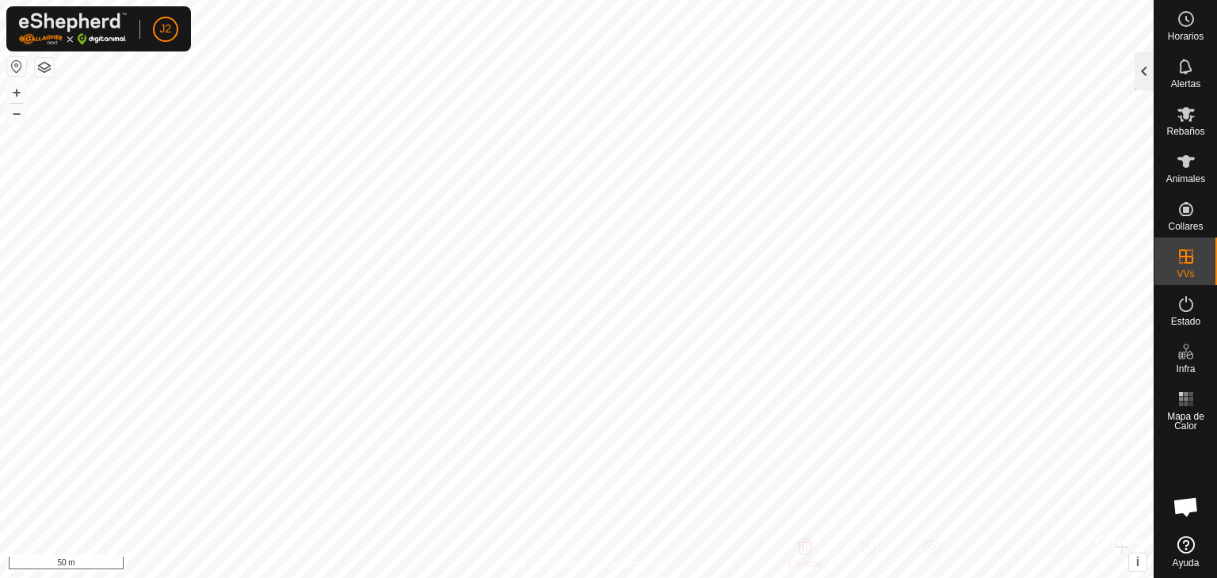
click at [1145, 77] on div at bounding box center [1144, 71] width 19 height 38
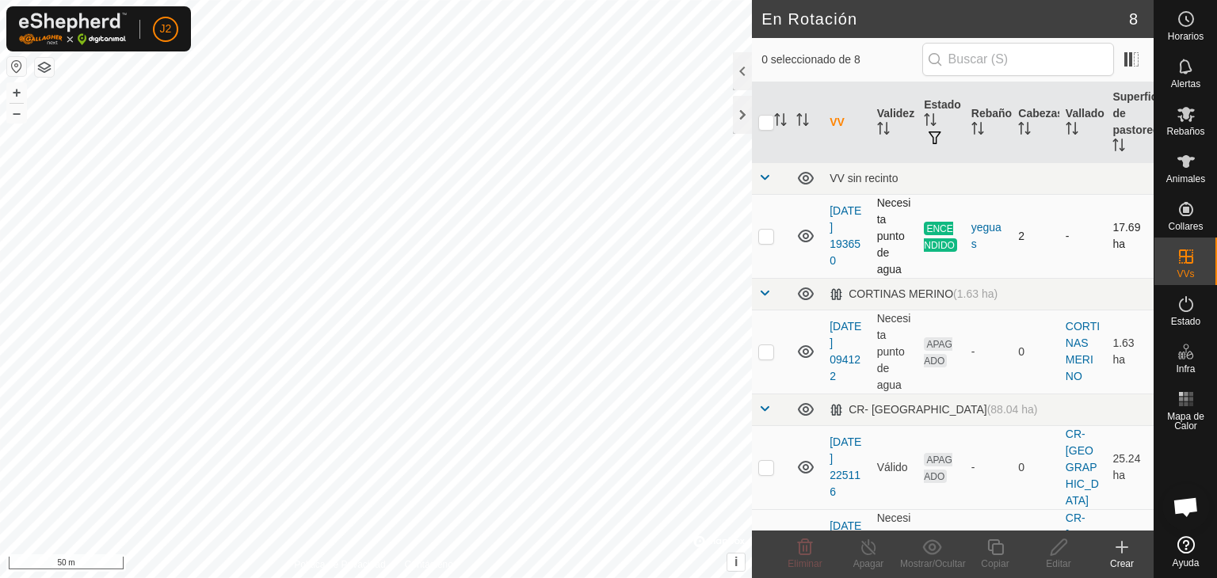
click at [760, 236] on p-checkbox at bounding box center [766, 236] width 16 height 13
checkbox input "true"
click at [868, 550] on icon at bounding box center [869, 547] width 20 height 19
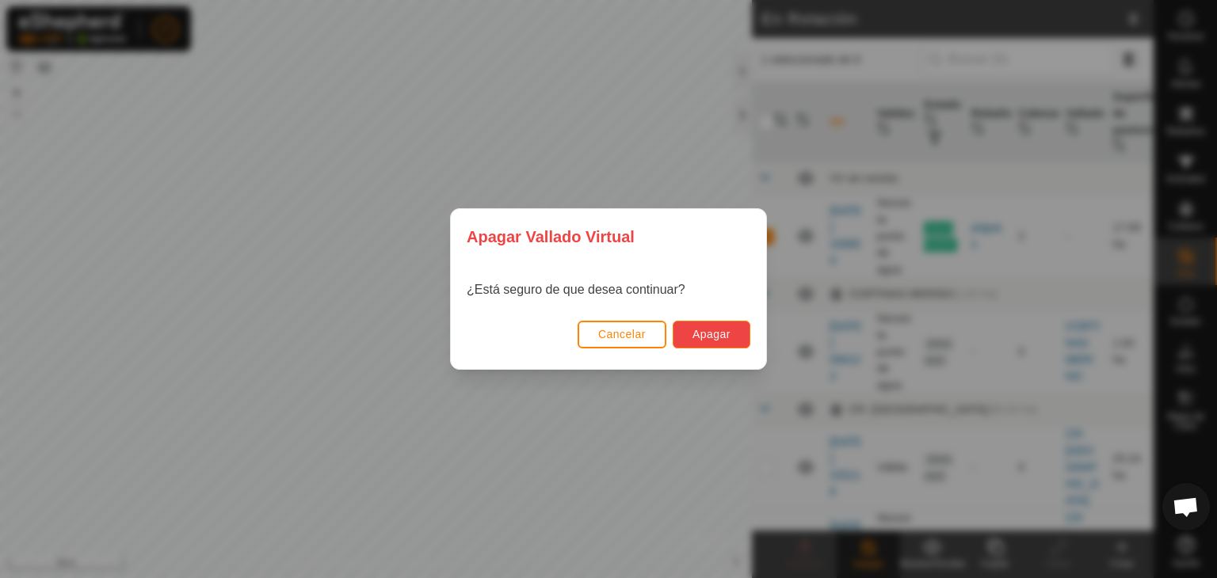
click at [724, 332] on span "Apagar" at bounding box center [712, 334] width 38 height 13
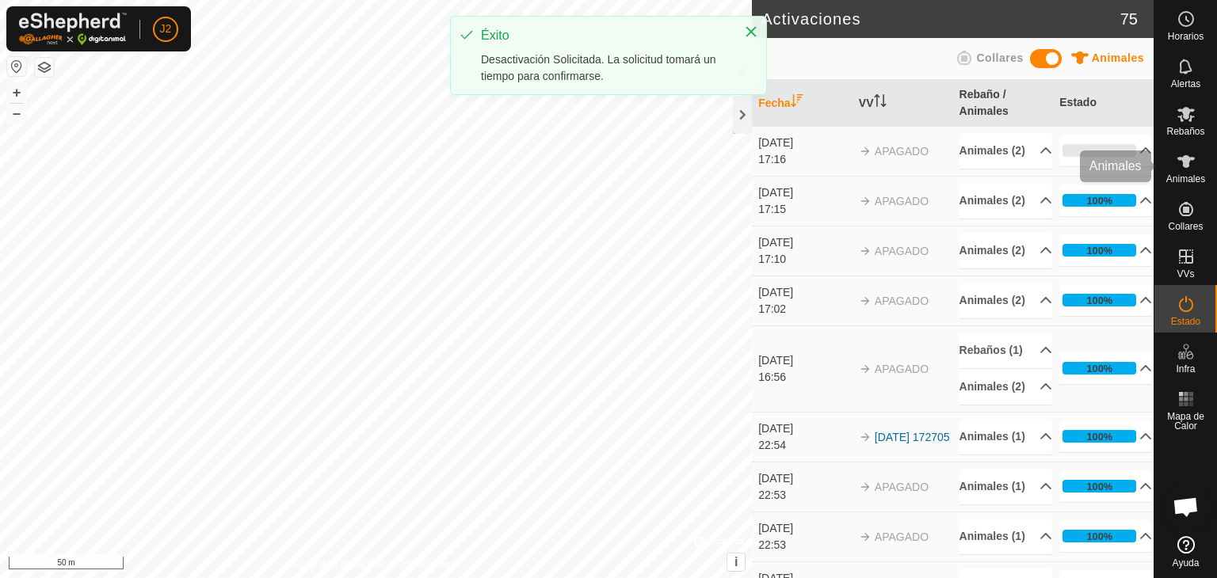
click at [1191, 162] on icon at bounding box center [1186, 161] width 19 height 19
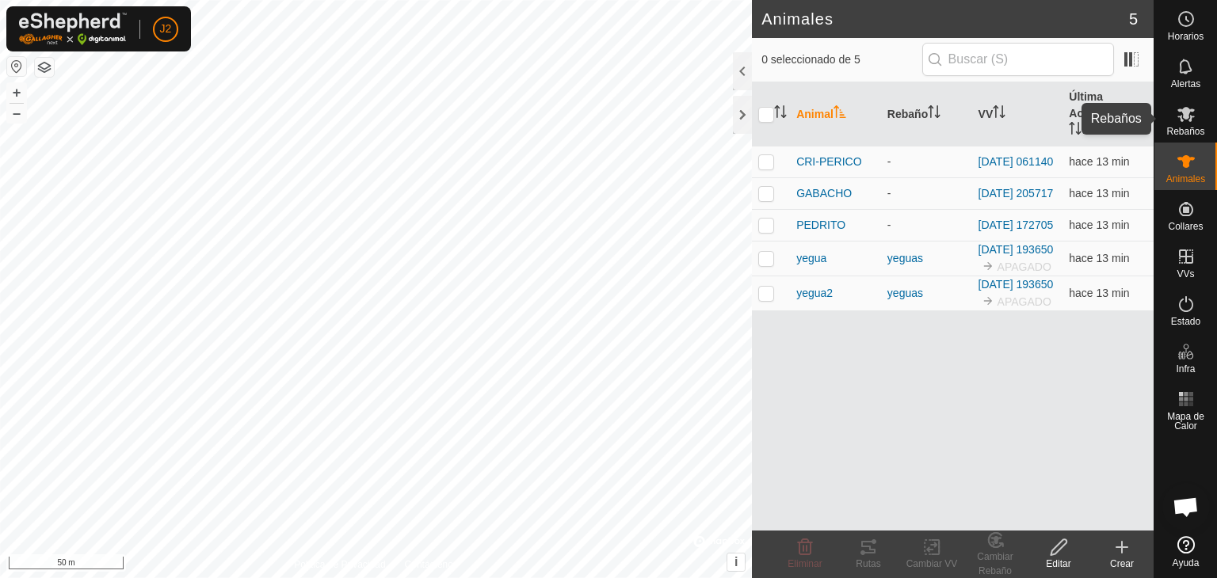
click at [1182, 121] on icon at bounding box center [1185, 114] width 17 height 15
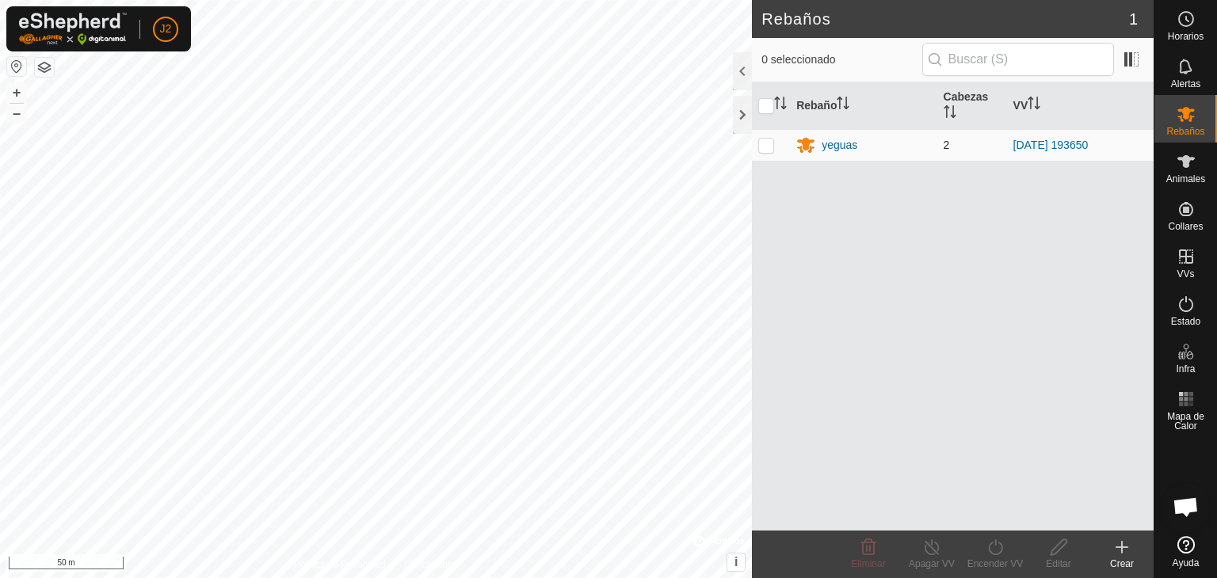
click at [761, 144] on p-checkbox at bounding box center [766, 145] width 16 height 13
checkbox input "true"
click at [1190, 174] on span "Animales" at bounding box center [1185, 179] width 39 height 10
click at [1191, 169] on icon at bounding box center [1186, 161] width 19 height 19
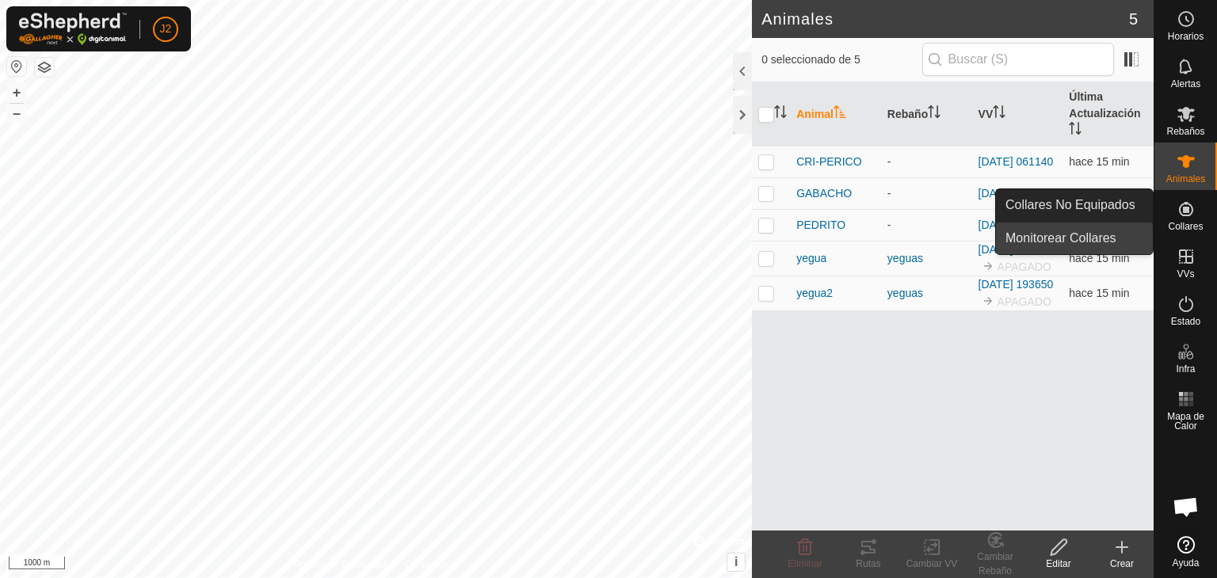
click at [1098, 235] on link "Monitorear Collares" at bounding box center [1074, 239] width 157 height 32
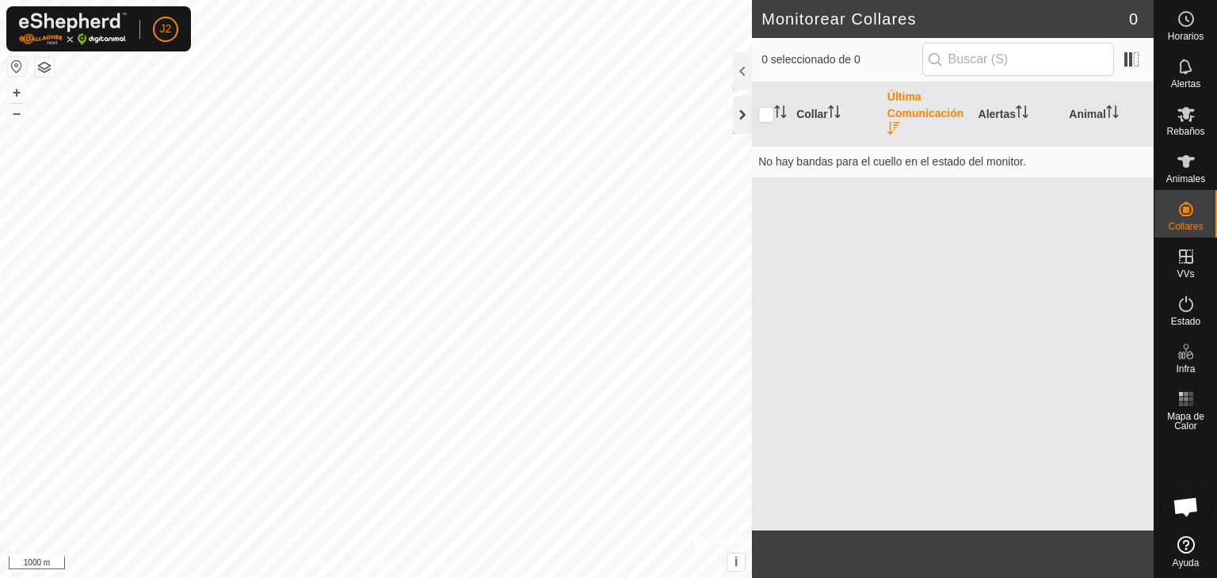
click at [750, 115] on div at bounding box center [742, 115] width 19 height 38
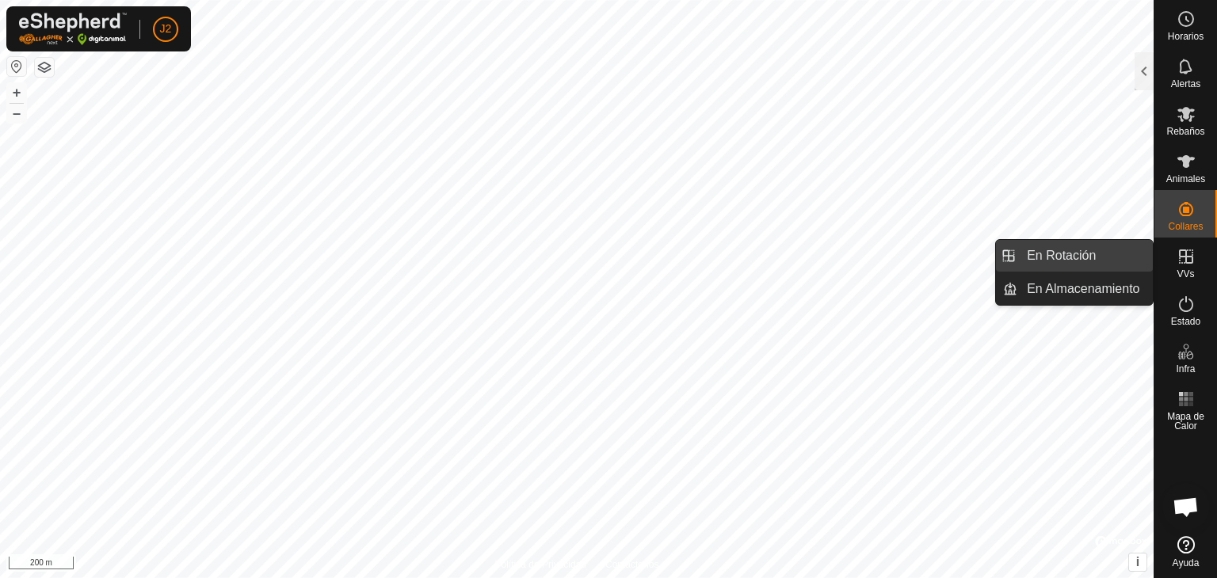
click at [1106, 254] on link "En Rotación" at bounding box center [1084, 256] width 135 height 32
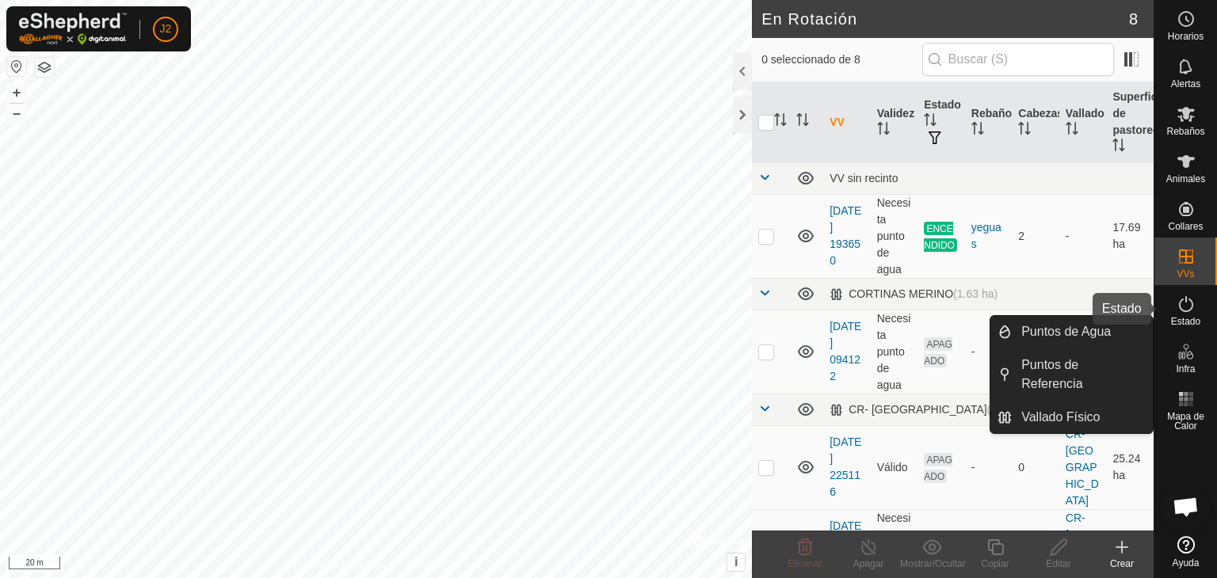
click at [1182, 326] on span "Estado" at bounding box center [1185, 322] width 29 height 10
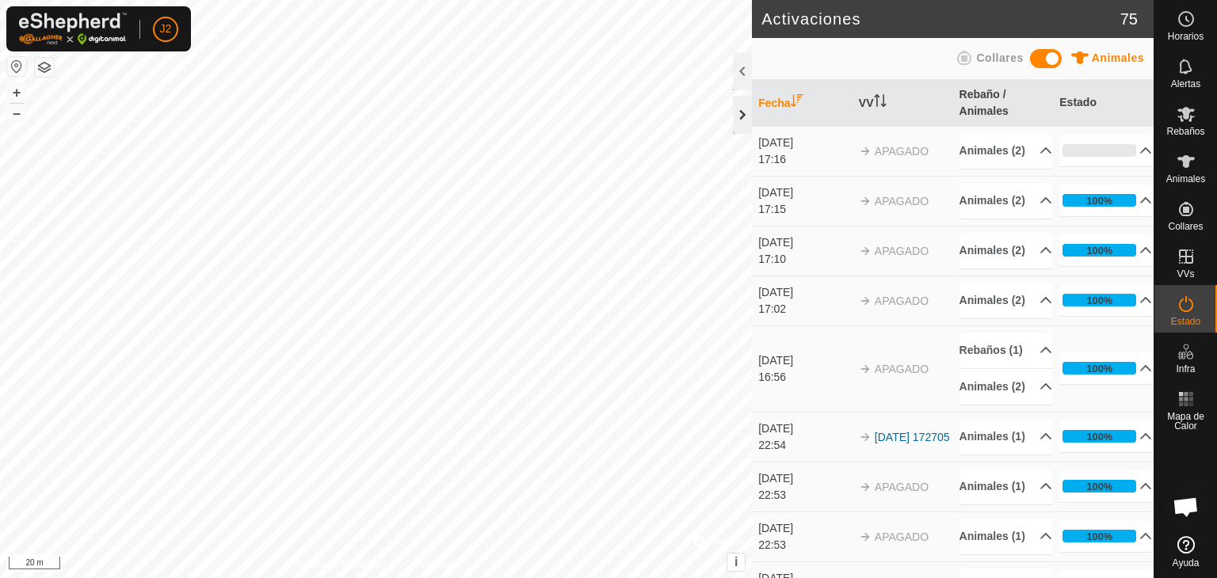
click at [740, 115] on div at bounding box center [742, 115] width 19 height 38
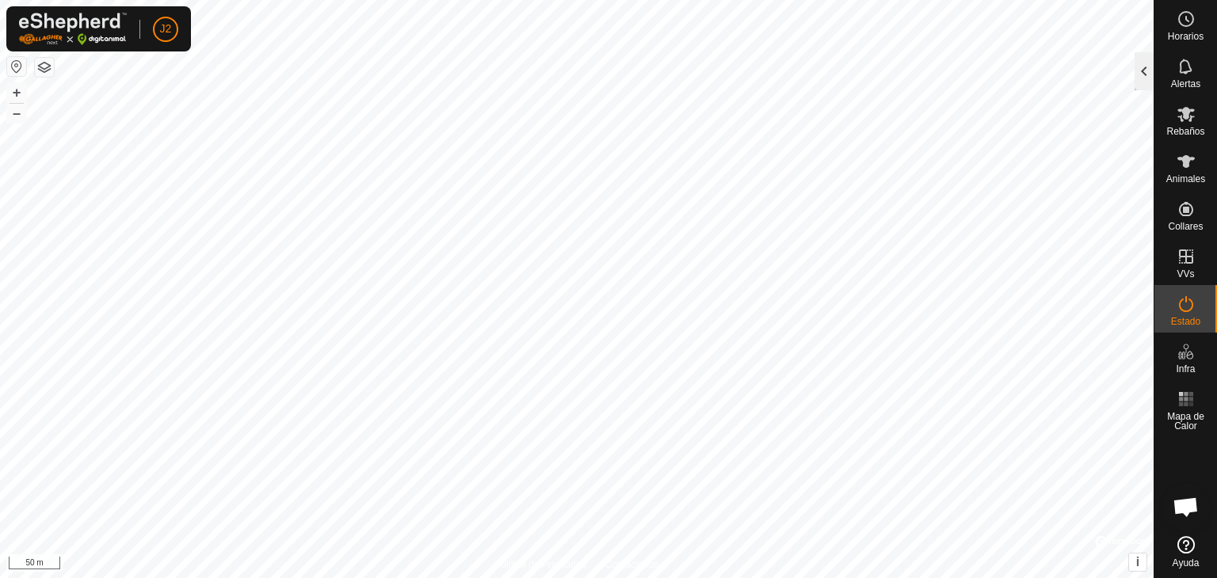
click at [1143, 67] on div at bounding box center [1144, 71] width 19 height 38
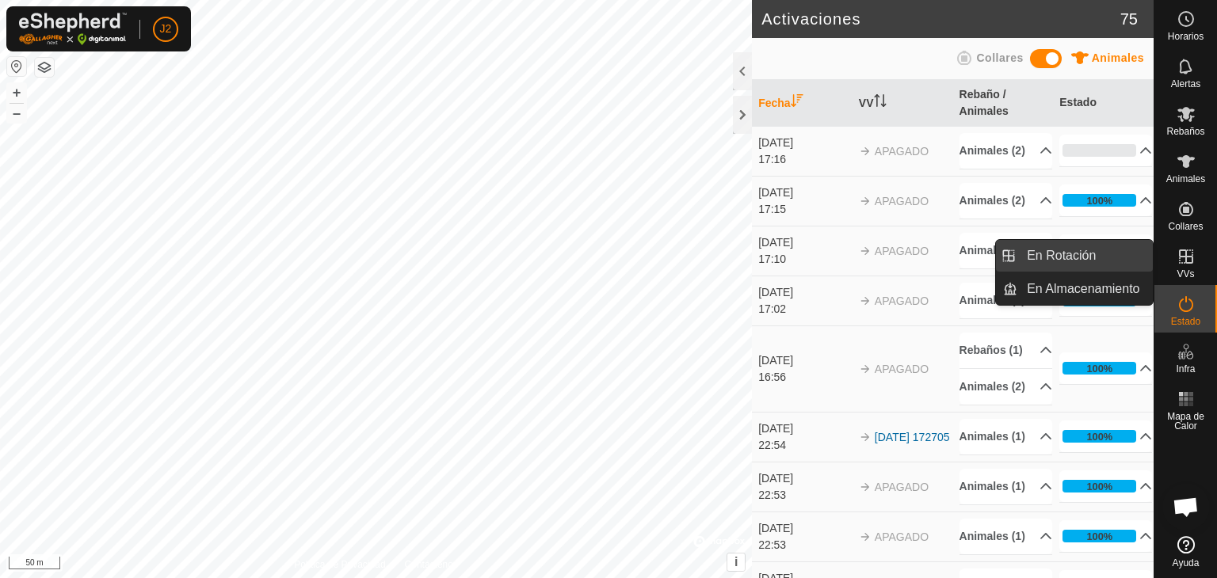
click at [1103, 253] on link "En Rotación" at bounding box center [1084, 256] width 135 height 32
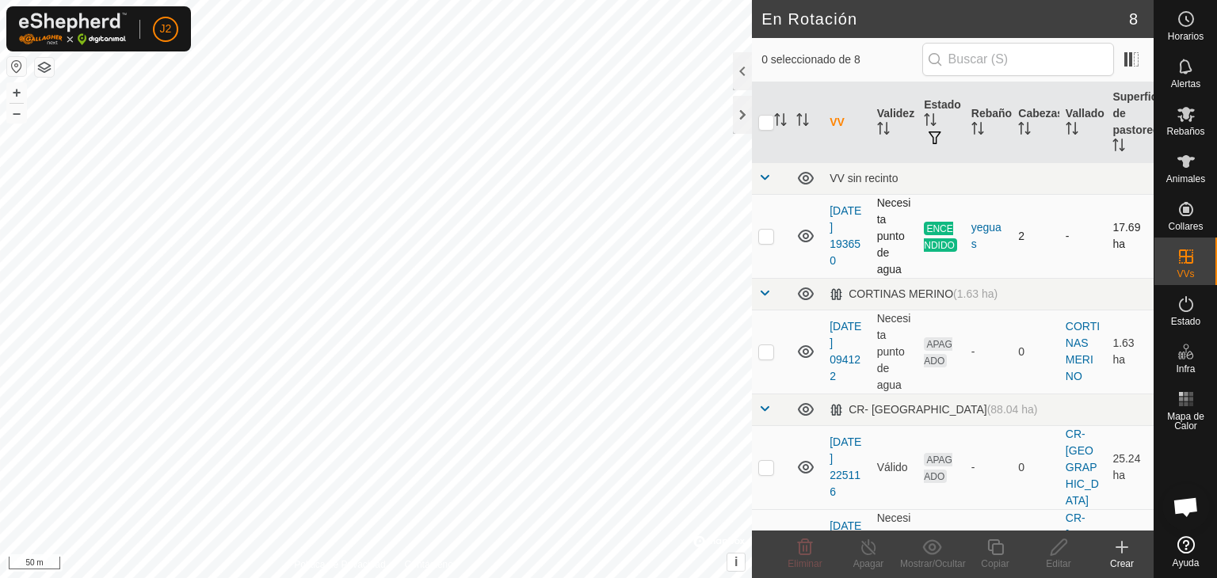
click at [769, 234] on p-checkbox at bounding box center [766, 236] width 16 height 13
checkbox input "true"
click at [742, 113] on div at bounding box center [742, 115] width 19 height 38
click at [769, 349] on p-checkbox at bounding box center [766, 351] width 16 height 13
click at [765, 356] on p-checkbox at bounding box center [766, 351] width 16 height 13
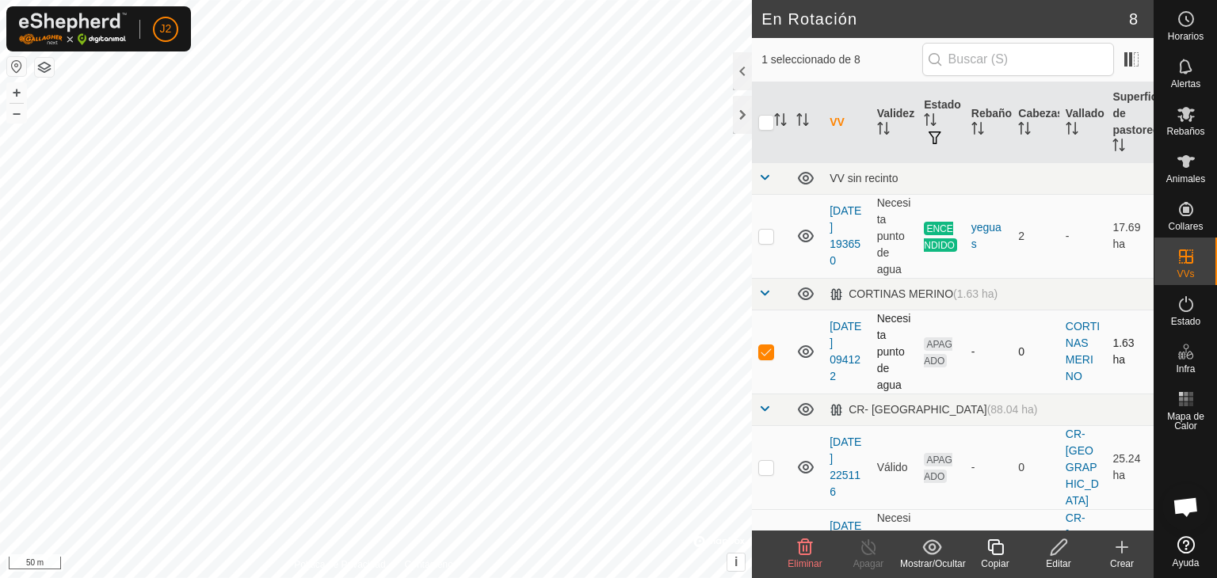
checkbox input "false"
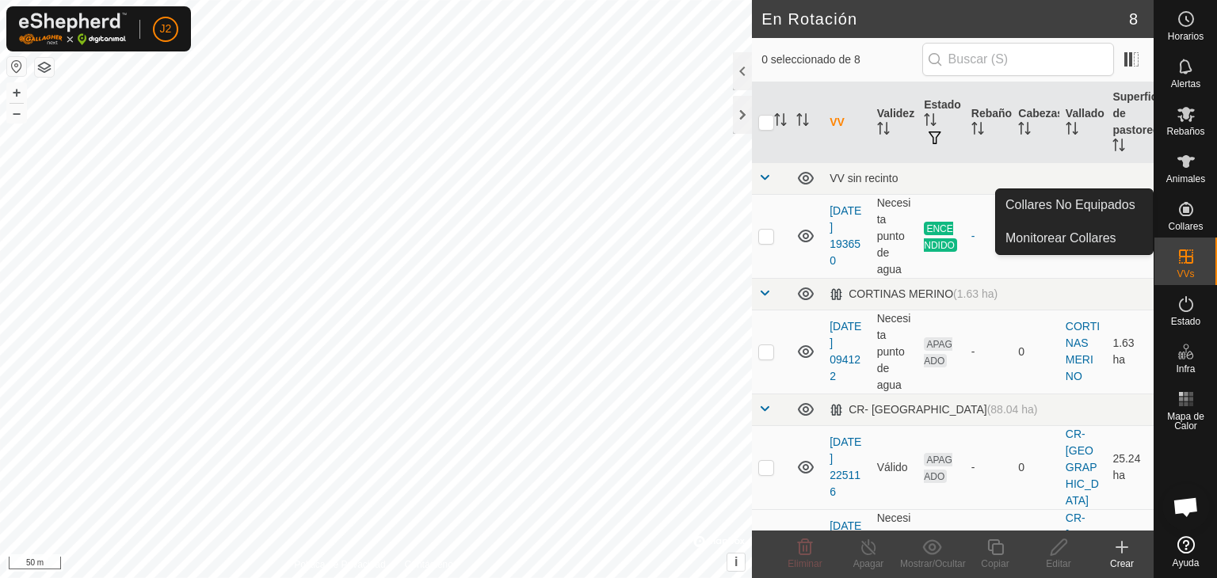
drag, startPoint x: 1181, startPoint y: 197, endPoint x: 1185, endPoint y: 216, distance: 18.7
click at [1185, 216] on icon at bounding box center [1186, 209] width 14 height 14
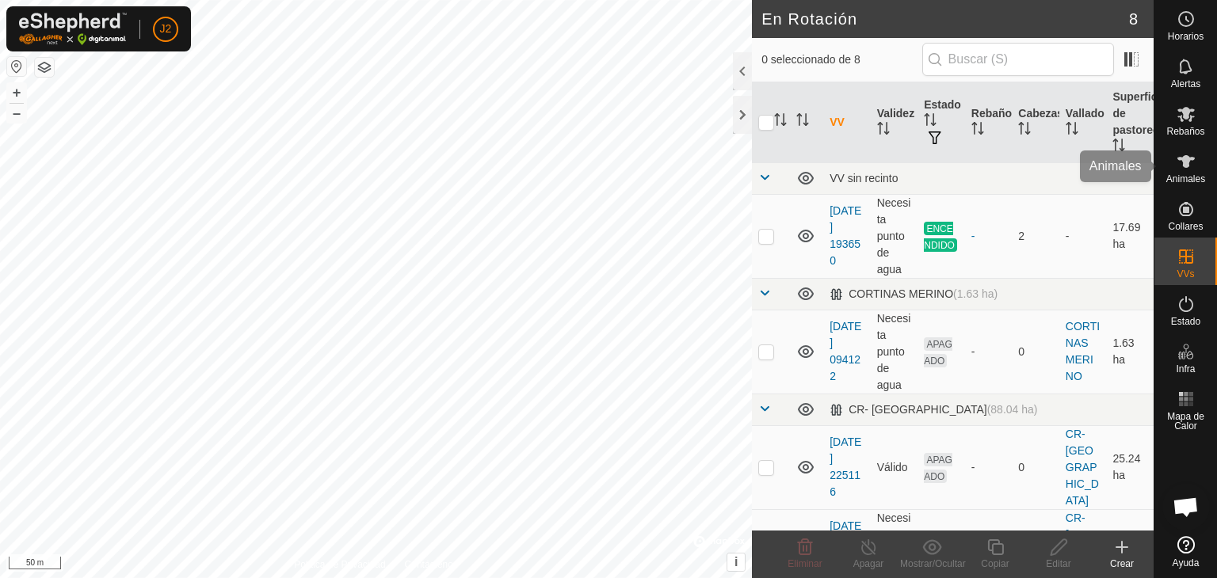
click at [1183, 168] on icon at bounding box center [1186, 161] width 19 height 19
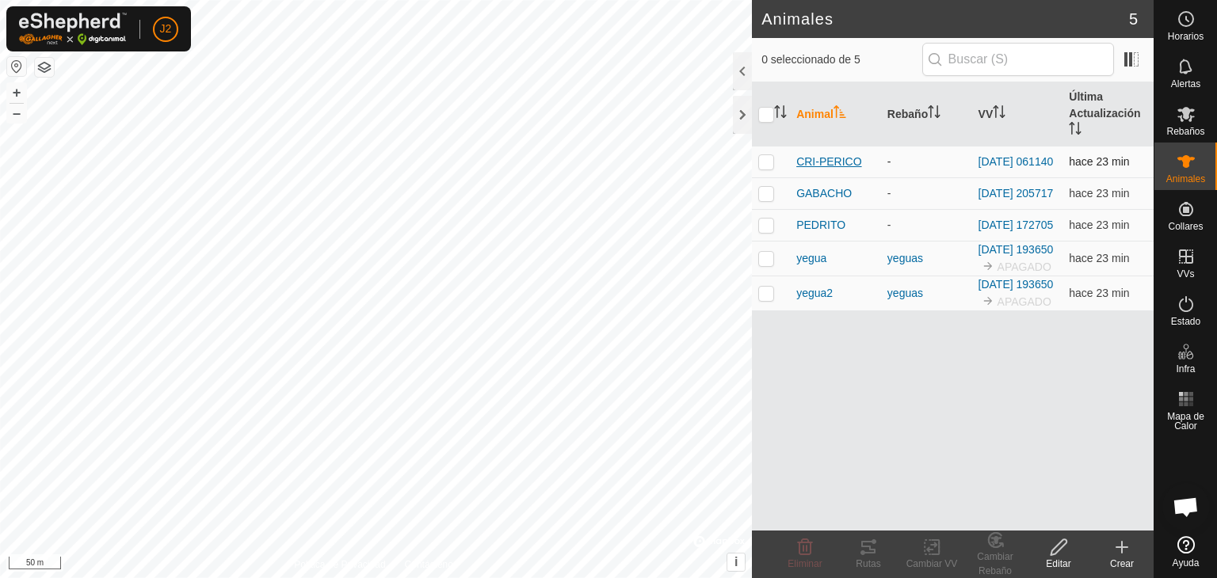
click at [830, 162] on span "CRI-PERICO" at bounding box center [828, 162] width 65 height 17
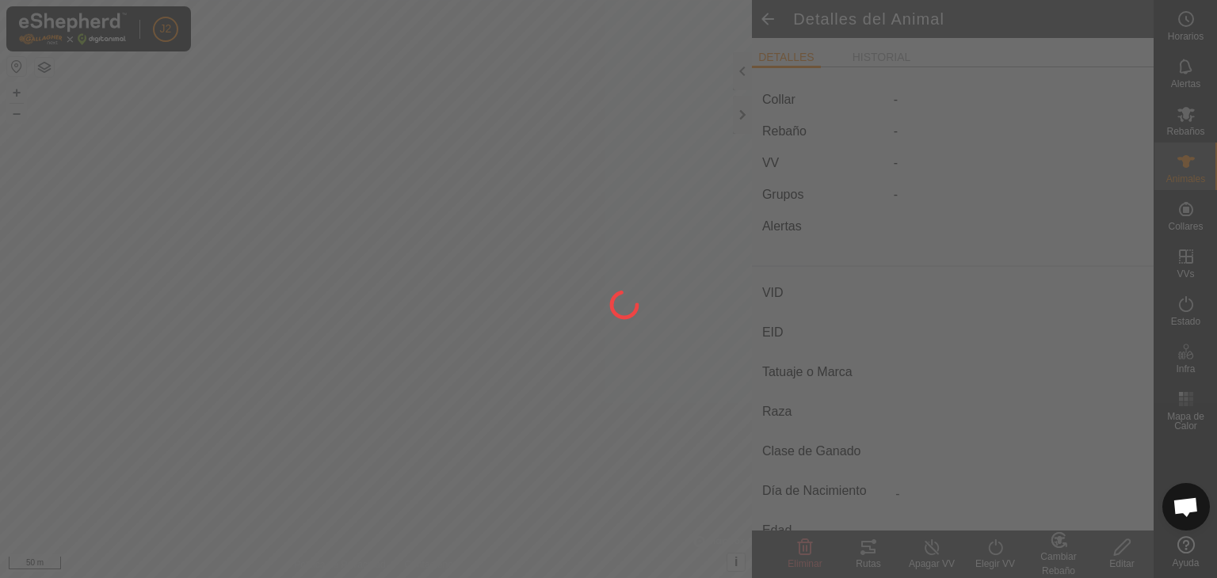
type input "CRI-PERICO"
type input "-"
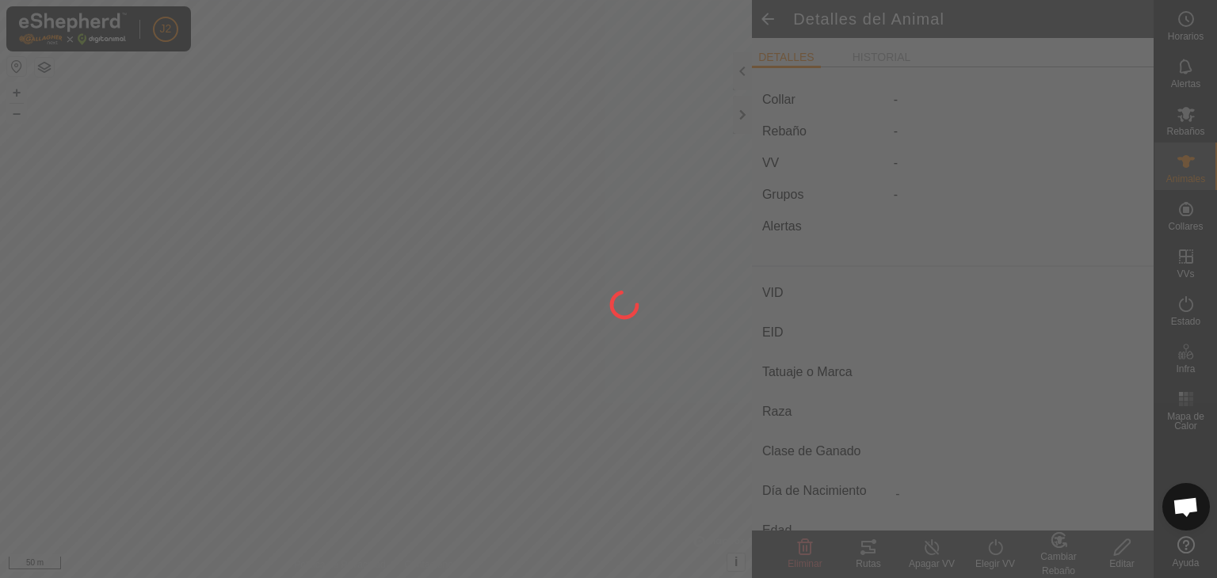
type input "0 kg"
type input "-"
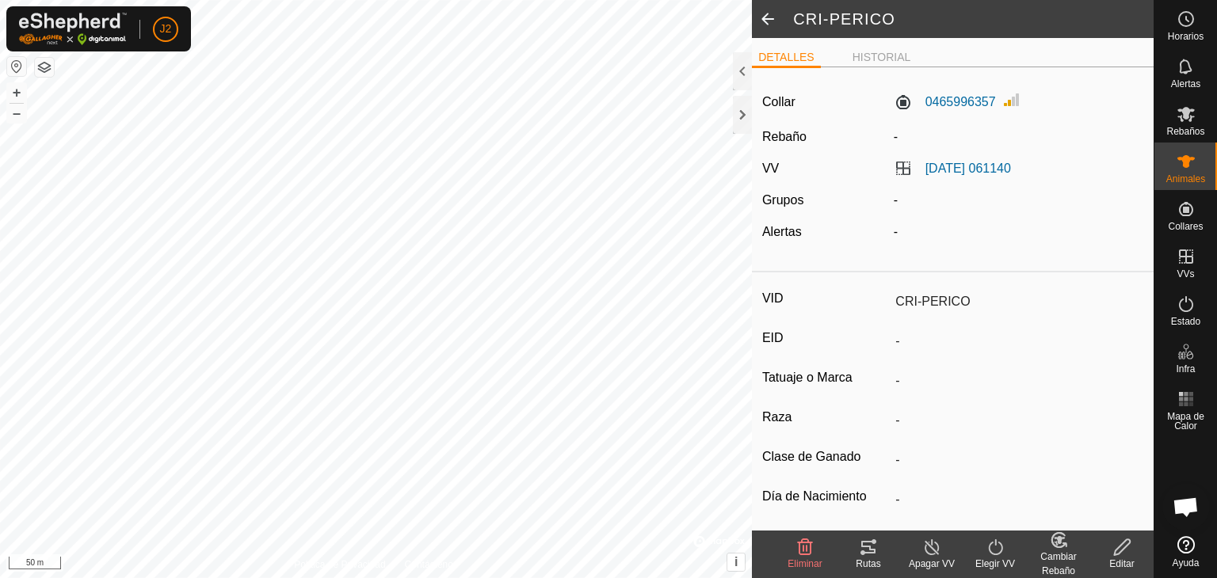
click at [772, 21] on span at bounding box center [768, 19] width 32 height 38
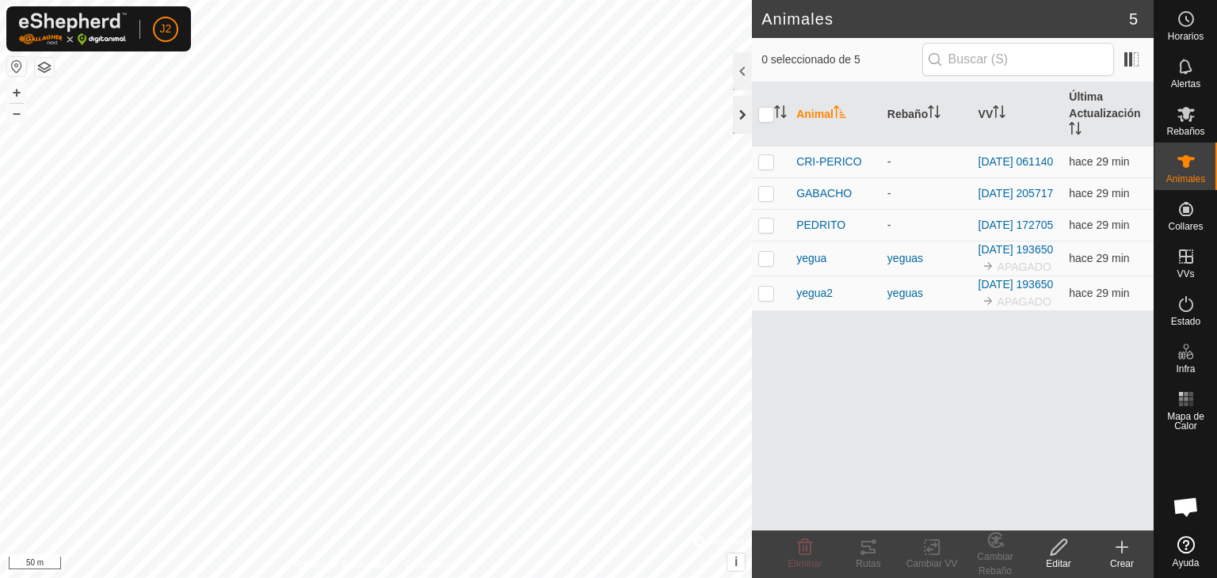
click at [748, 117] on div at bounding box center [742, 115] width 19 height 38
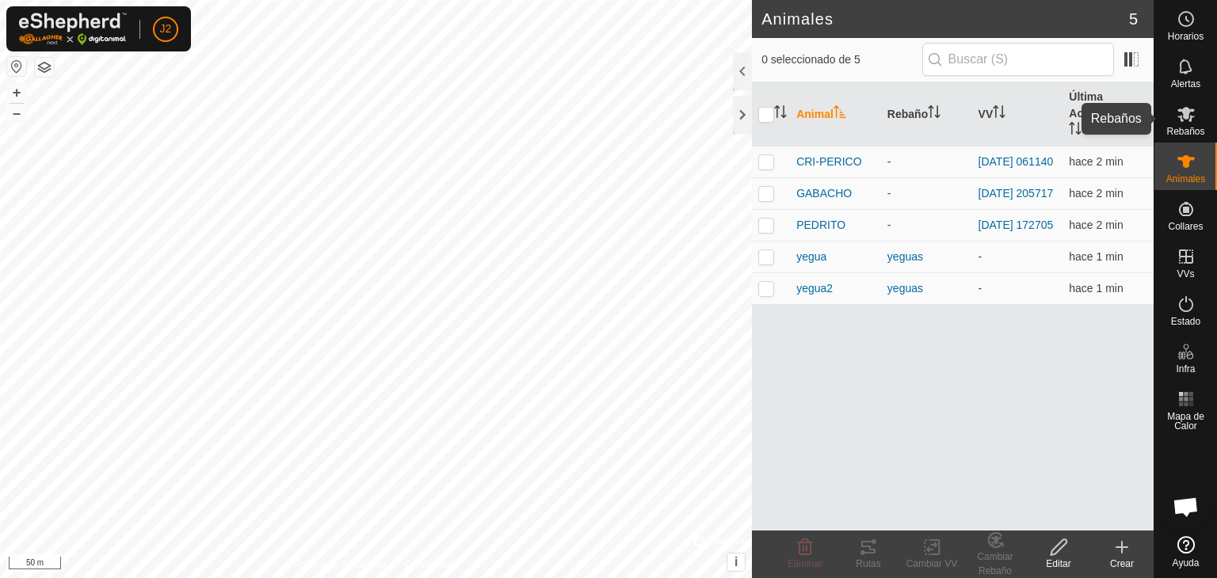
click at [1189, 120] on icon at bounding box center [1185, 114] width 17 height 15
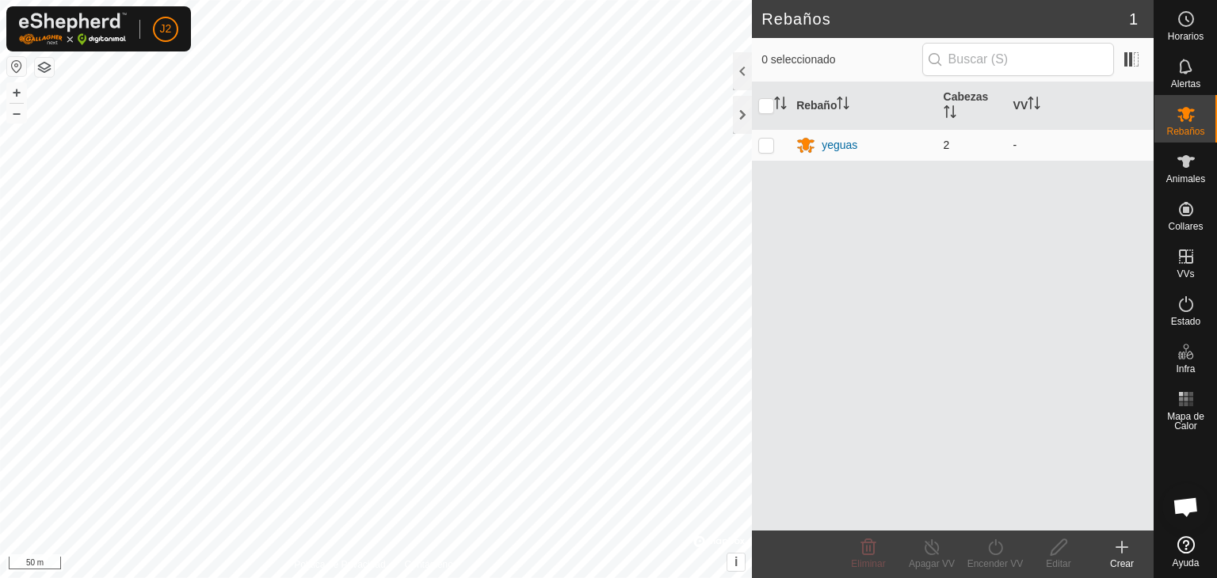
click at [767, 149] on p-checkbox at bounding box center [766, 145] width 16 height 13
checkbox input "true"
click at [763, 145] on p-checkbox at bounding box center [766, 145] width 16 height 13
checkbox input "false"
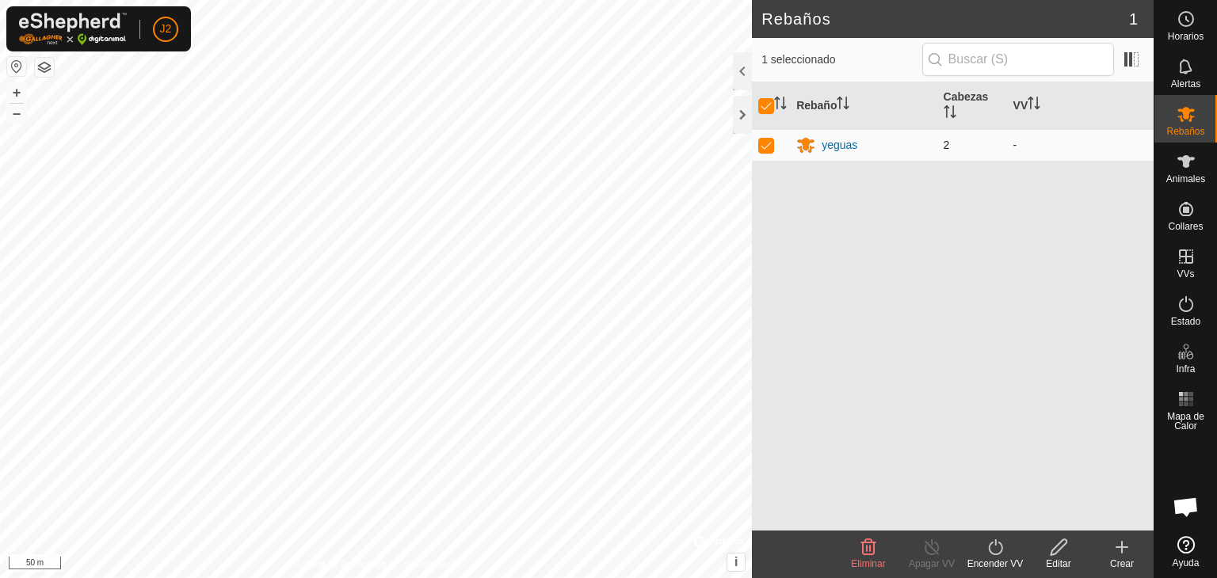
checkbox input "false"
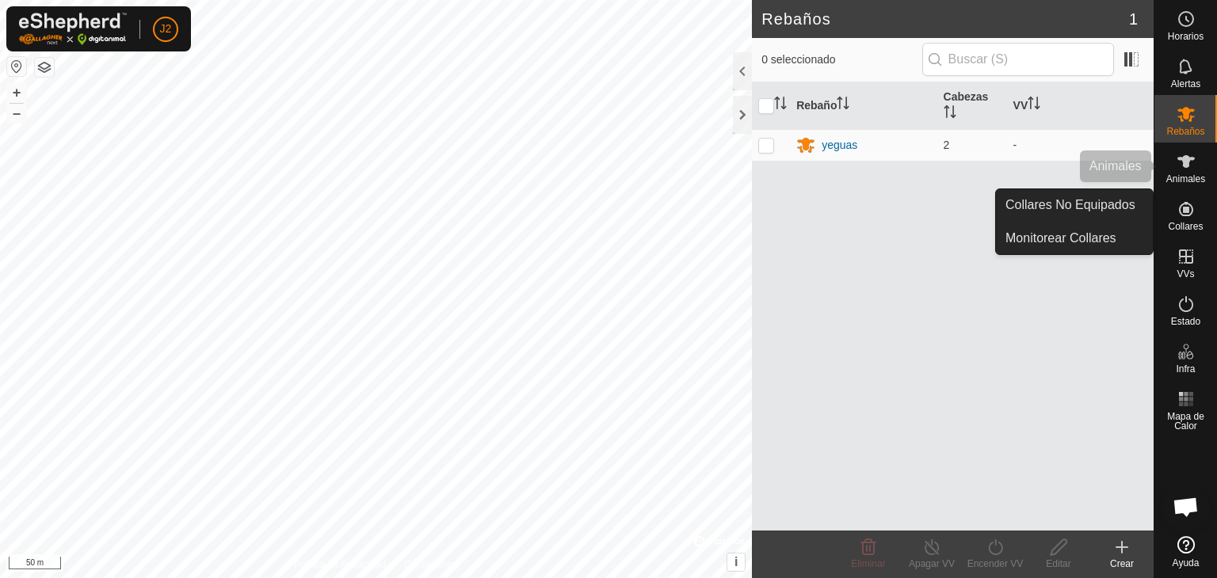
click at [1212, 165] on div "Animales" at bounding box center [1185, 167] width 63 height 48
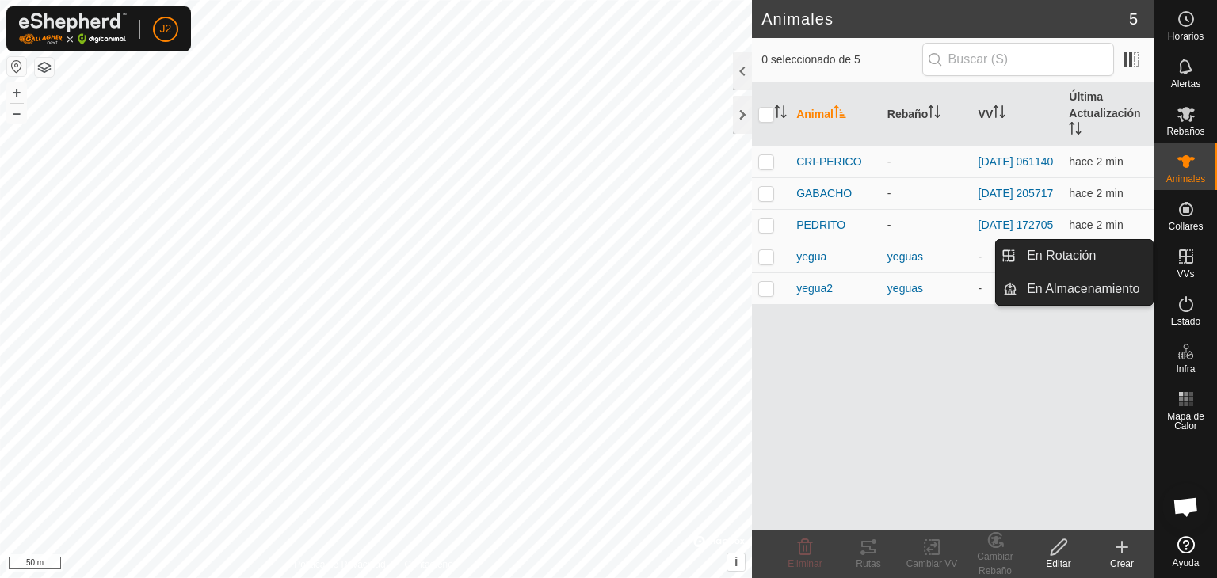
click at [1103, 261] on link "En Rotación" at bounding box center [1084, 256] width 135 height 32
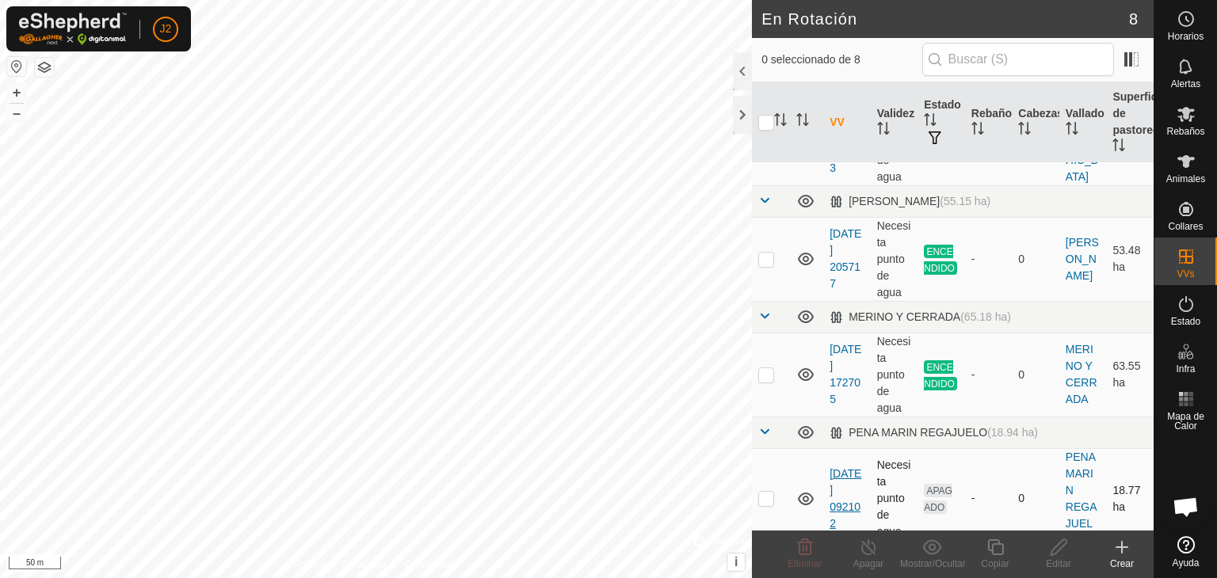
scroll to position [254, 0]
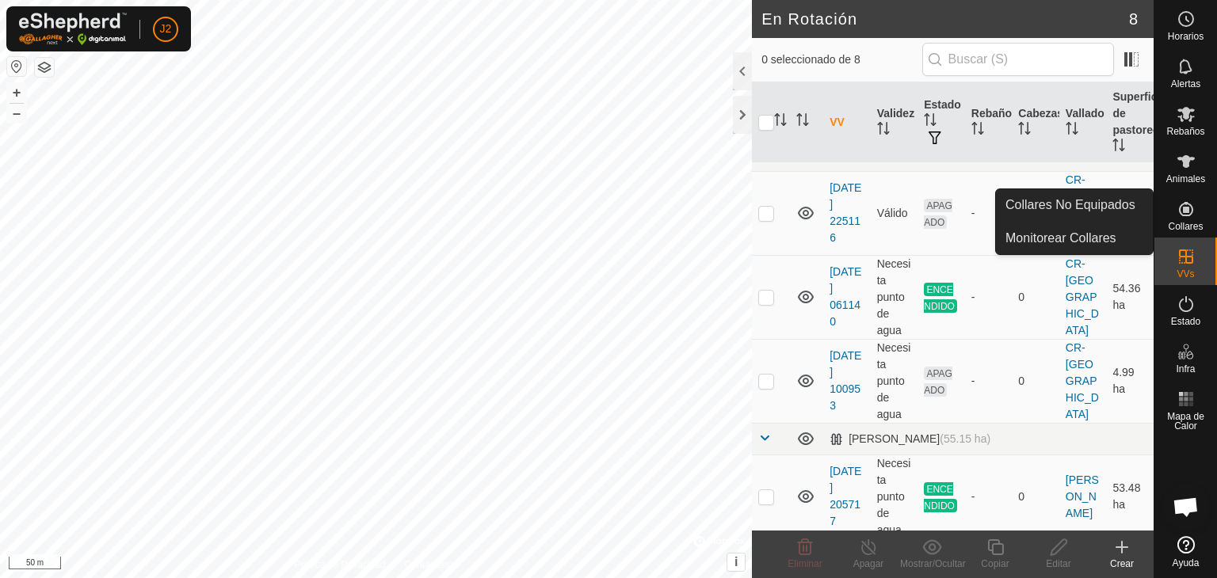
click at [1177, 218] on icon at bounding box center [1186, 209] width 19 height 19
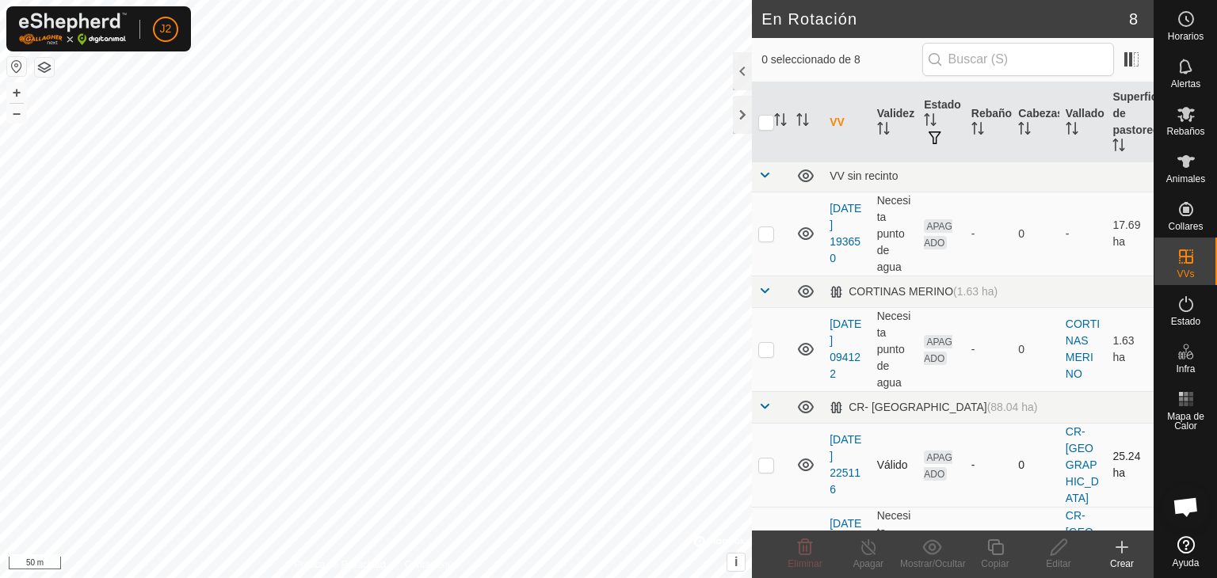
scroll to position [0, 0]
click at [772, 236] on p-checkbox at bounding box center [766, 236] width 16 height 13
checkbox input "true"
click at [1049, 550] on icon at bounding box center [1059, 547] width 20 height 19
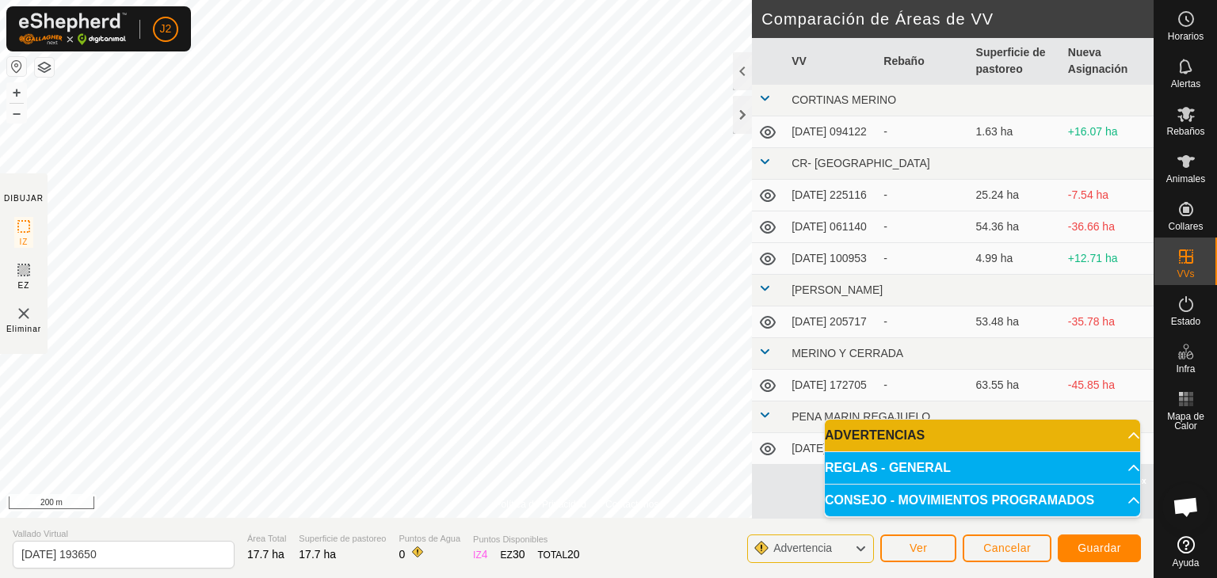
click at [1123, 432] on p-accordion-header "ADVERTENCIAS" at bounding box center [982, 436] width 315 height 32
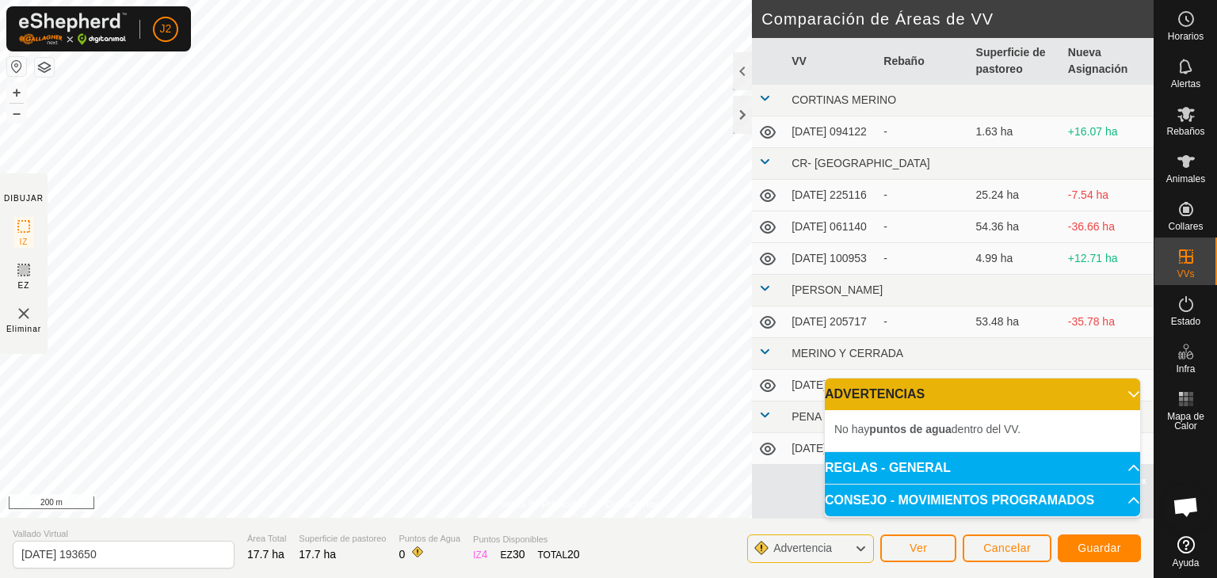
click at [1124, 394] on p-accordion-header "ADVERTENCIAS" at bounding box center [982, 395] width 315 height 32
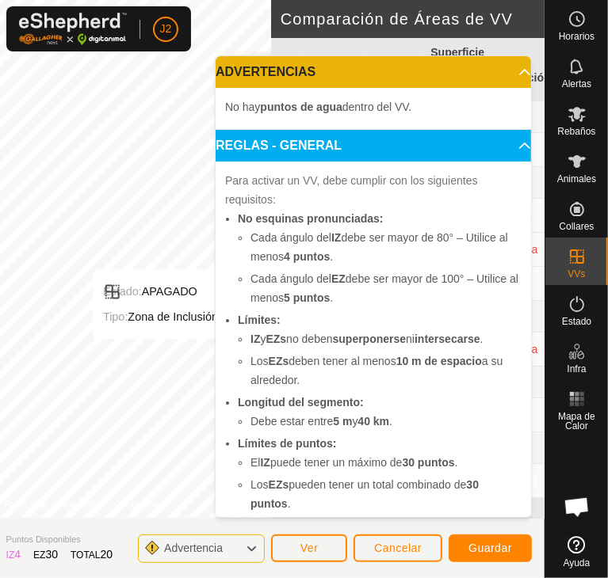
click at [500, 143] on p-accordion-header "REGLAS - GENERAL" at bounding box center [373, 146] width 315 height 32
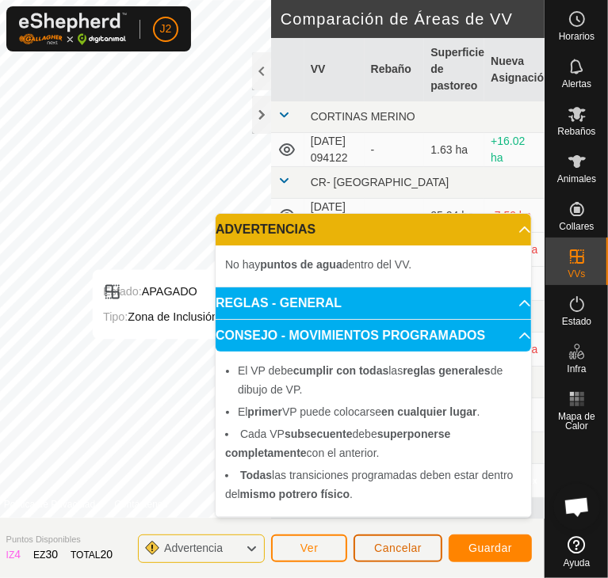
click at [388, 543] on span "Cancelar" at bounding box center [398, 548] width 48 height 13
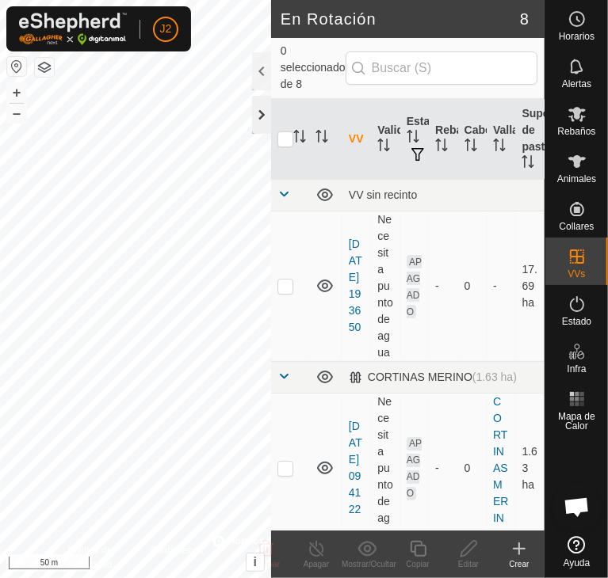
click at [260, 109] on div at bounding box center [261, 115] width 19 height 38
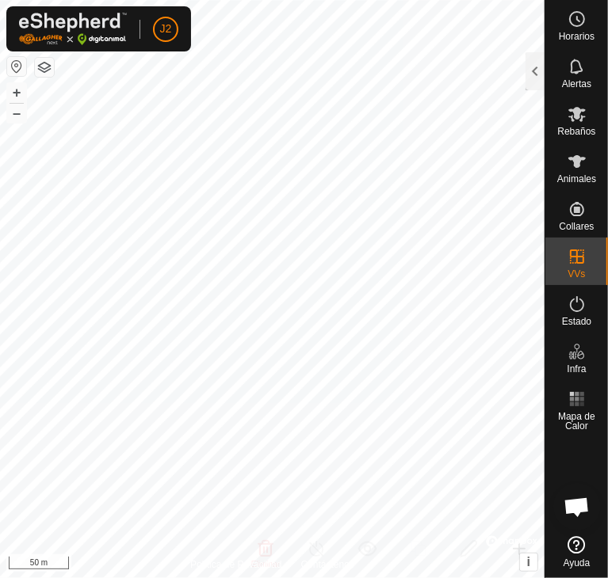
checkbox input "true"
click at [541, 73] on div at bounding box center [534, 71] width 19 height 38
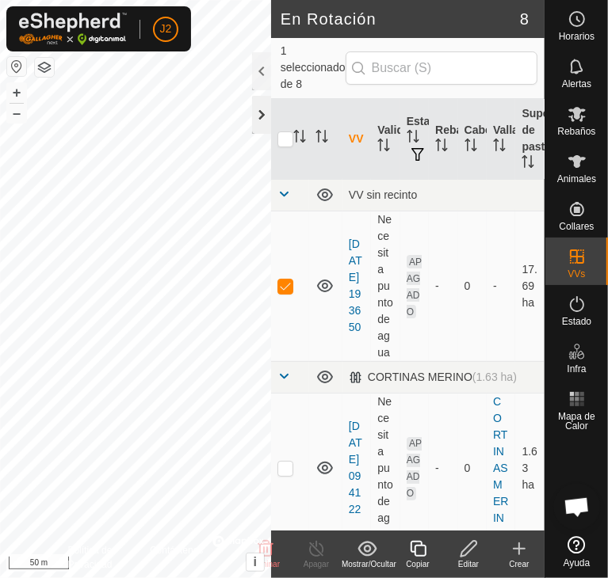
click at [267, 121] on div at bounding box center [261, 115] width 19 height 38
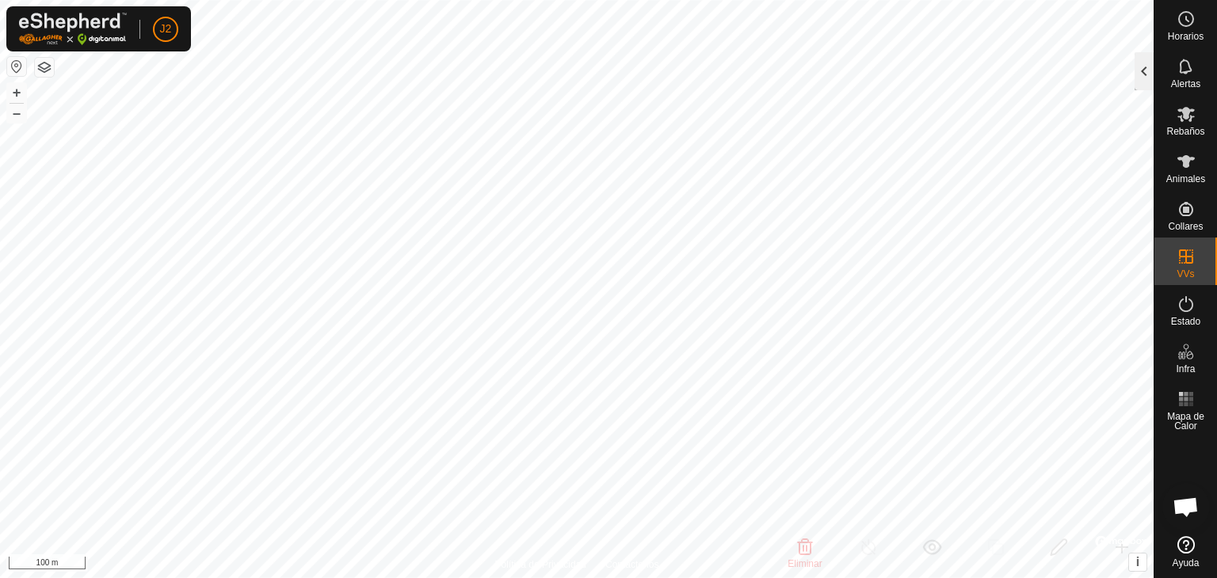
click at [1144, 77] on div at bounding box center [1144, 71] width 19 height 38
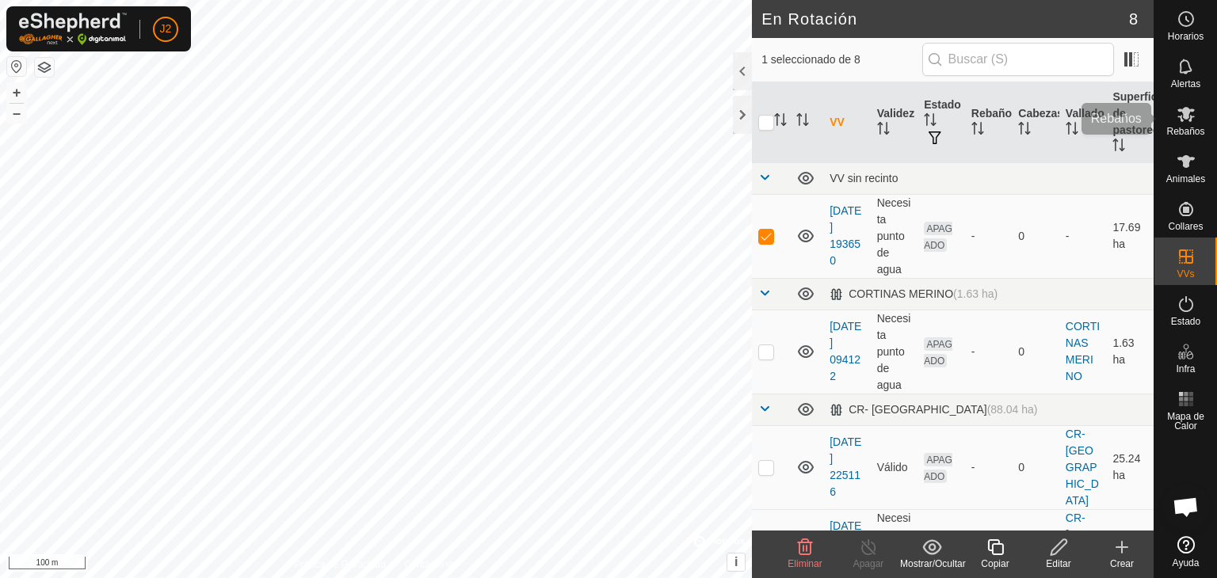
click at [1192, 128] on span "Rebaños" at bounding box center [1185, 132] width 38 height 10
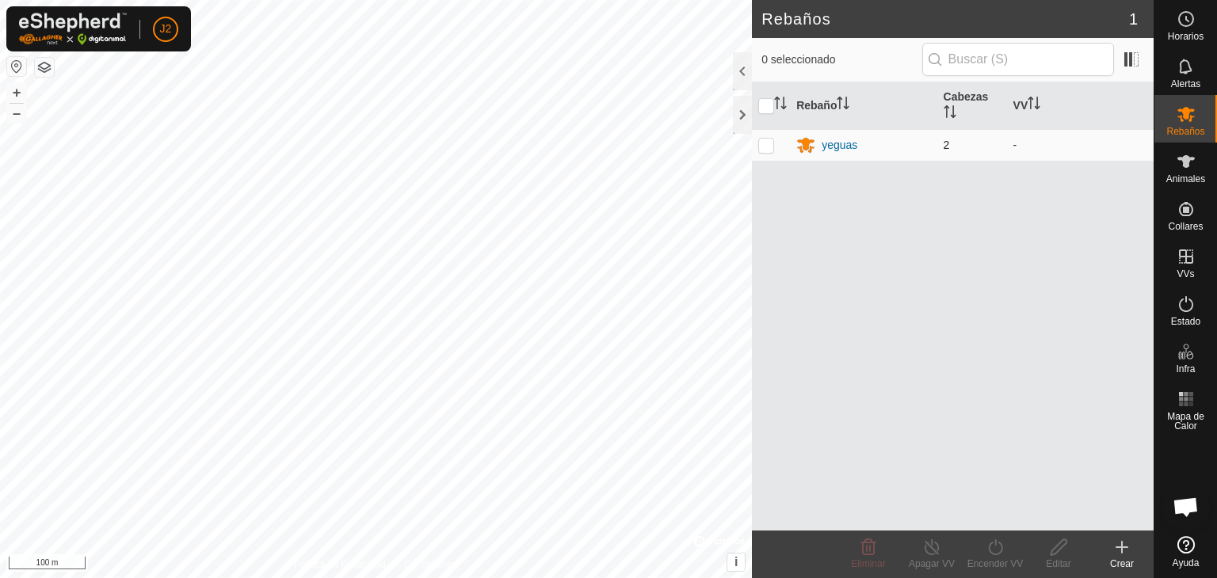
click at [761, 143] on p-checkbox at bounding box center [766, 145] width 16 height 13
checkbox input "true"
click at [1001, 552] on icon at bounding box center [996, 547] width 20 height 19
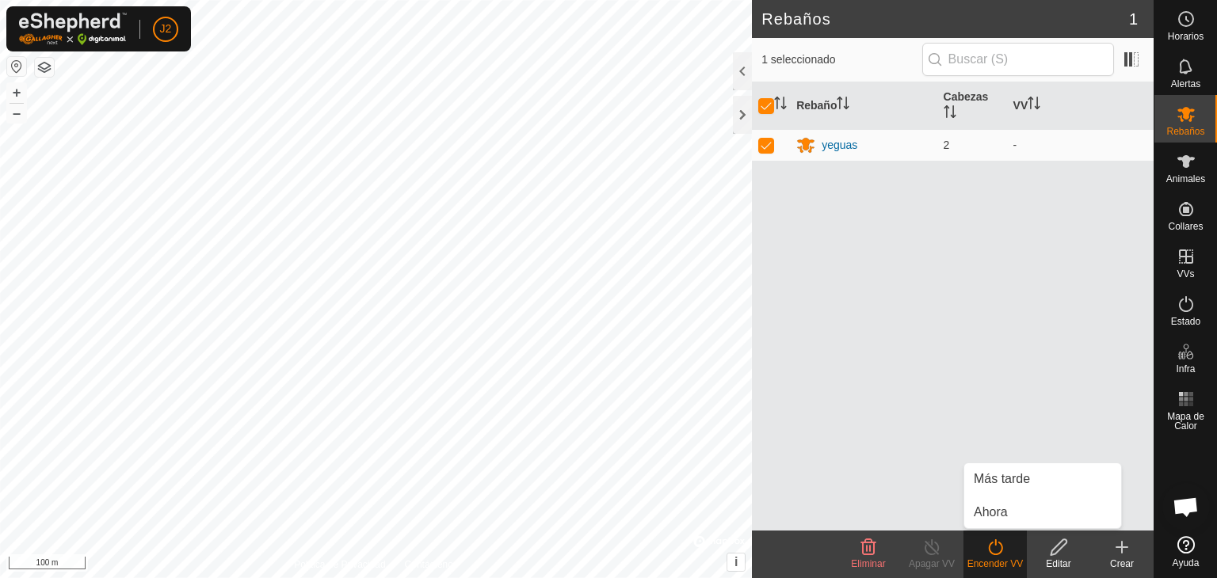
click at [1010, 376] on div "Rebaño Cabezas VV yeguas 2 -" at bounding box center [953, 306] width 402 height 448
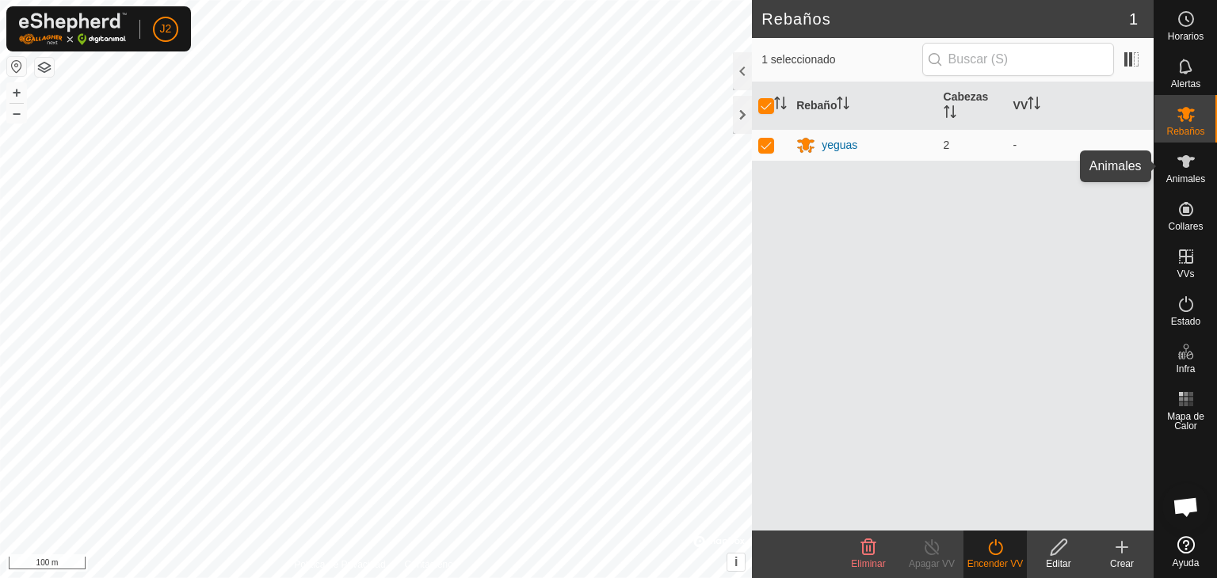
click at [1181, 170] on icon at bounding box center [1186, 161] width 19 height 19
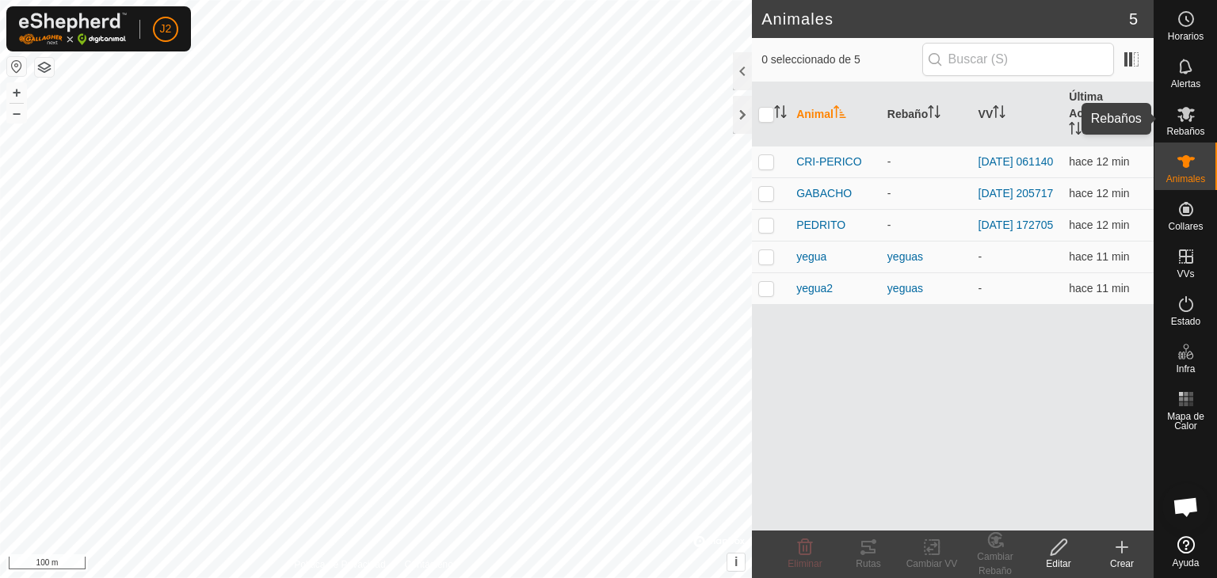
click at [1192, 109] on icon at bounding box center [1186, 114] width 19 height 19
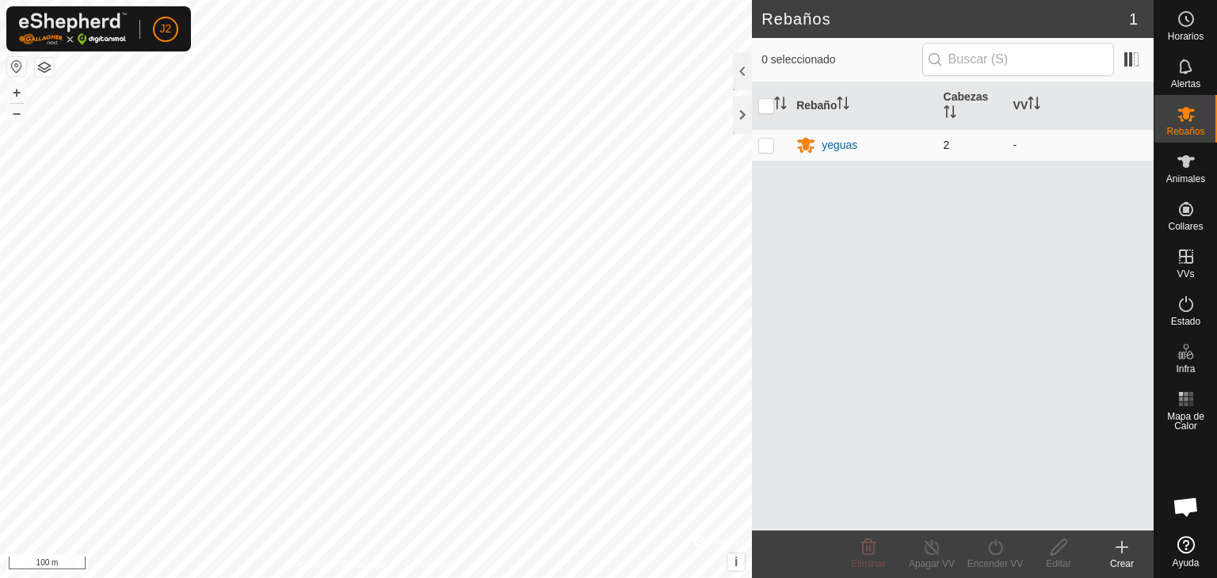
click at [769, 143] on p-checkbox at bounding box center [766, 145] width 16 height 13
checkbox input "true"
click at [983, 555] on turn-on-svg-icon at bounding box center [995, 547] width 63 height 19
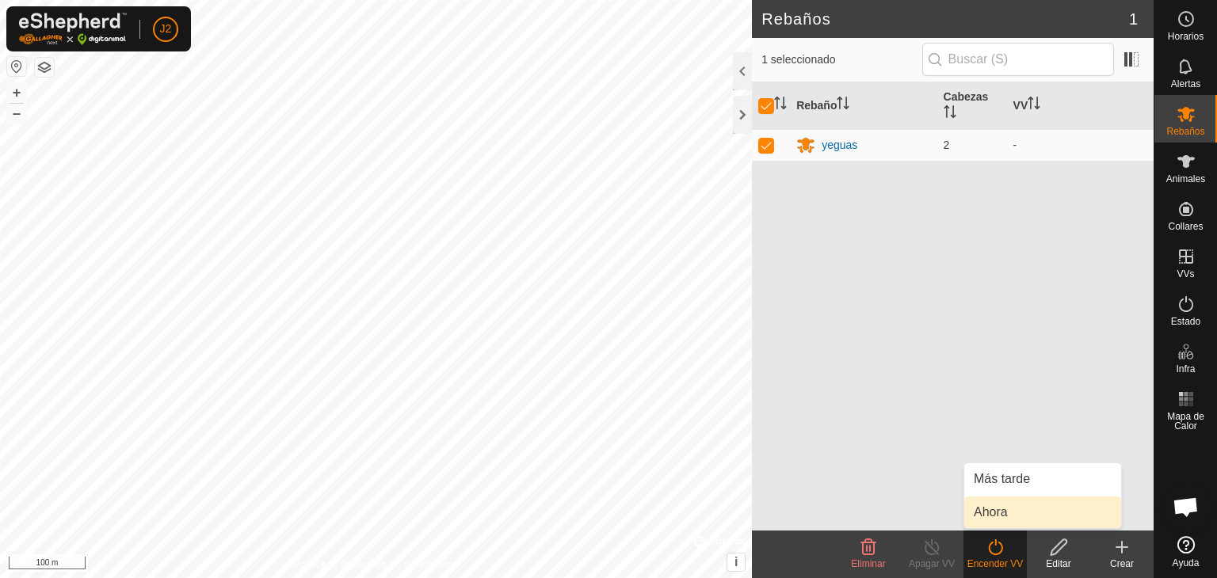
click at [1005, 512] on link "Ahora" at bounding box center [1042, 513] width 157 height 32
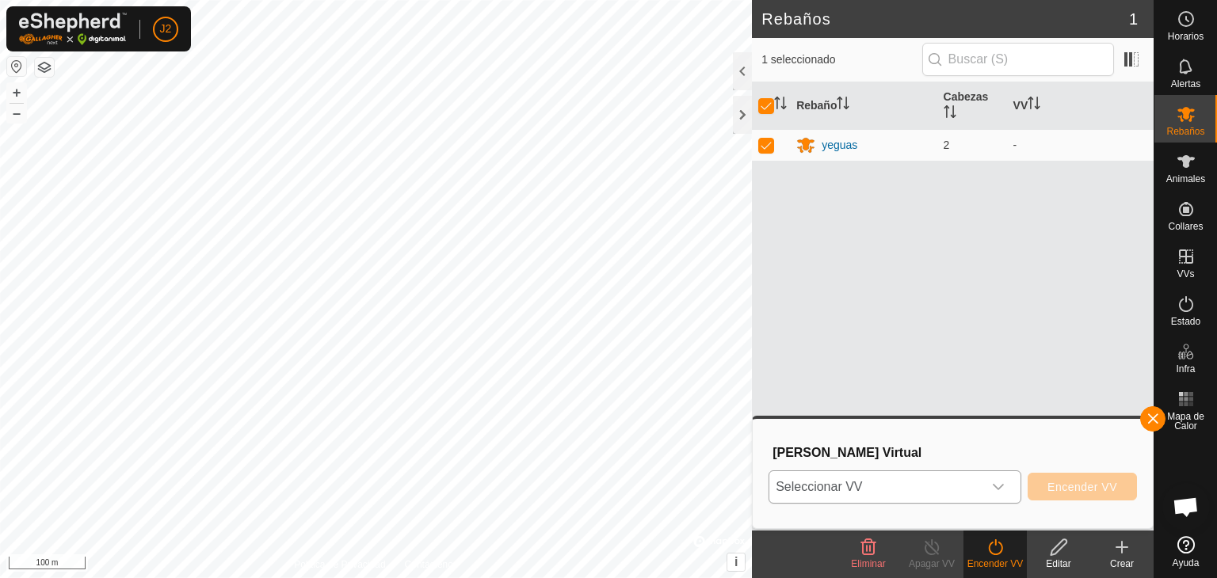
click at [948, 490] on span "Seleccionar VV" at bounding box center [875, 487] width 213 height 32
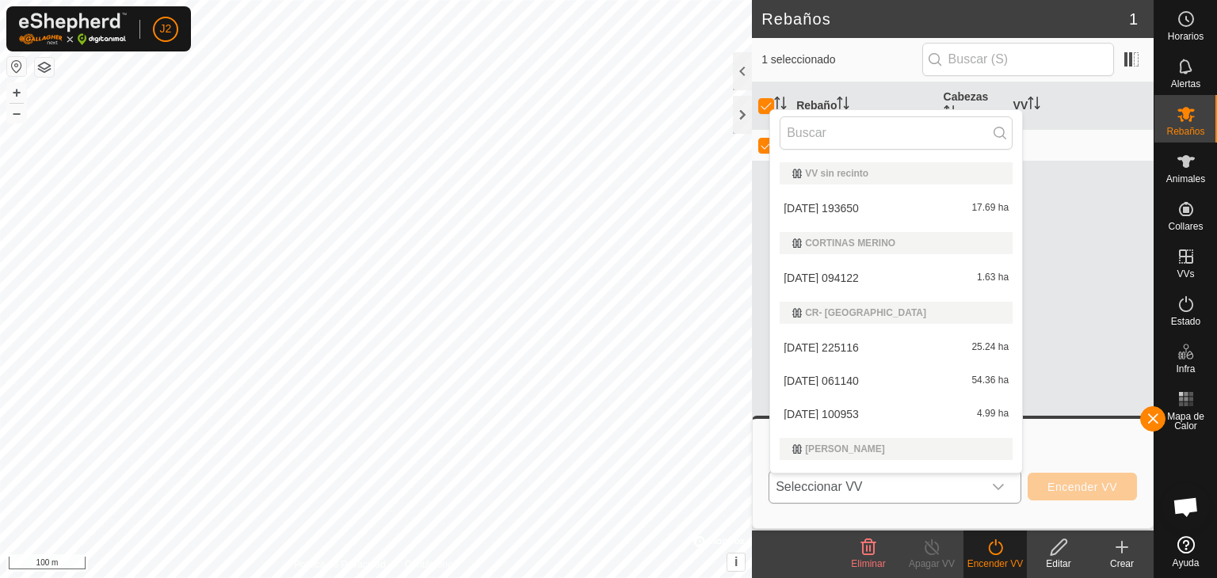
click at [865, 207] on li "2025-09-29 193650 17.69 ha" at bounding box center [896, 209] width 252 height 32
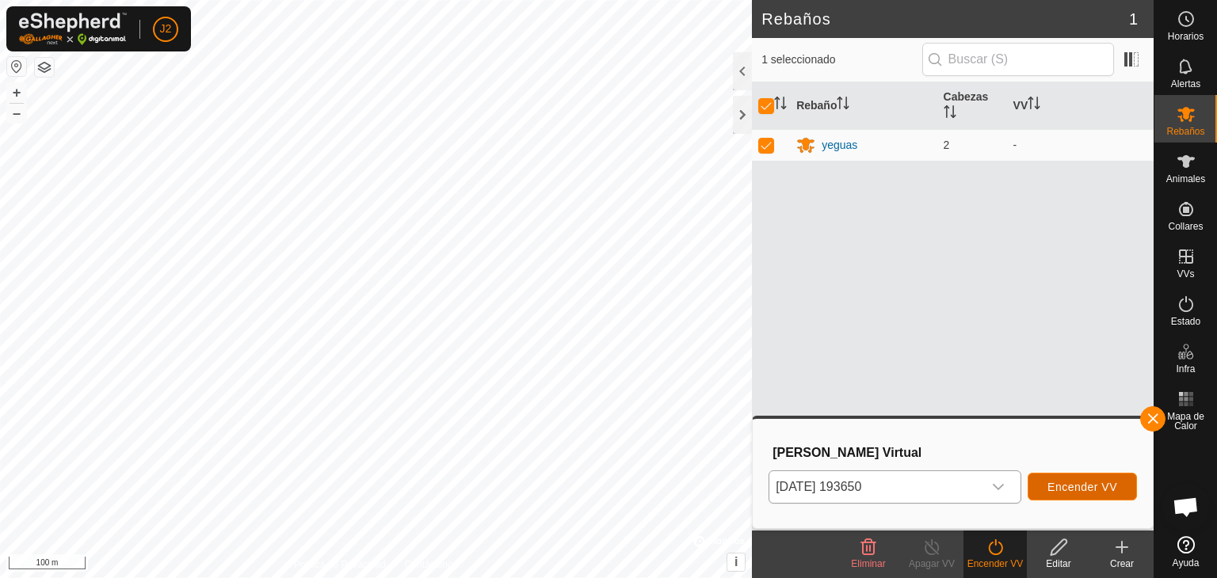
click at [1061, 483] on span "Encender VV" at bounding box center [1083, 487] width 70 height 13
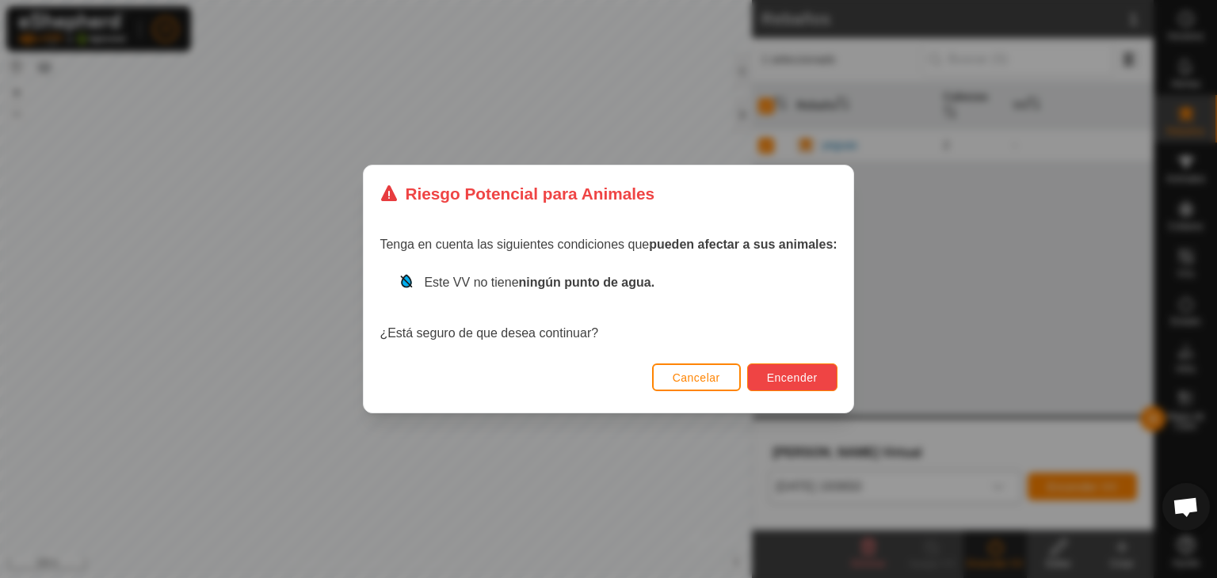
click at [787, 385] on button "Encender" at bounding box center [792, 378] width 90 height 28
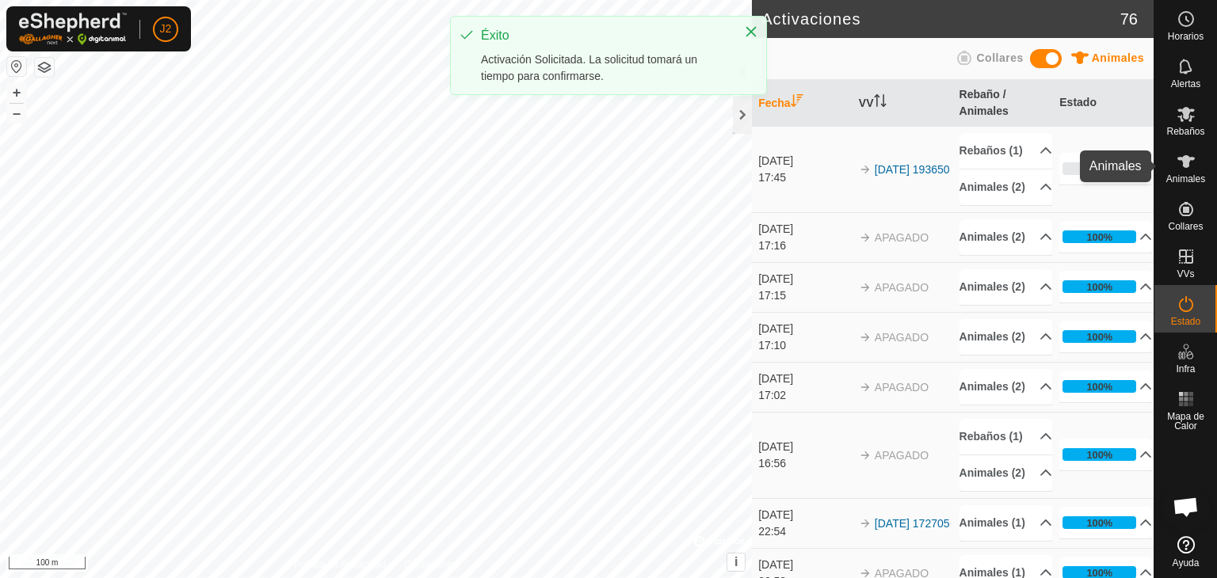
click at [1186, 174] on span "Animales" at bounding box center [1185, 179] width 39 height 10
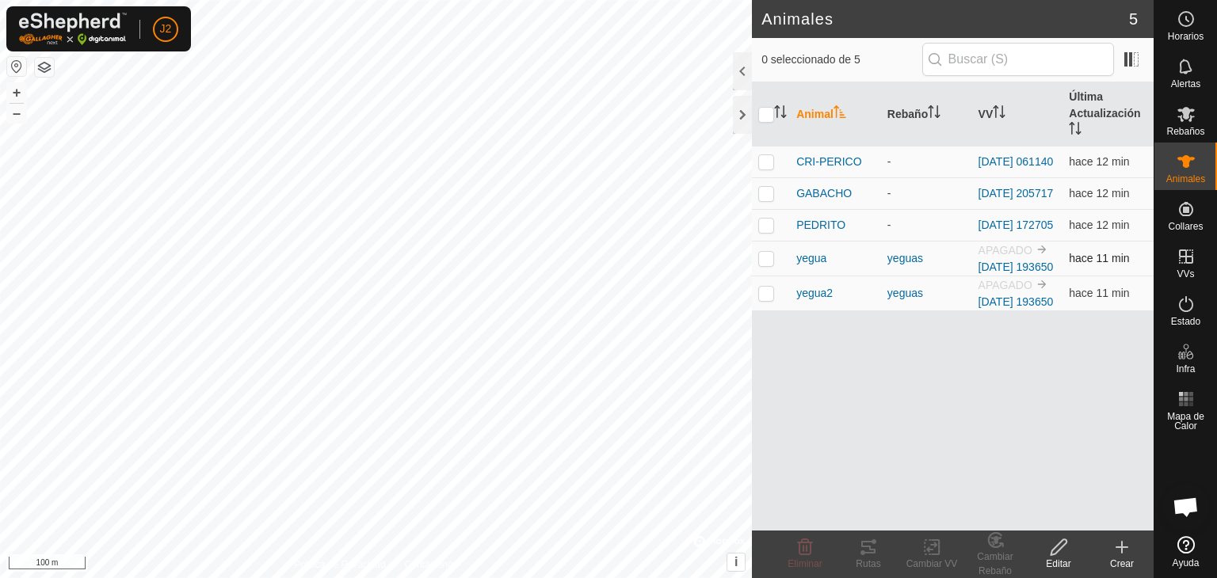
click at [773, 265] on p-checkbox at bounding box center [766, 258] width 16 height 13
click at [763, 265] on p-checkbox at bounding box center [766, 258] width 16 height 13
checkbox input "false"
click at [765, 229] on p-checkbox at bounding box center [766, 225] width 16 height 13
click at [872, 554] on icon at bounding box center [868, 547] width 19 height 19
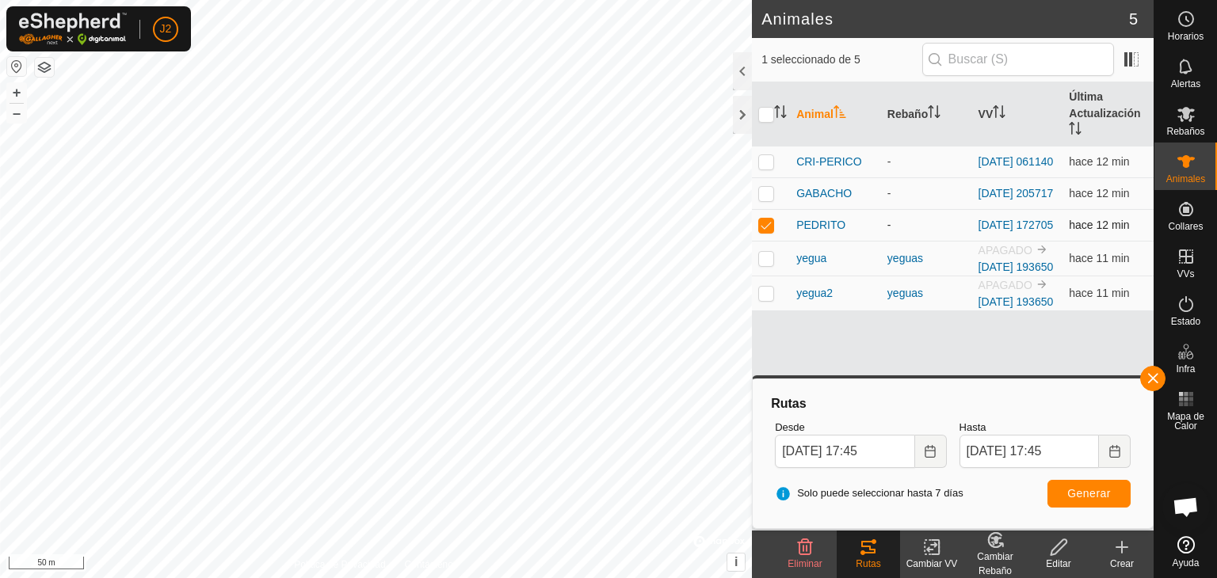
click at [765, 228] on p-checkbox at bounding box center [766, 225] width 16 height 13
checkbox input "false"
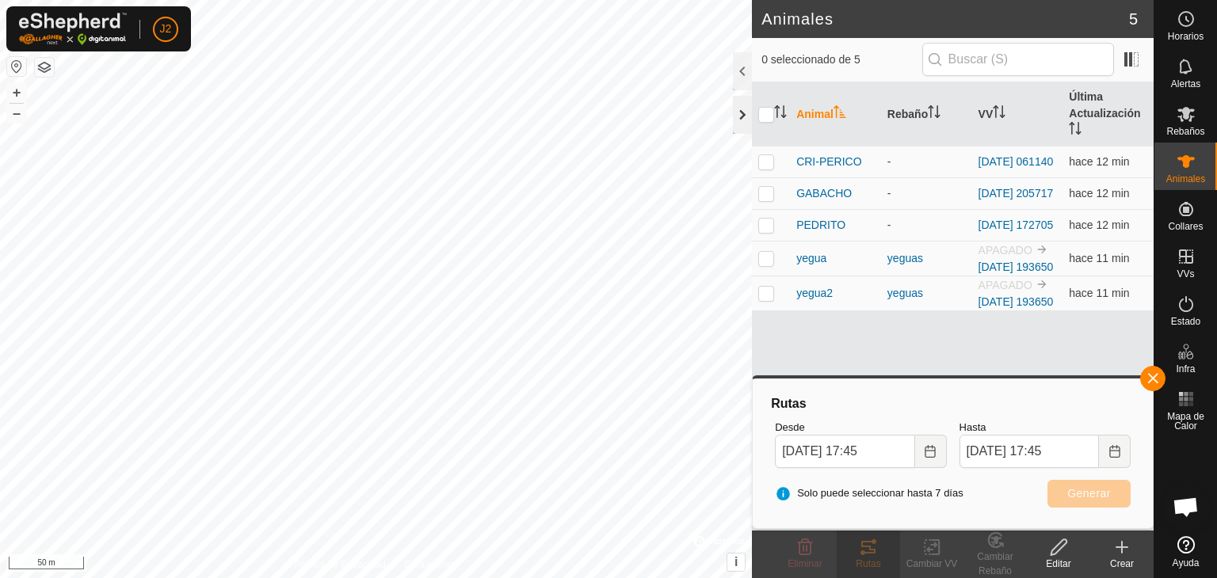
click at [741, 115] on div at bounding box center [742, 115] width 19 height 38
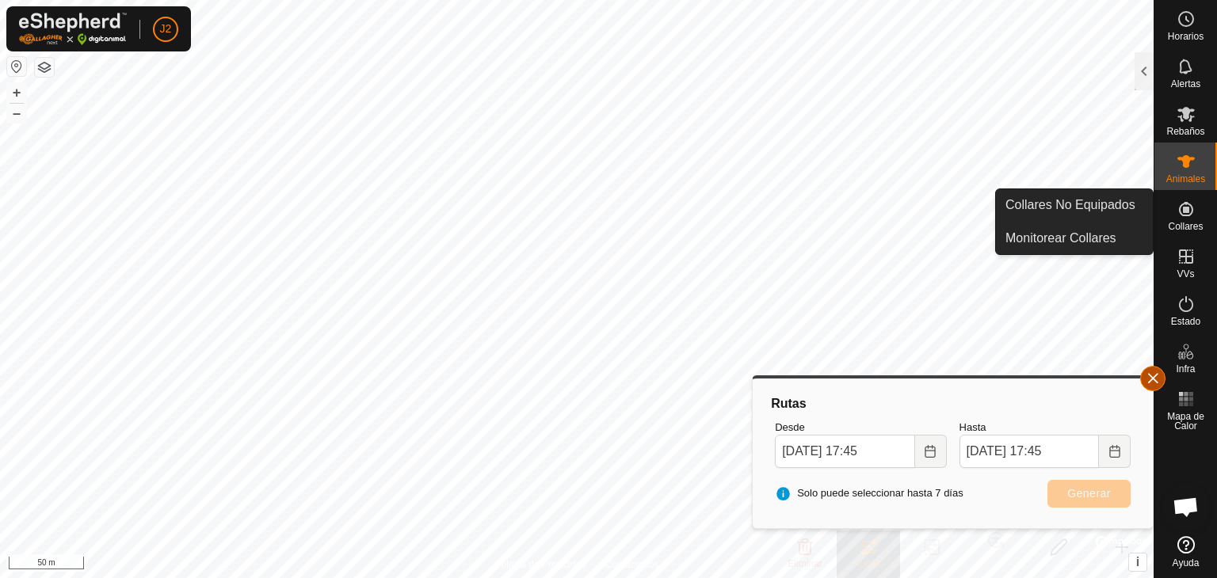
click at [1150, 380] on button "button" at bounding box center [1152, 378] width 25 height 25
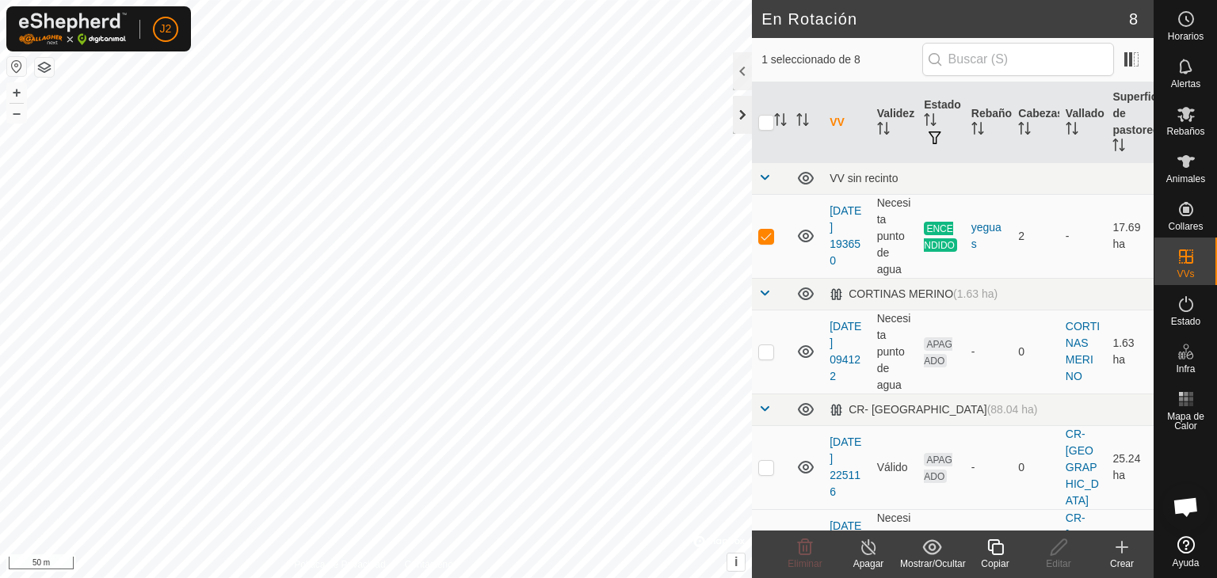
click at [744, 109] on div at bounding box center [742, 115] width 19 height 38
click at [748, 116] on div at bounding box center [742, 115] width 19 height 38
